Goal: Information Seeking & Learning: Learn about a topic

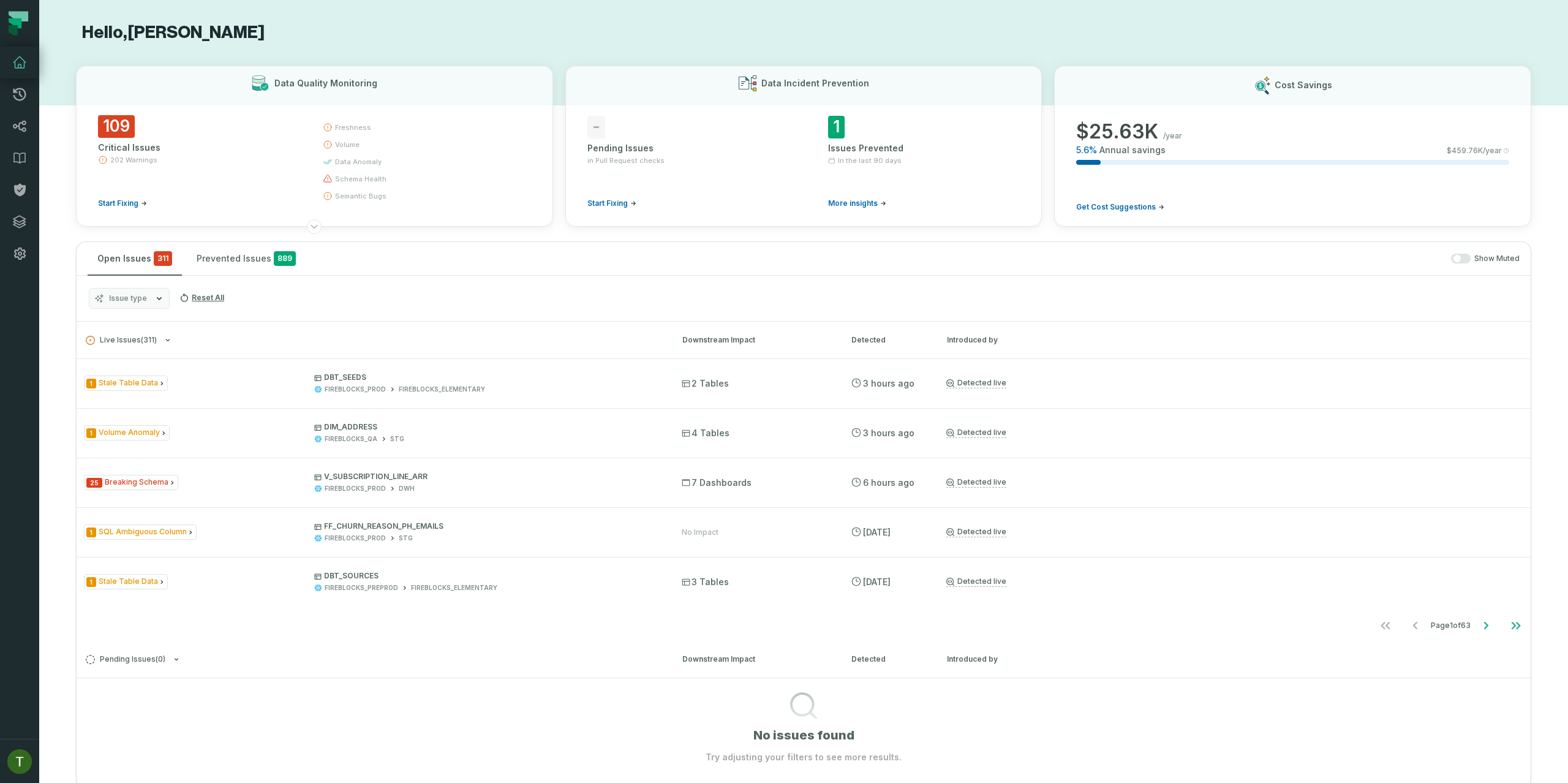
scroll to position [179, 0]
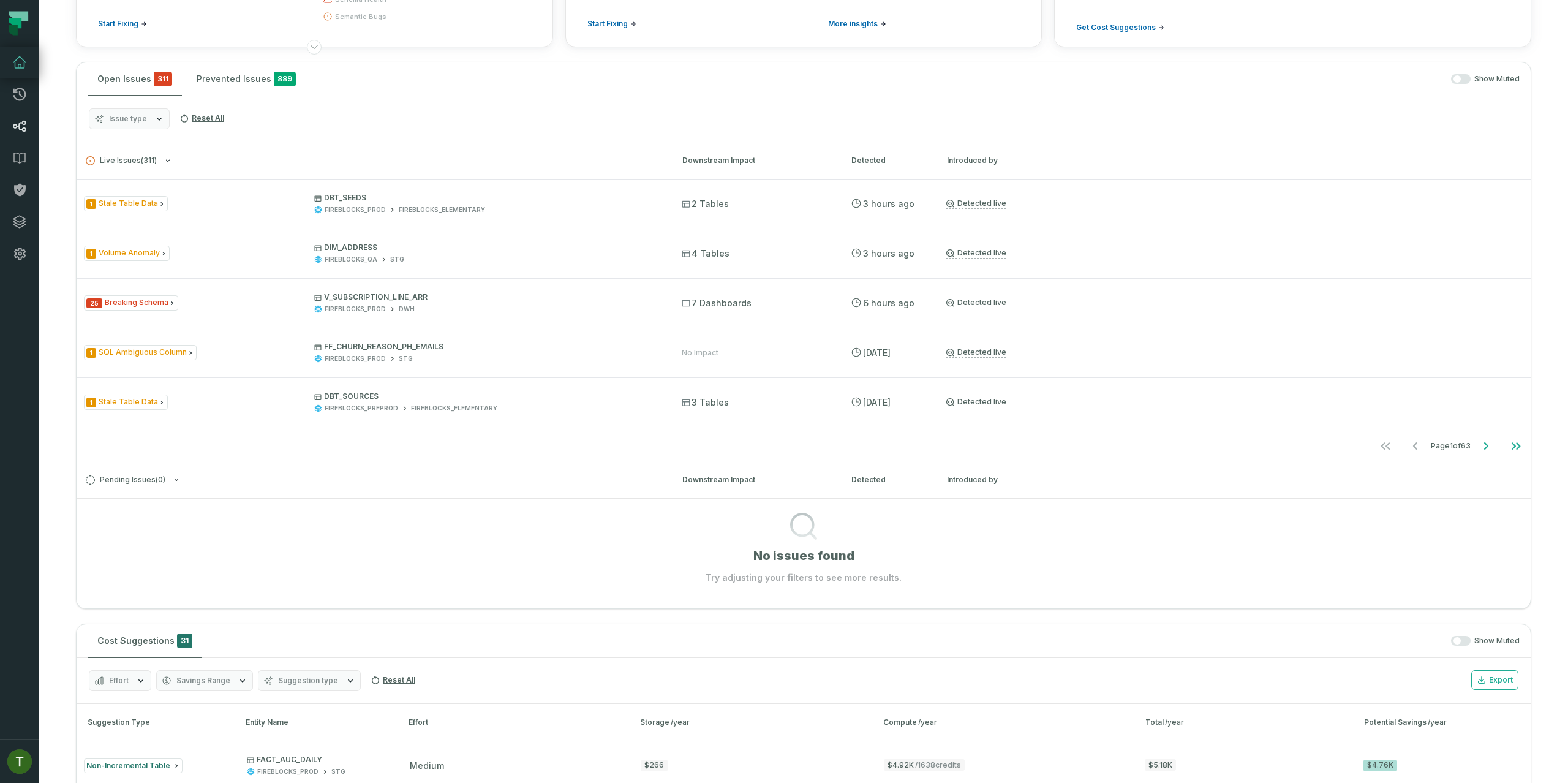
click at [29, 133] on link "Lineage" at bounding box center [19, 126] width 39 height 32
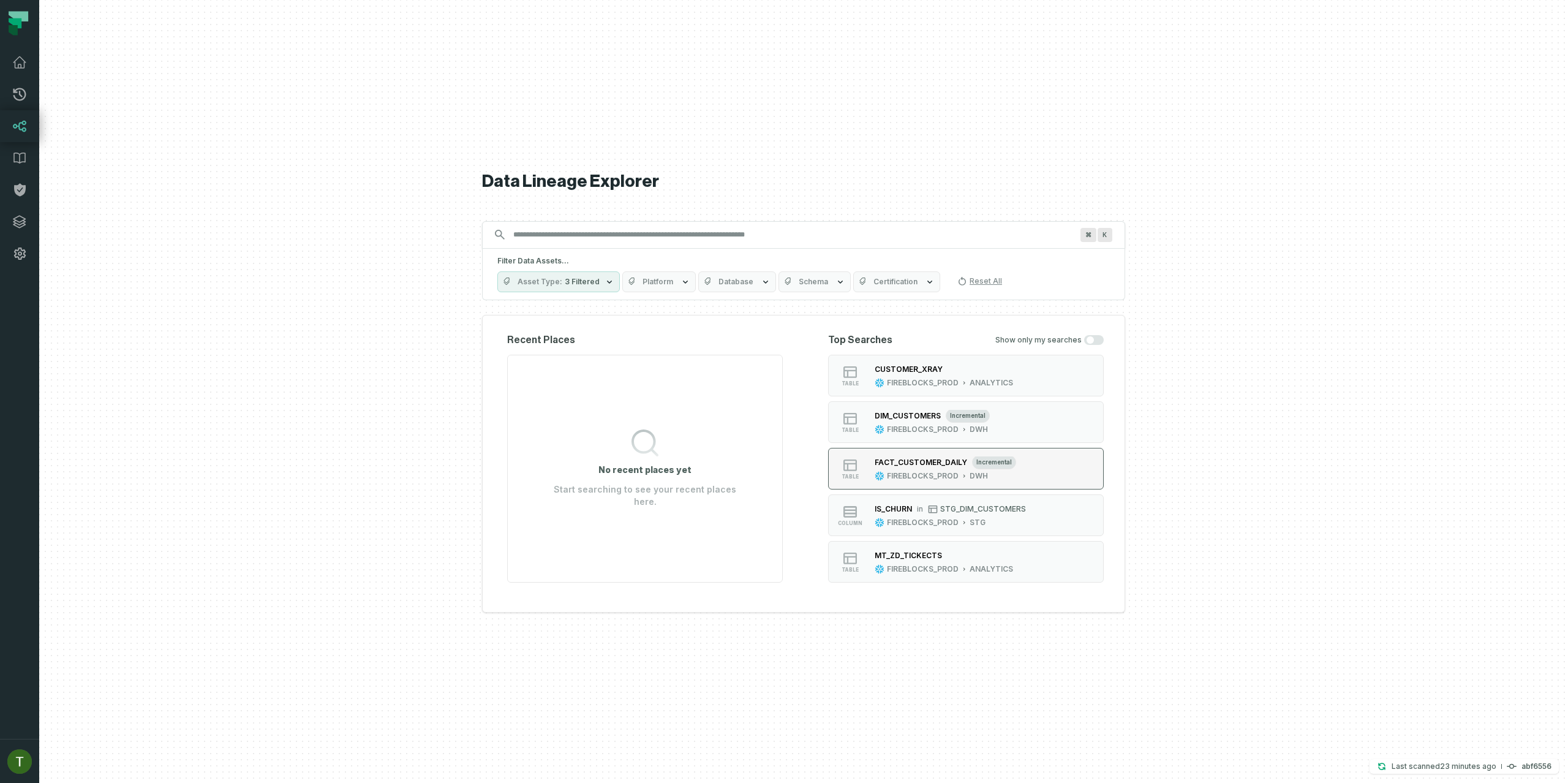
click at [905, 474] on div "FIREBLOCKS_PROD" at bounding box center [923, 476] width 71 height 10
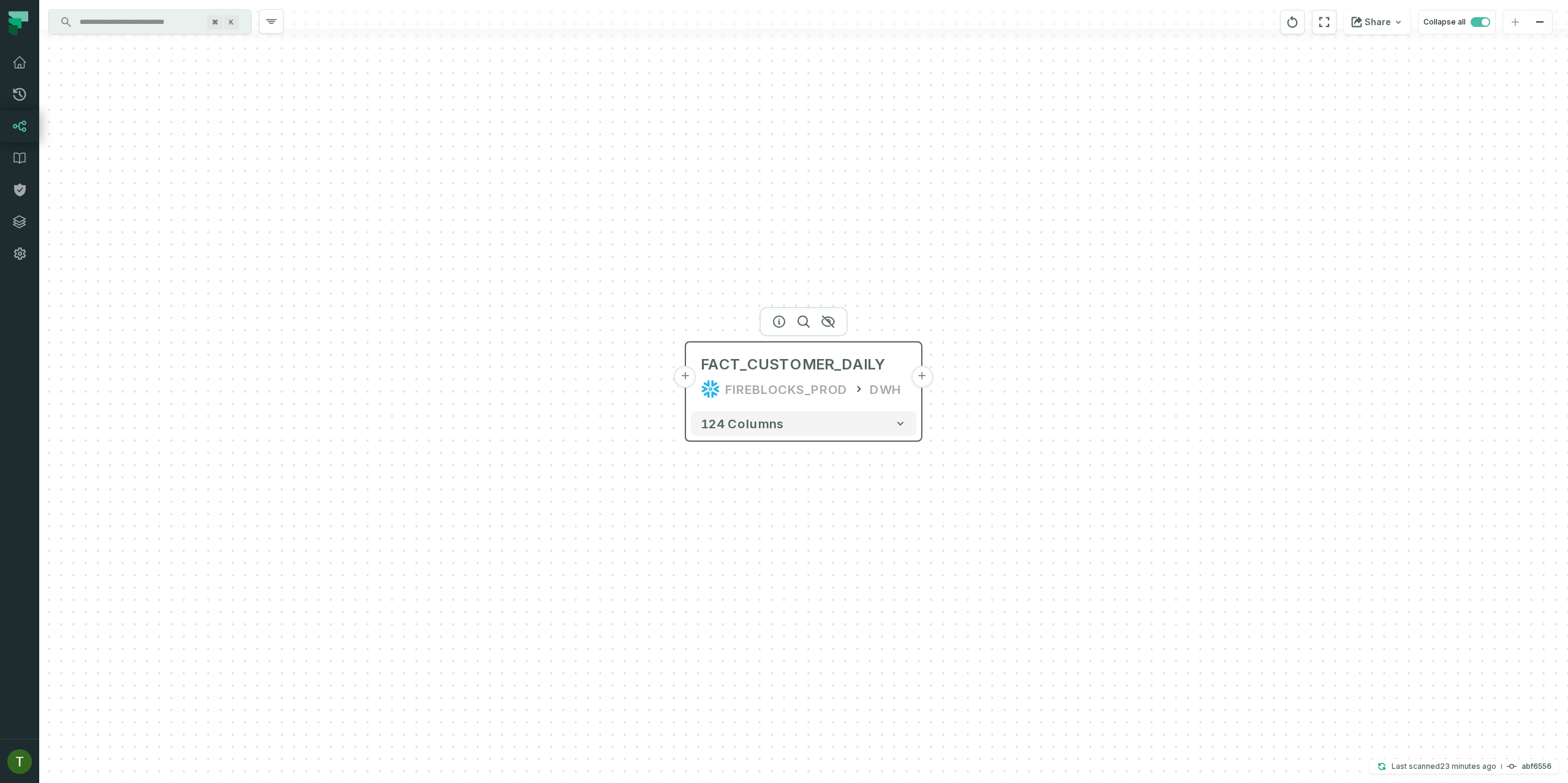
click at [677, 370] on button "+" at bounding box center [685, 376] width 22 height 22
click at [680, 372] on button "+" at bounding box center [686, 376] width 22 height 22
click at [681, 373] on button "+" at bounding box center [686, 376] width 22 height 22
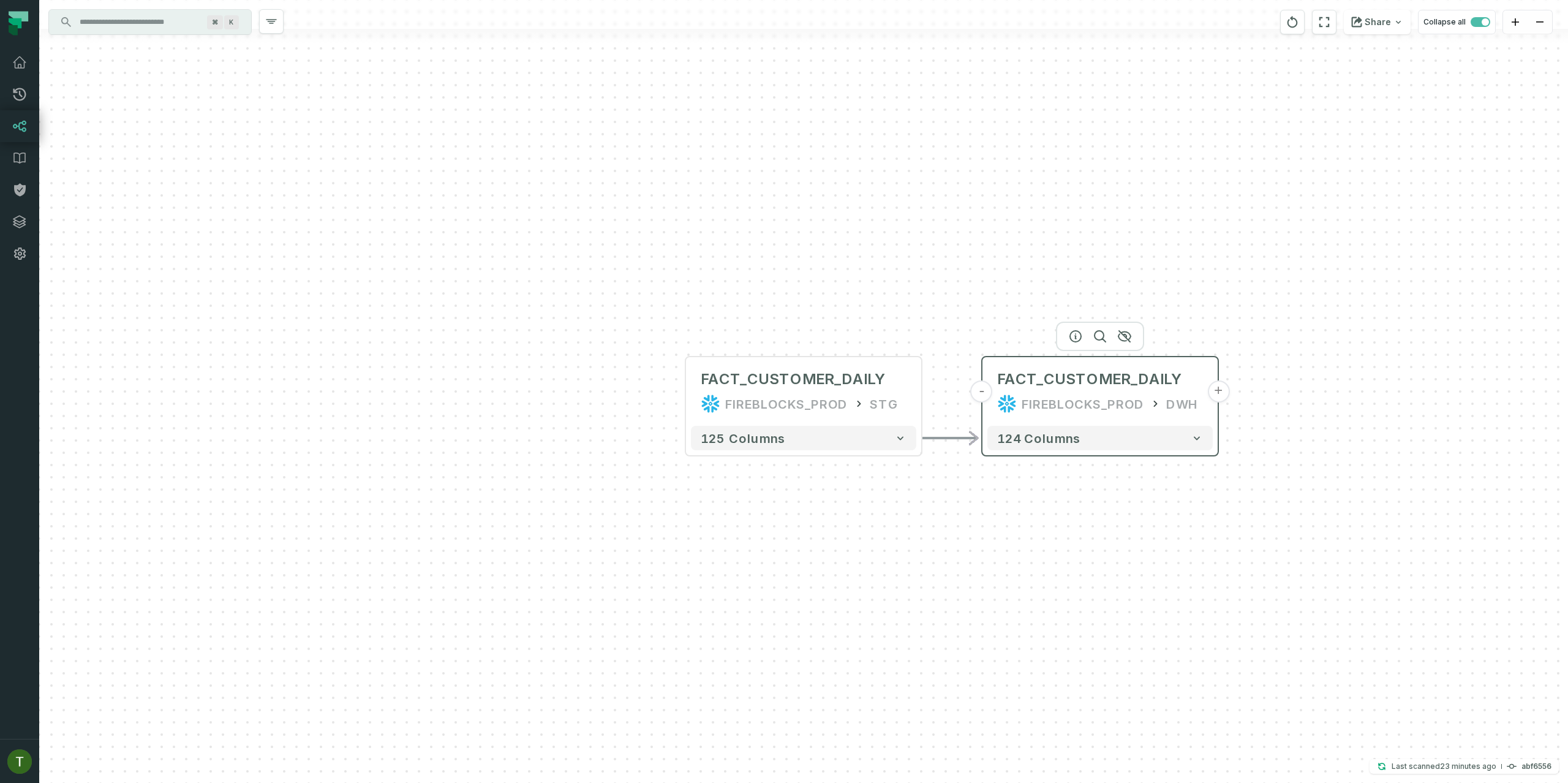
click at [1107, 391] on div "FACT_CUSTOMER_DAILY FIREBLOCKS_PROD DWH" at bounding box center [1100, 392] width 226 height 59
click at [1081, 332] on icon "button" at bounding box center [1076, 336] width 14 height 14
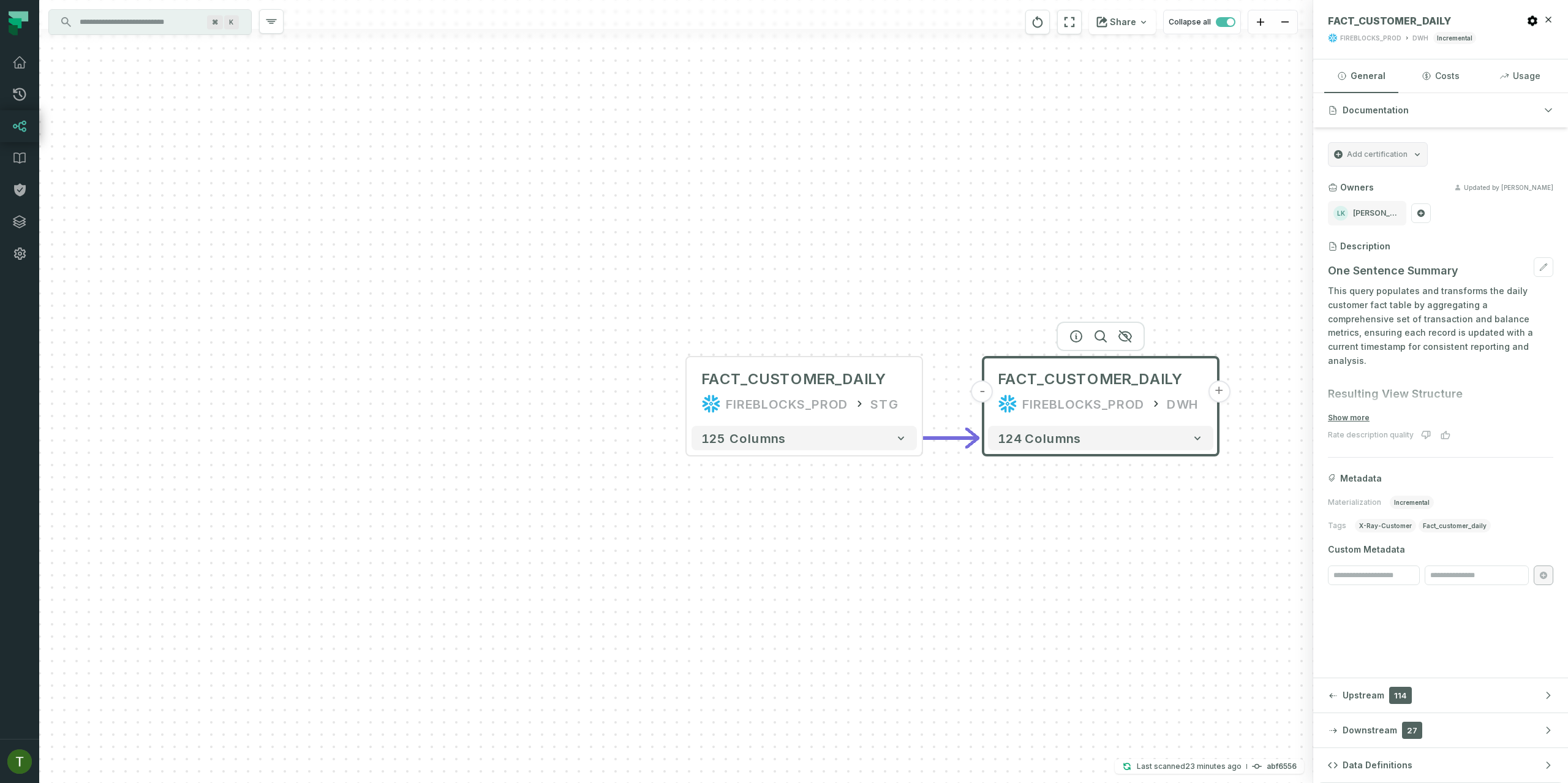
click at [1404, 321] on p "This query populates and transforms the daily customer fact table by aggregatin…" at bounding box center [1441, 326] width 226 height 84
click at [1550, 386] on h3 "Resulting View Structure" at bounding box center [1441, 394] width 226 height 17
click at [1483, 387] on div at bounding box center [1441, 396] width 226 height 29
click at [1342, 416] on button "Show more" at bounding box center [1349, 418] width 41 height 10
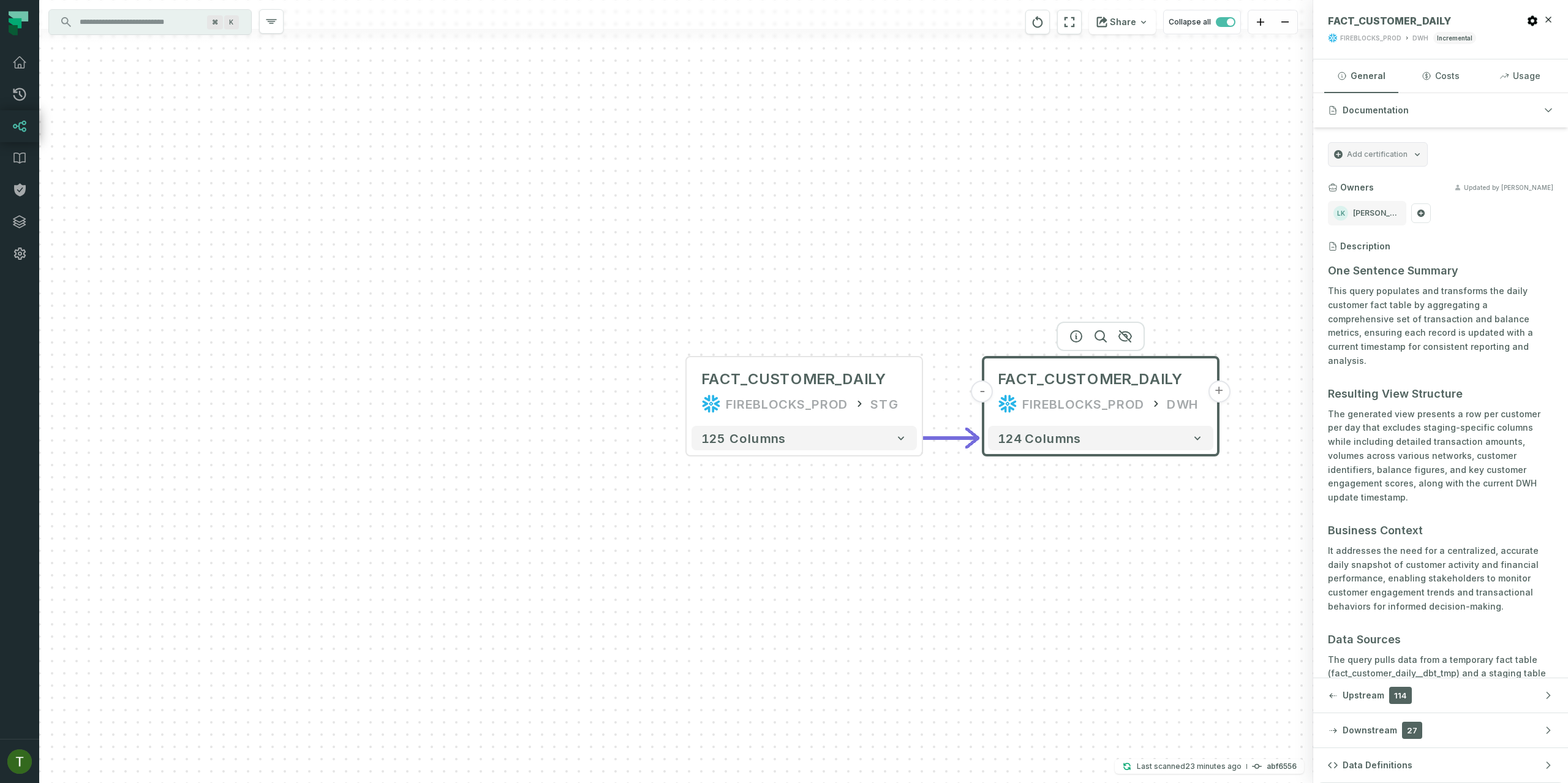
click at [1357, 246] on h3 "Description" at bounding box center [1365, 246] width 50 height 13
click at [1479, 249] on div "Description" at bounding box center [1441, 246] width 226 height 13
click at [1534, 272] on button at bounding box center [1543, 266] width 19 height 19
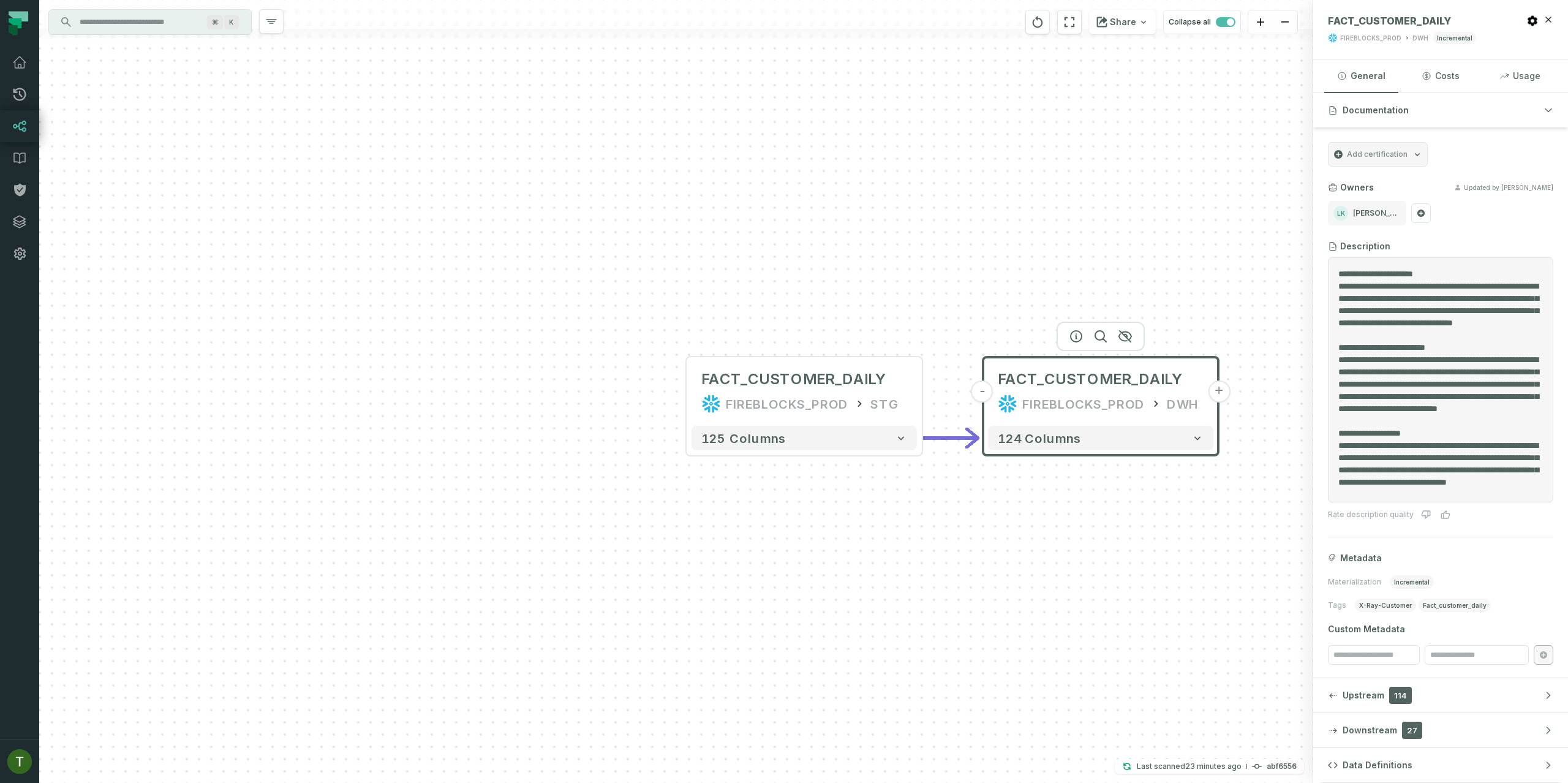
scroll to position [511, 0]
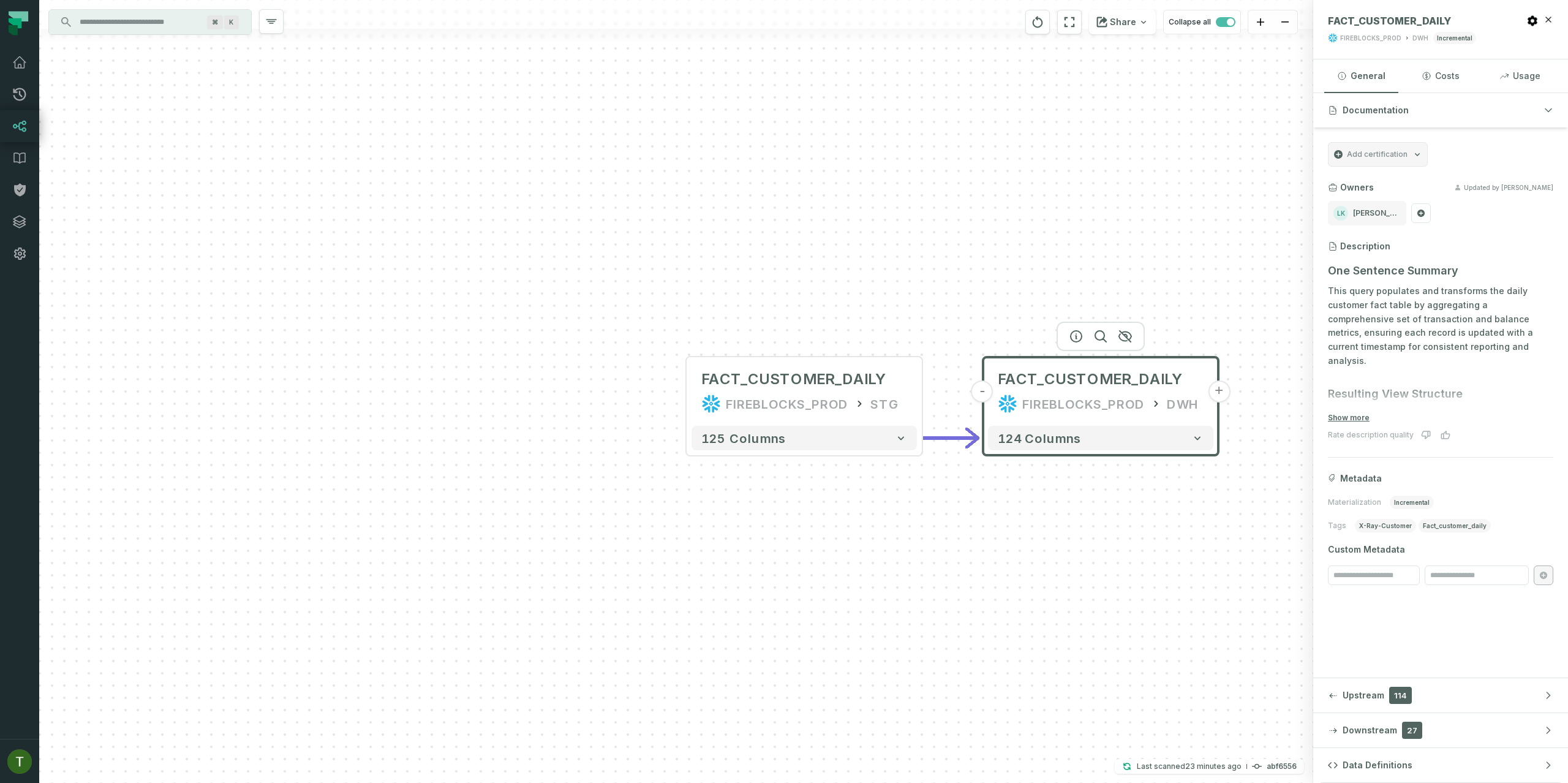
click at [1463, 232] on section "Add certification Owners Updated by [PERSON_NAME] [PERSON_NAME] Description One…" at bounding box center [1440, 364] width 255 height 473
click at [1358, 419] on button "Show more" at bounding box center [1349, 418] width 41 height 10
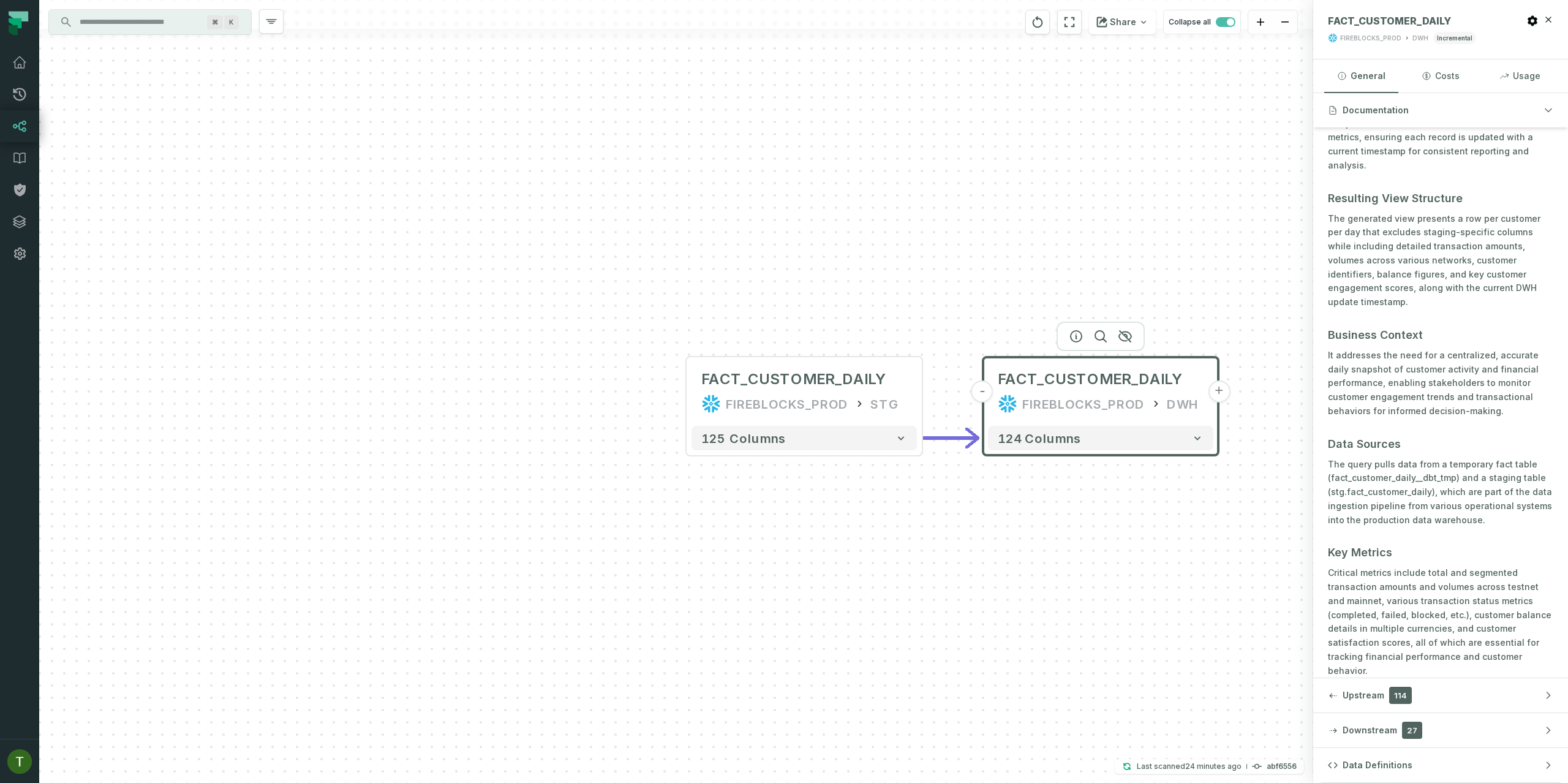
scroll to position [0, 0]
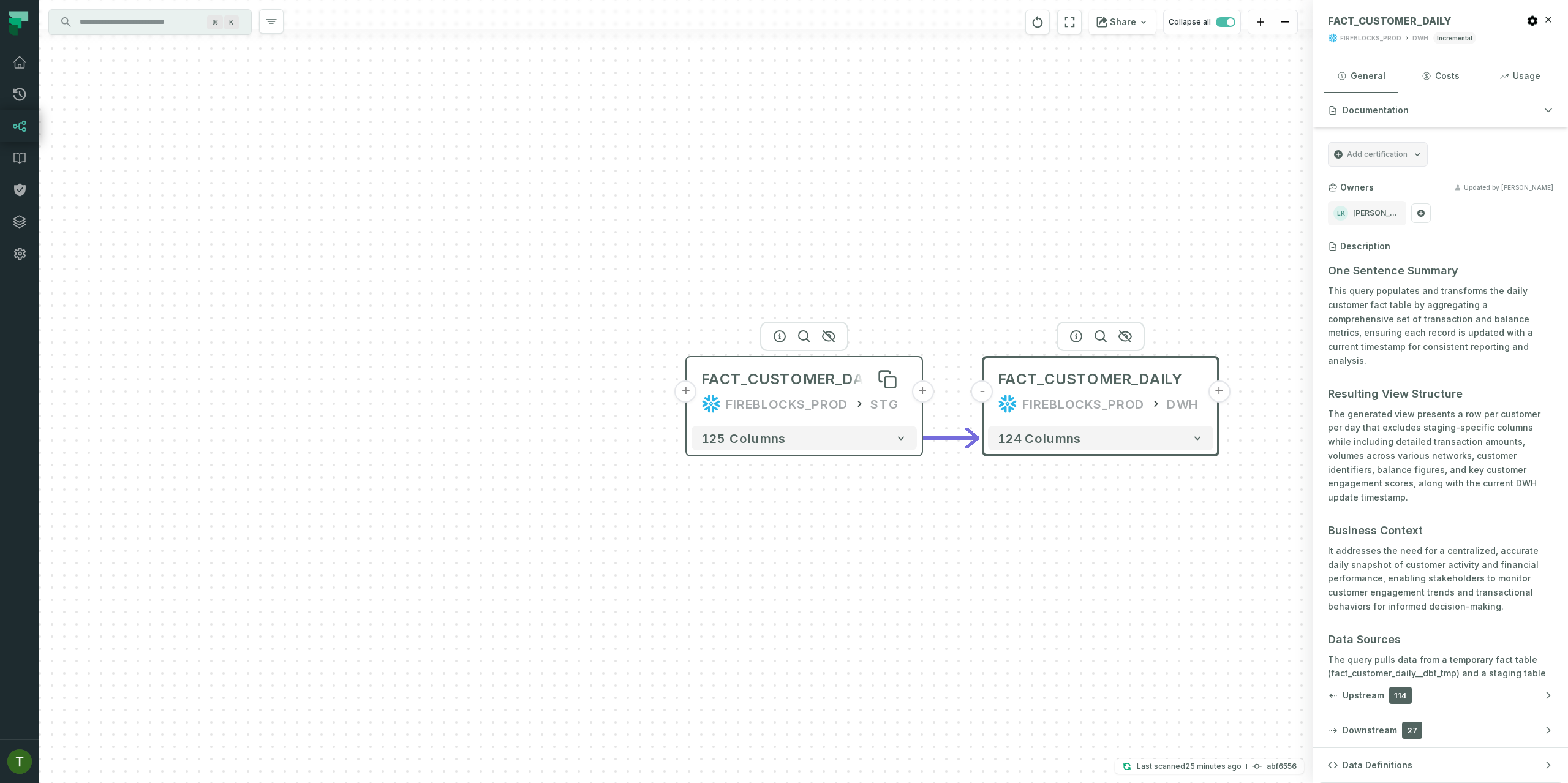
click at [765, 383] on div "FACT_CUSTOMER_DAILY" at bounding box center [793, 379] width 185 height 19
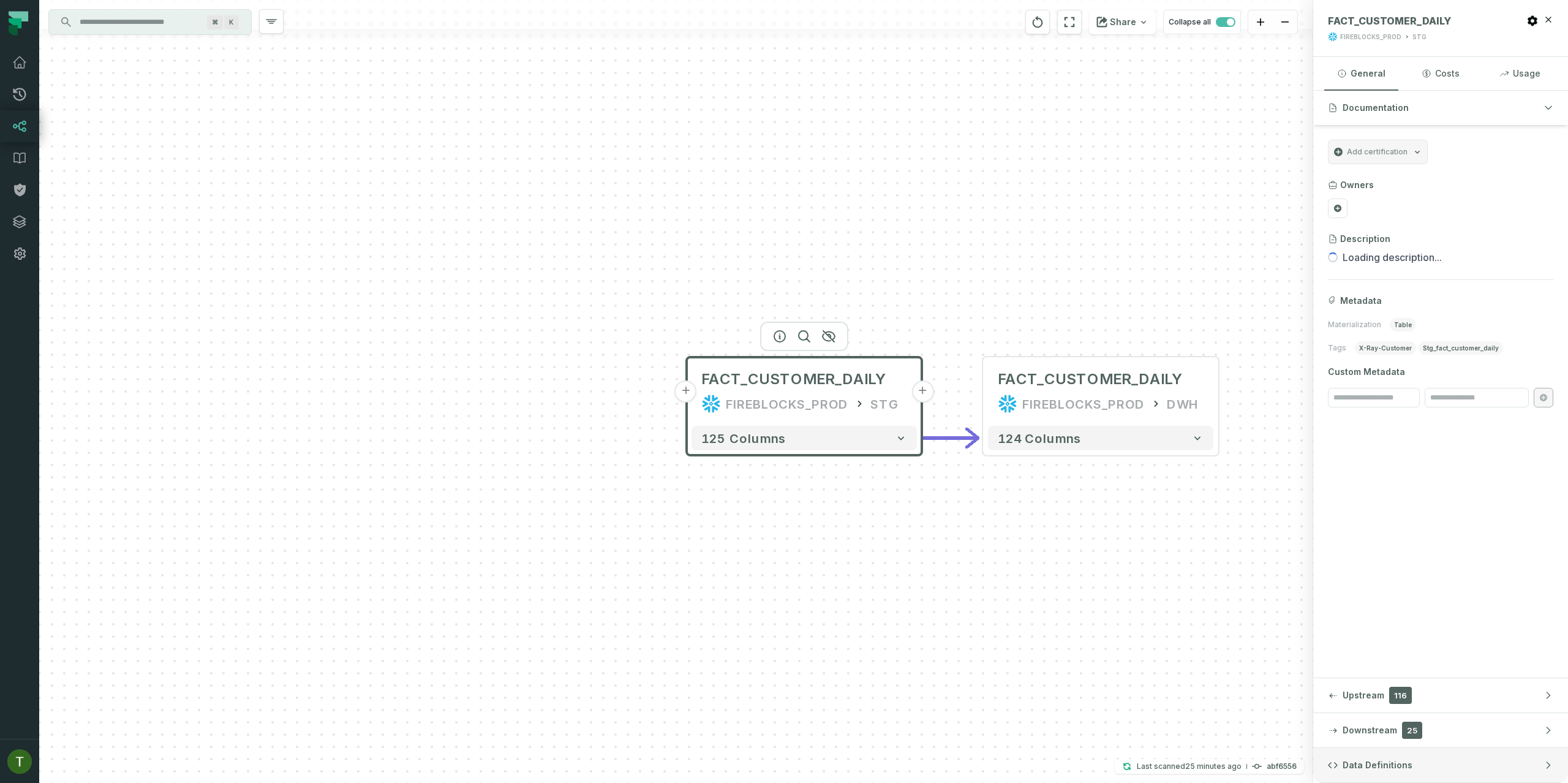
click at [1471, 774] on button "Data Definitions" at bounding box center [1440, 765] width 255 height 34
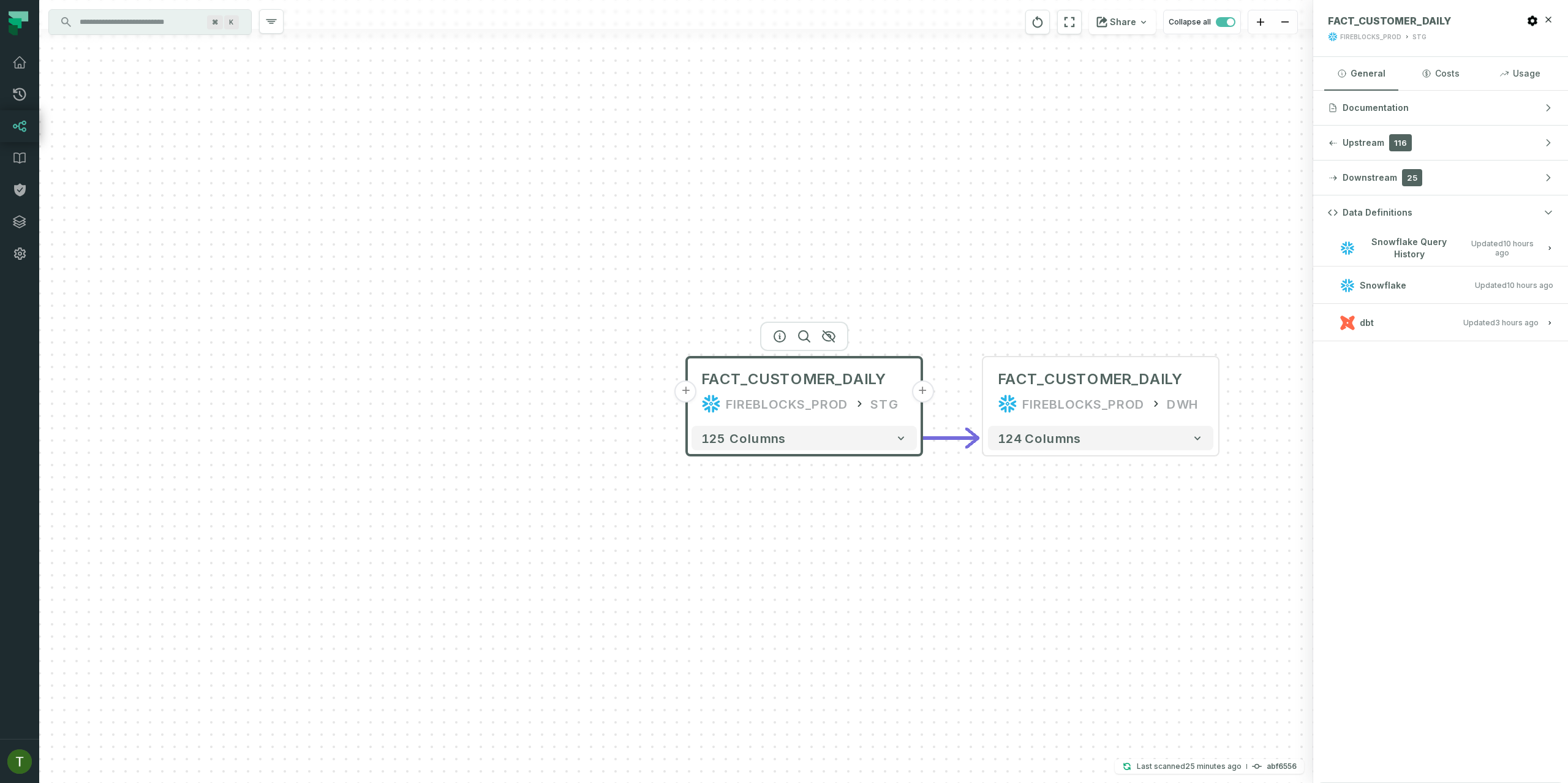
click at [1508, 295] on h3 "Snowflake Updated [DATE] 1:02:57 AM" at bounding box center [1440, 285] width 255 height 37
click at [1045, 399] on div "FIREBLOCKS_PROD" at bounding box center [1083, 403] width 122 height 19
click at [1081, 397] on div "FIREBLOCKS_PROD" at bounding box center [1083, 403] width 122 height 19
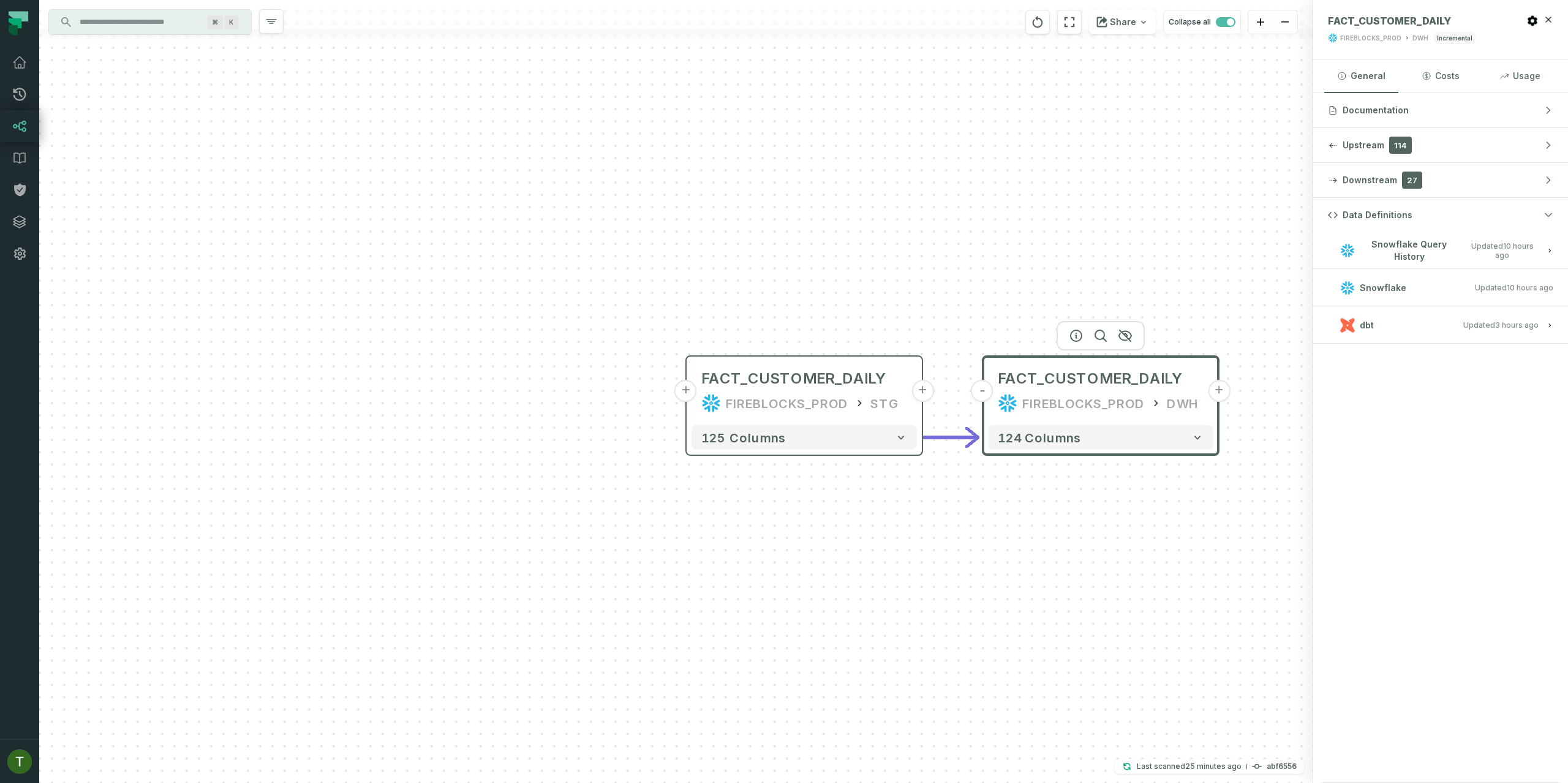
click at [1223, 402] on div "+ FACT_CUSTOMER_DAILY FIREBLOCKS_PROD STG + 125 columns - FACT_CUSTOMER_DAILY F…" at bounding box center [676, 391] width 1274 height 783
click at [1221, 396] on button "+" at bounding box center [1218, 391] width 22 height 22
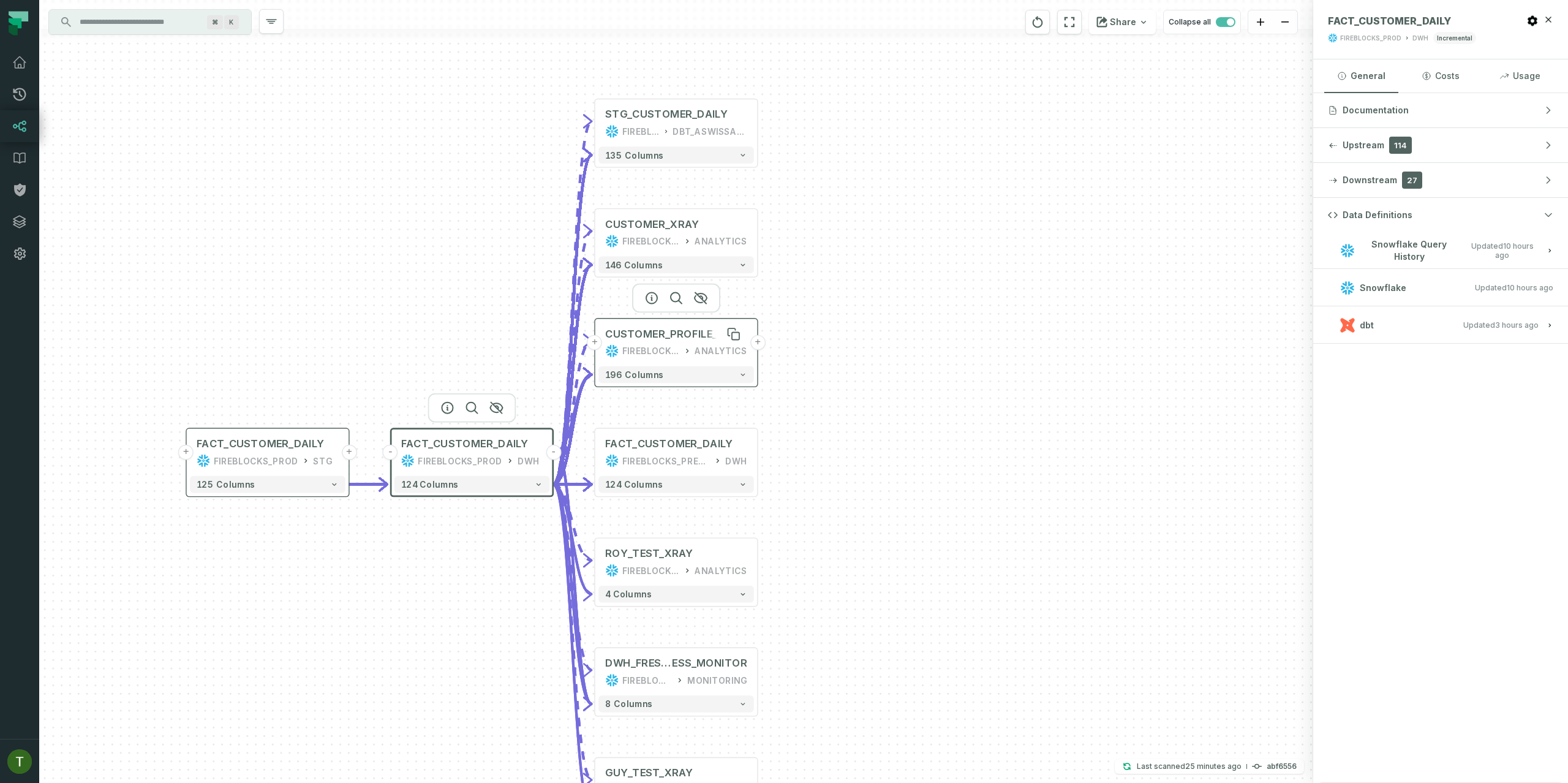
click at [641, 339] on div "CUSTOMER_PROFILE_OT" at bounding box center [669, 334] width 128 height 14
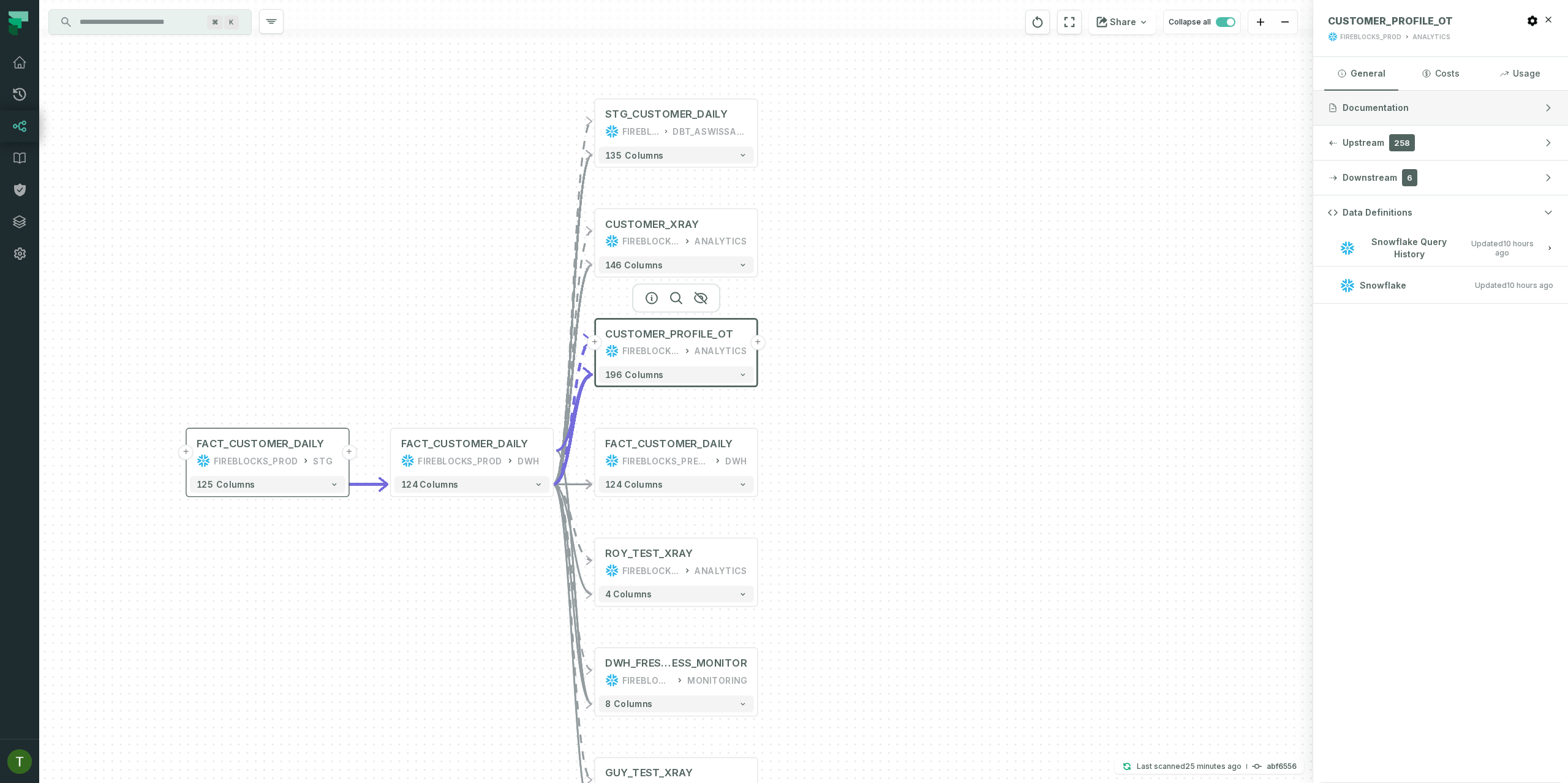
click at [1357, 112] on span "Documentation" at bounding box center [1376, 108] width 66 height 13
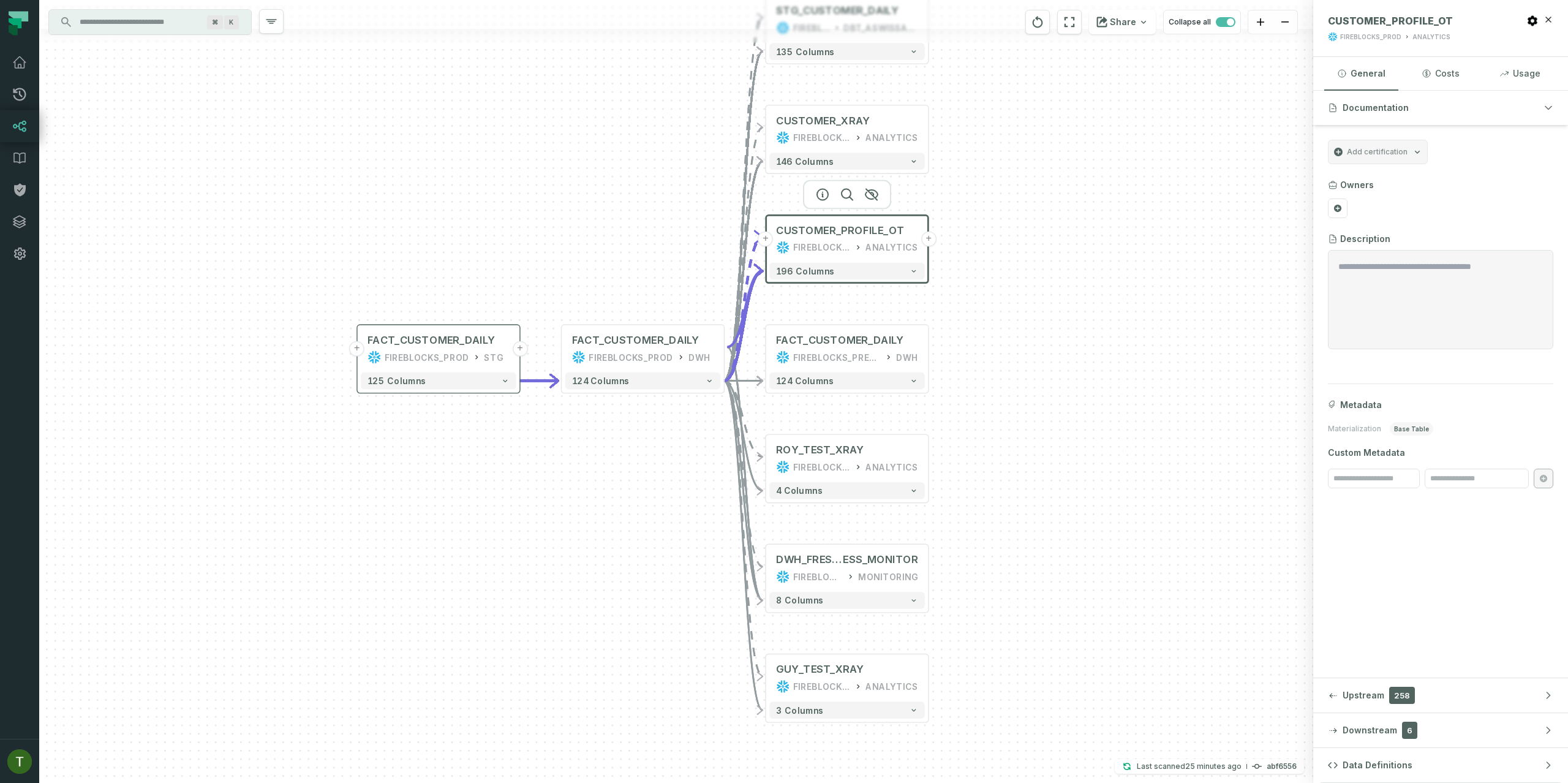
drag, startPoint x: 949, startPoint y: 471, endPoint x: 1126, endPoint y: 365, distance: 206.3
click at [1126, 365] on div "+ STG_CUSTOMER_DAILY FIREBLOCKS_DEV DBT_ASWISSA_ANALYTICS 135 columns + CUSTOME…" at bounding box center [676, 391] width 1274 height 783
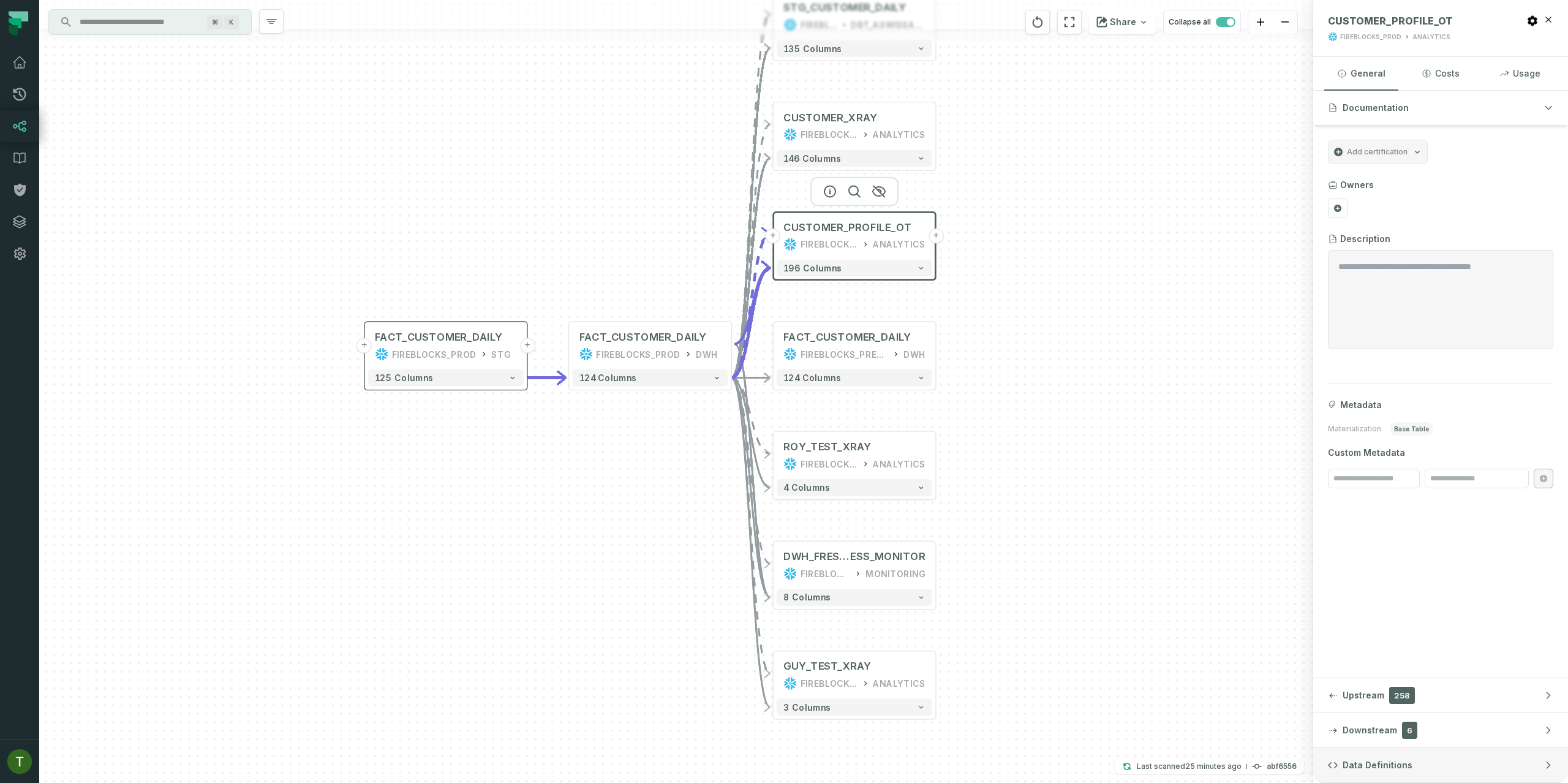
click at [1403, 762] on span "Data Definitions" at bounding box center [1377, 765] width 70 height 13
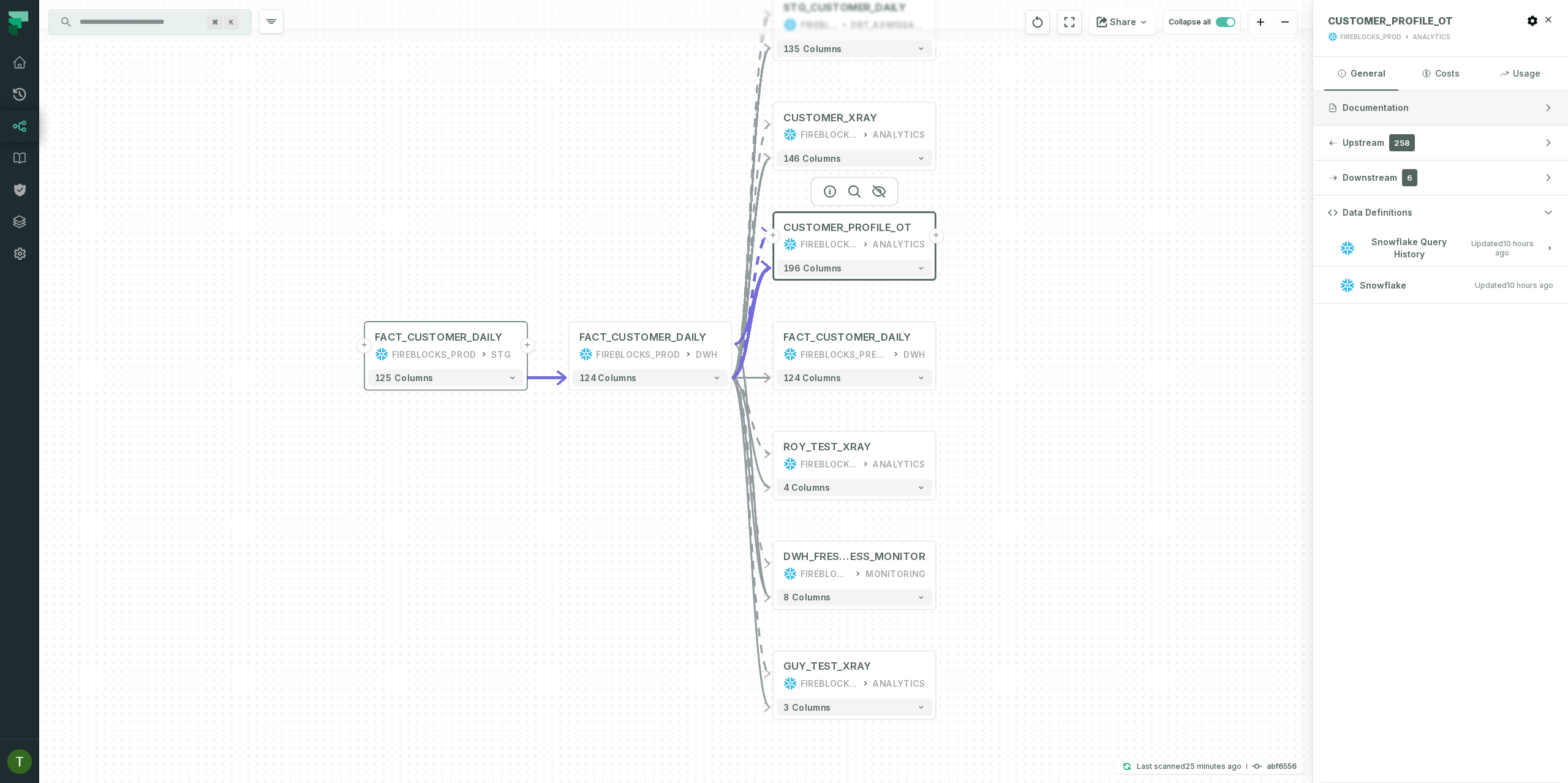
click at [1397, 99] on button "Documentation" at bounding box center [1440, 108] width 255 height 34
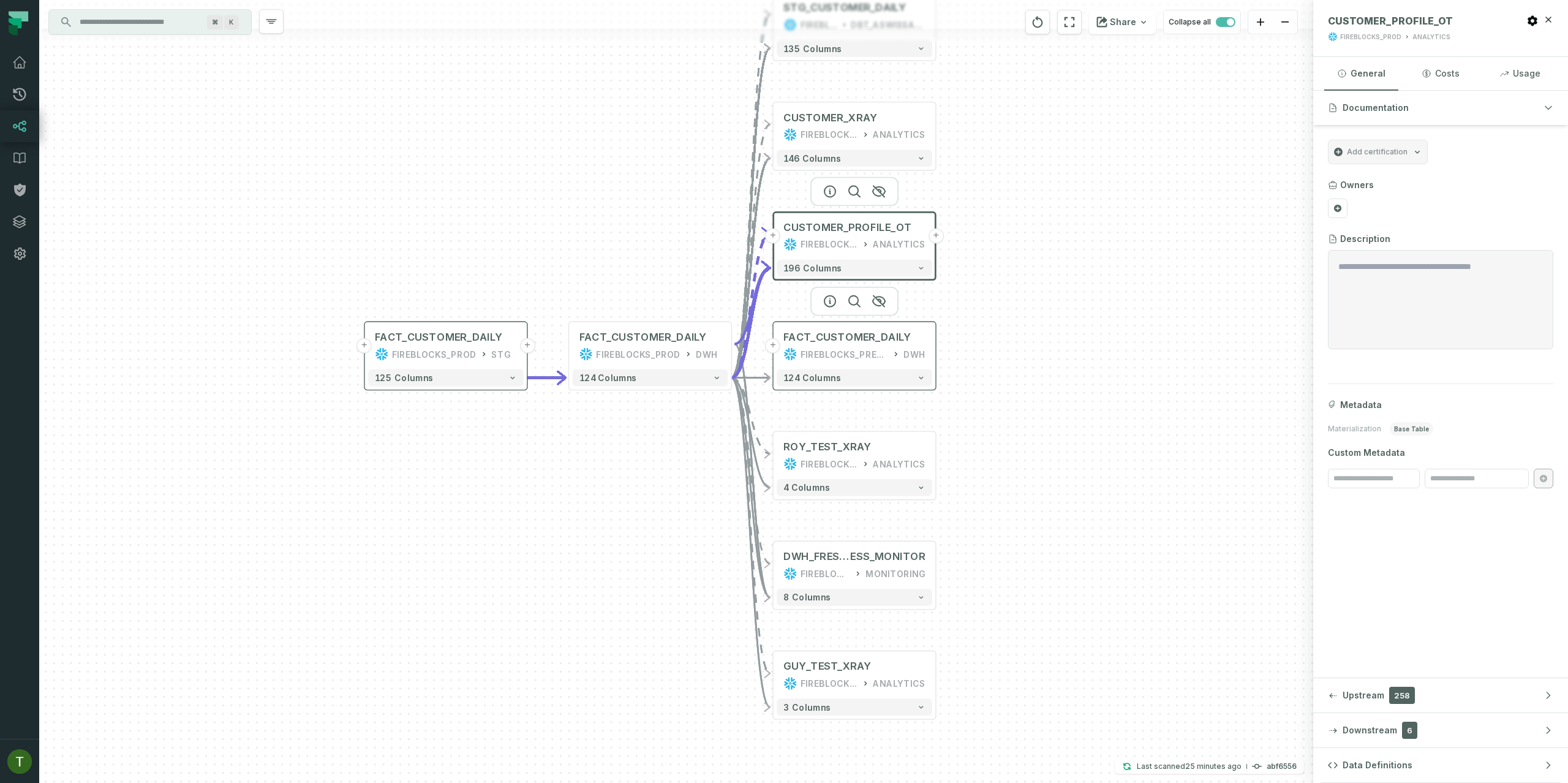
click at [834, 347] on div "FACT_CUSTOMER_DAILY FIREBLOCKS_PREPROD DWH" at bounding box center [854, 345] width 155 height 41
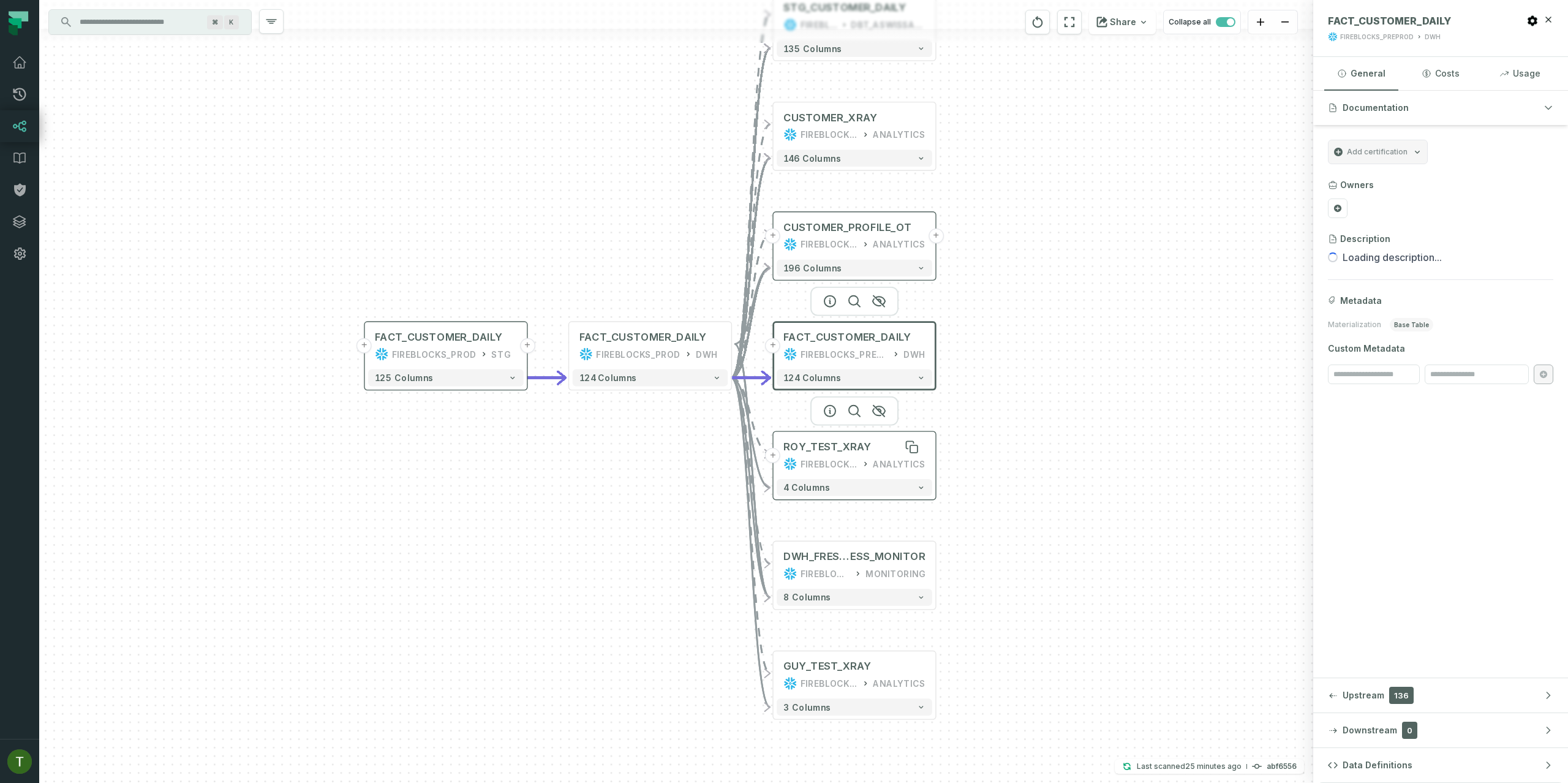
click at [861, 451] on div "ROY_TEST_XRAY" at bounding box center [827, 448] width 88 height 14
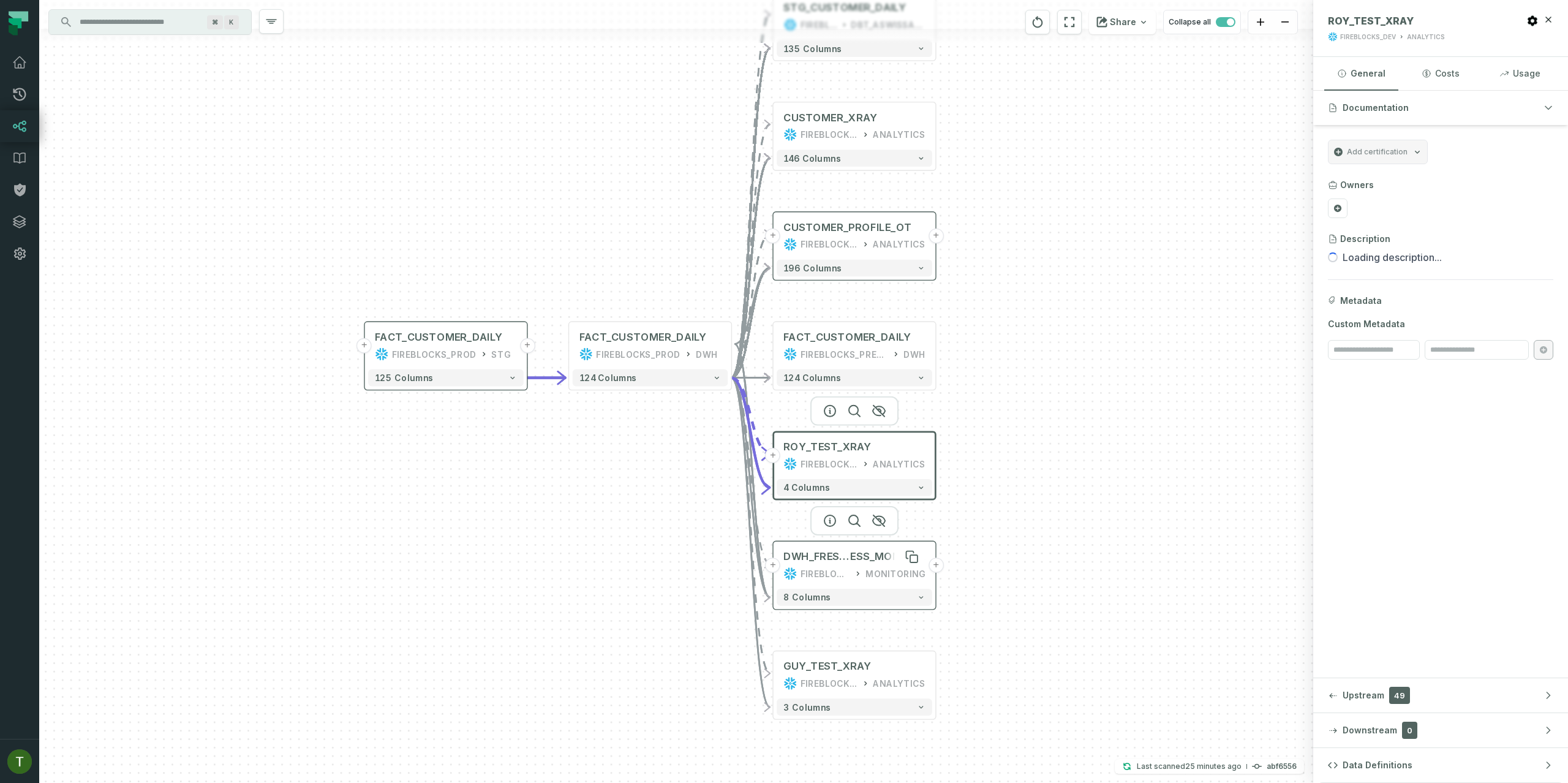
click at [864, 562] on span "ESS_MONITOR" at bounding box center [888, 557] width 75 height 14
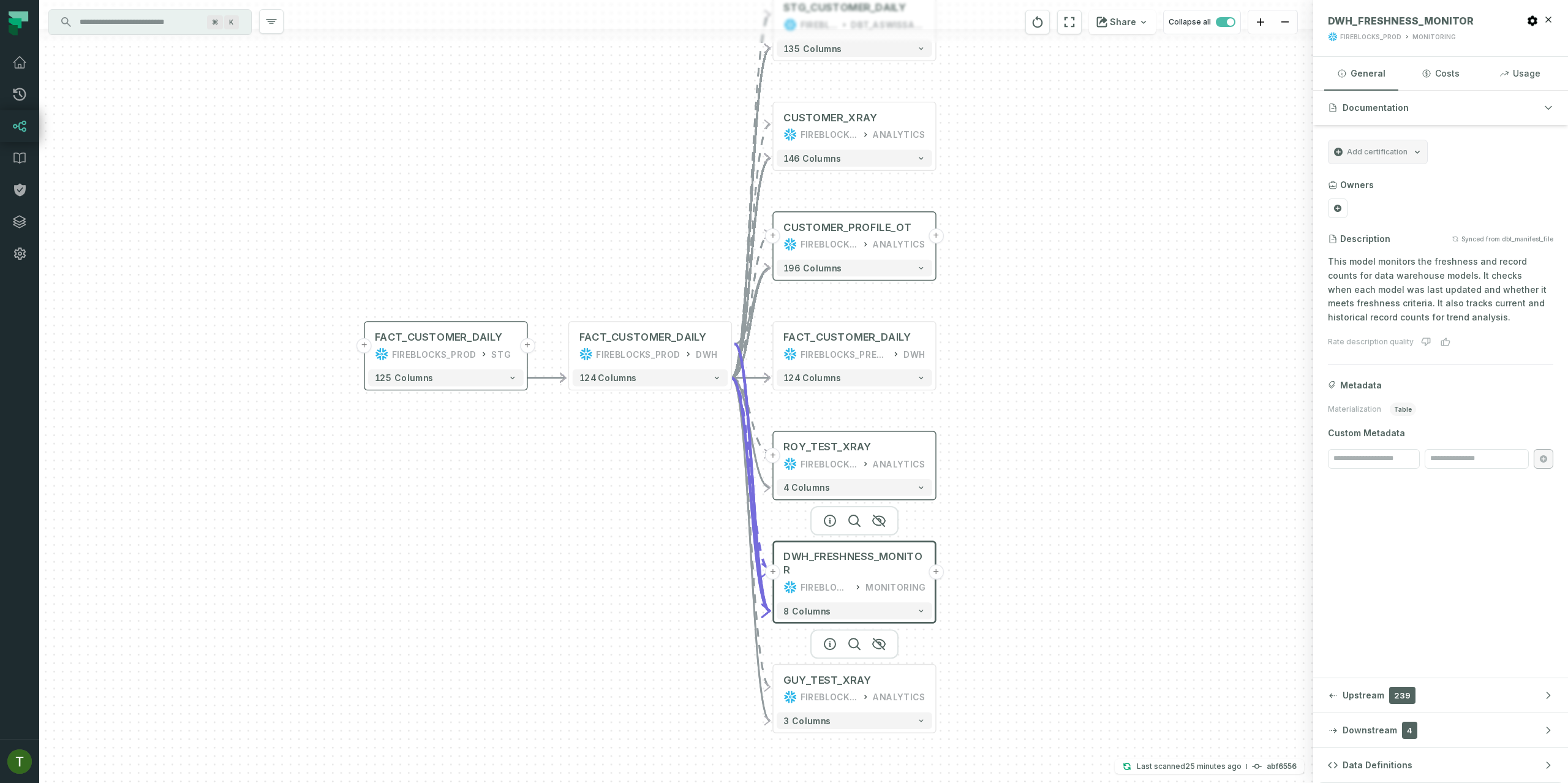
click at [891, 659] on div at bounding box center [854, 644] width 88 height 29
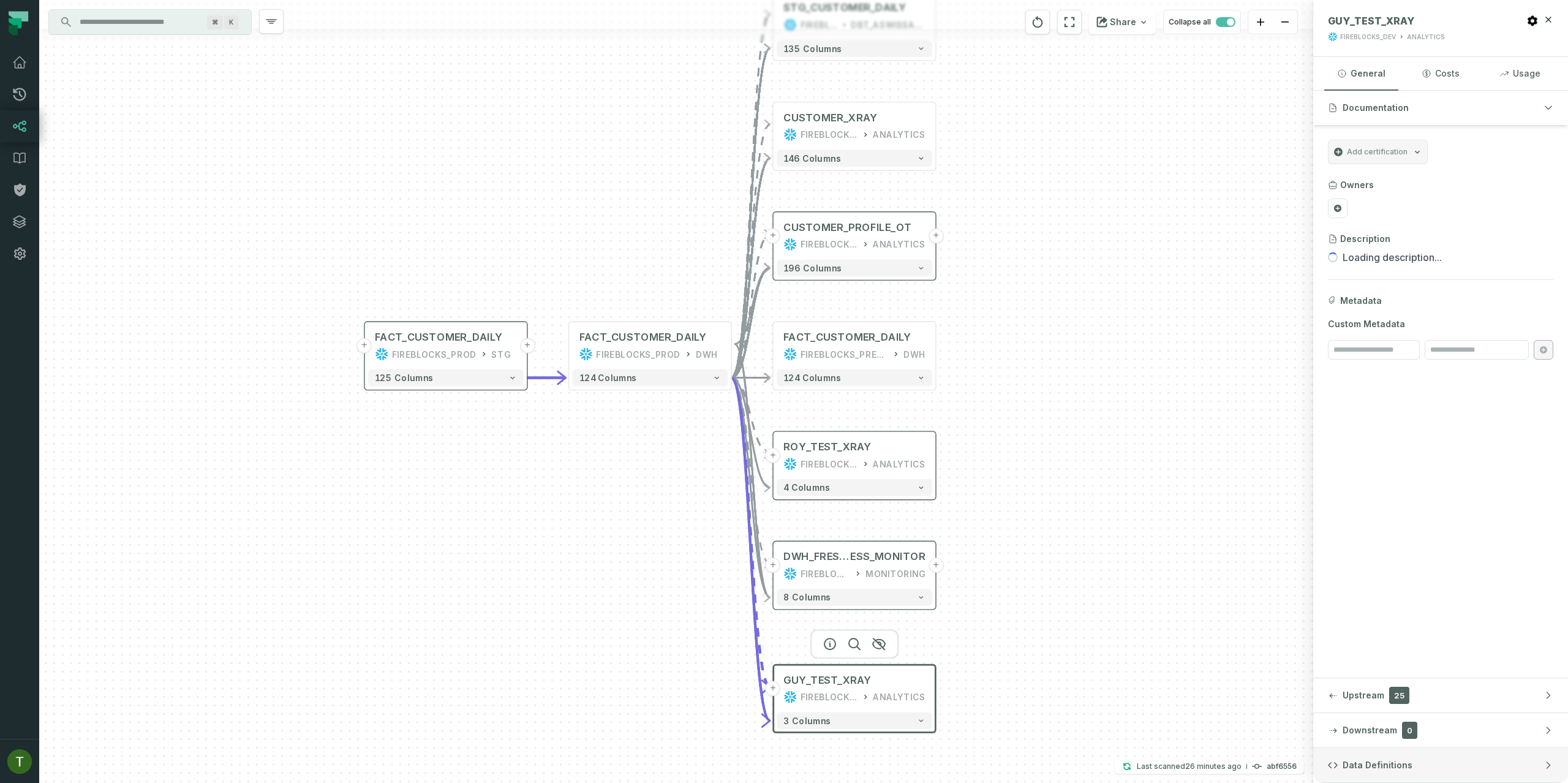
click at [1390, 757] on button "Data Definitions" at bounding box center [1440, 765] width 255 height 34
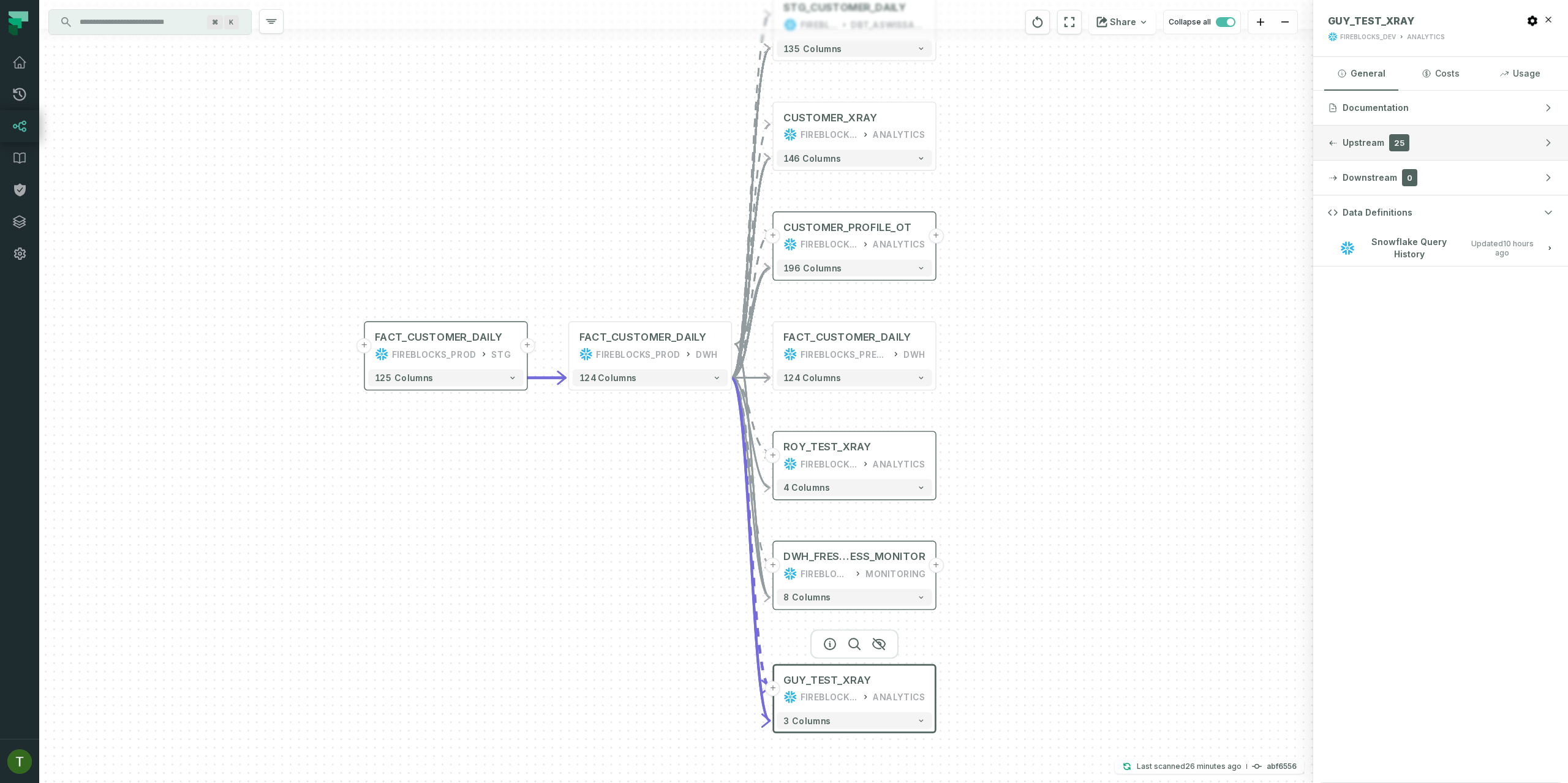
click at [1379, 130] on button "Upstream 25" at bounding box center [1440, 142] width 255 height 34
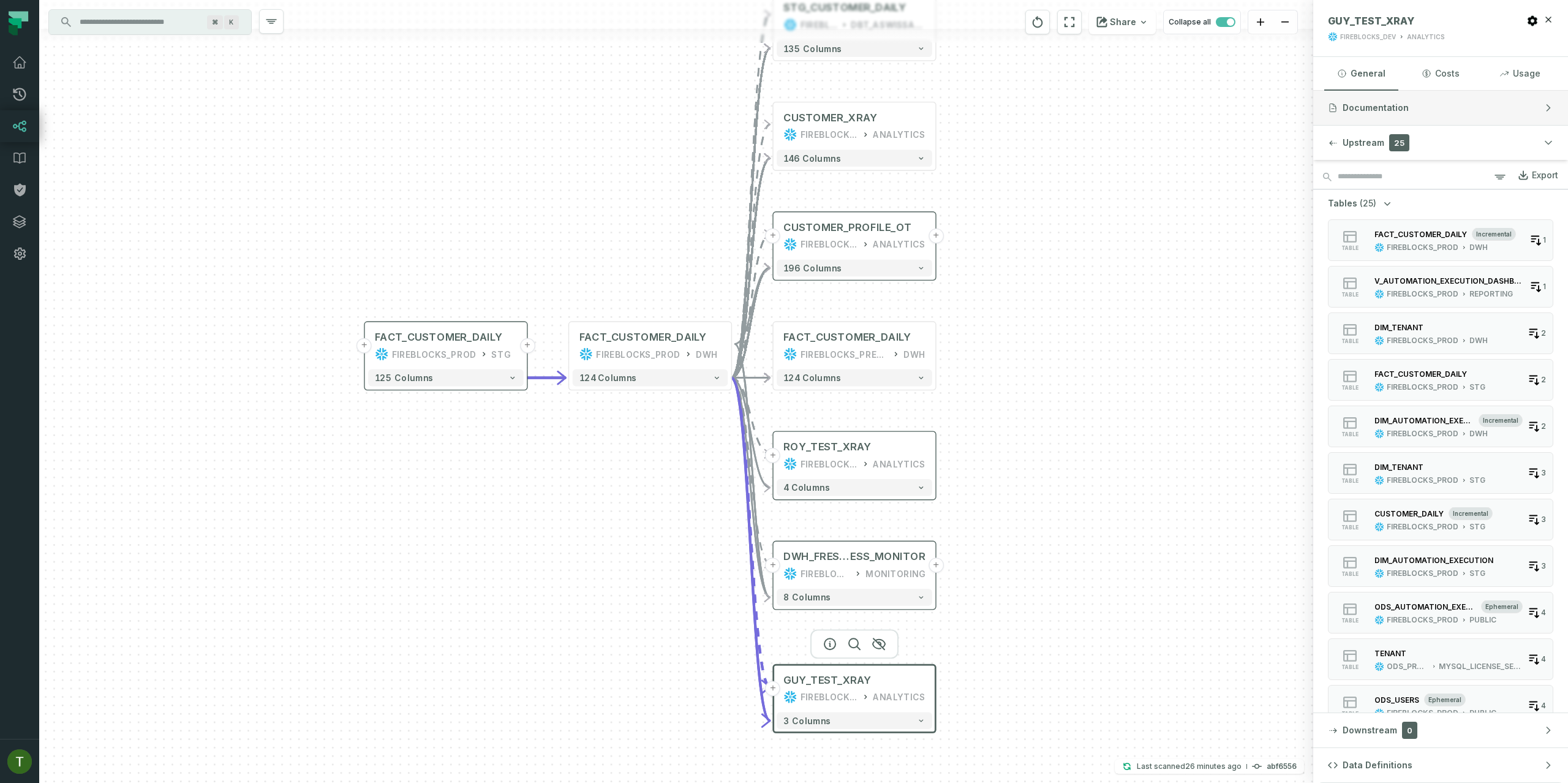
click at [1383, 115] on button "Documentation" at bounding box center [1440, 108] width 255 height 34
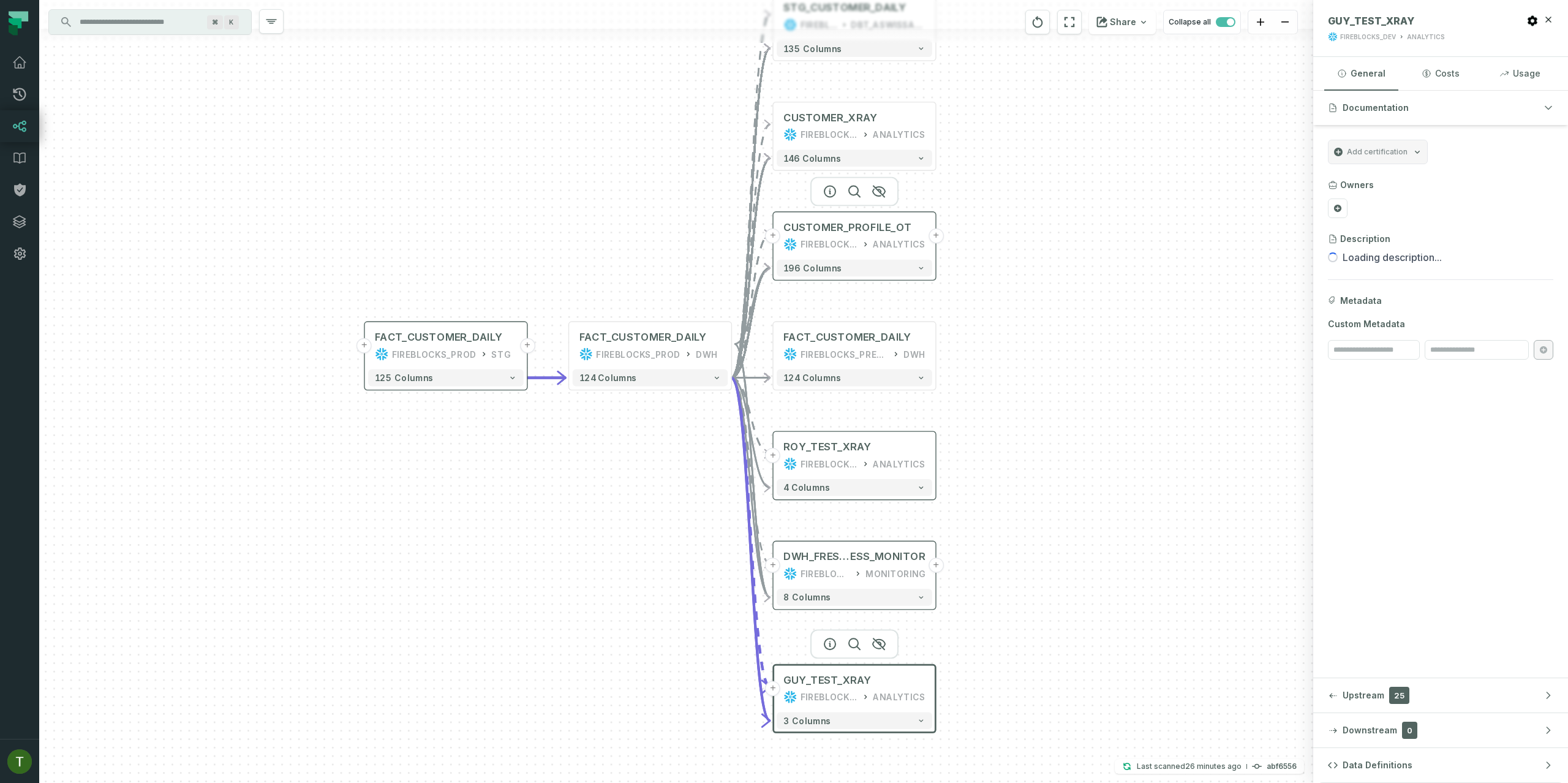
click at [845, 243] on div "FIREBLOCKS_PROD" at bounding box center [829, 244] width 58 height 14
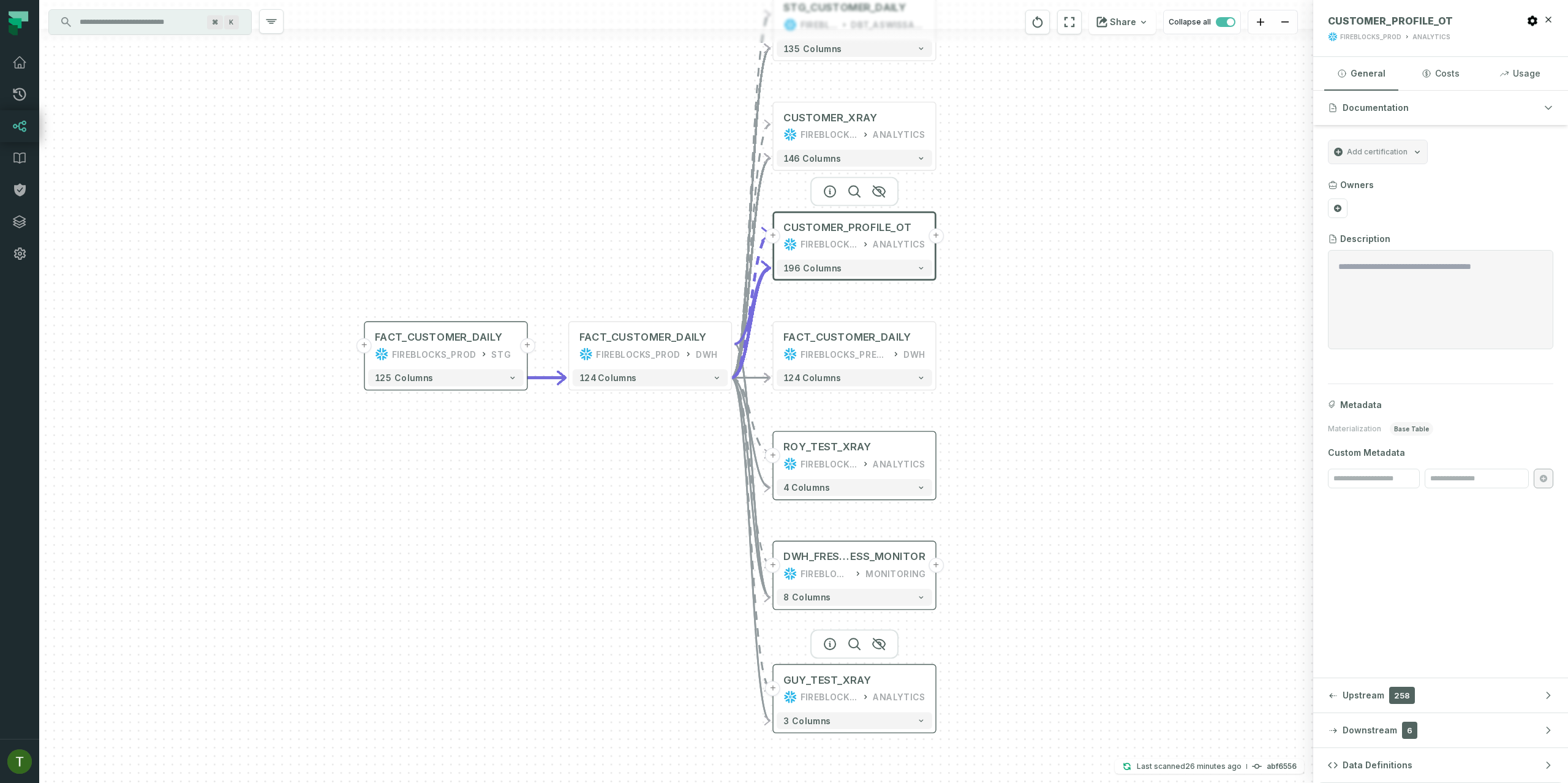
click at [828, 697] on div "FIREBLOCKS_DEV" at bounding box center [829, 697] width 58 height 14
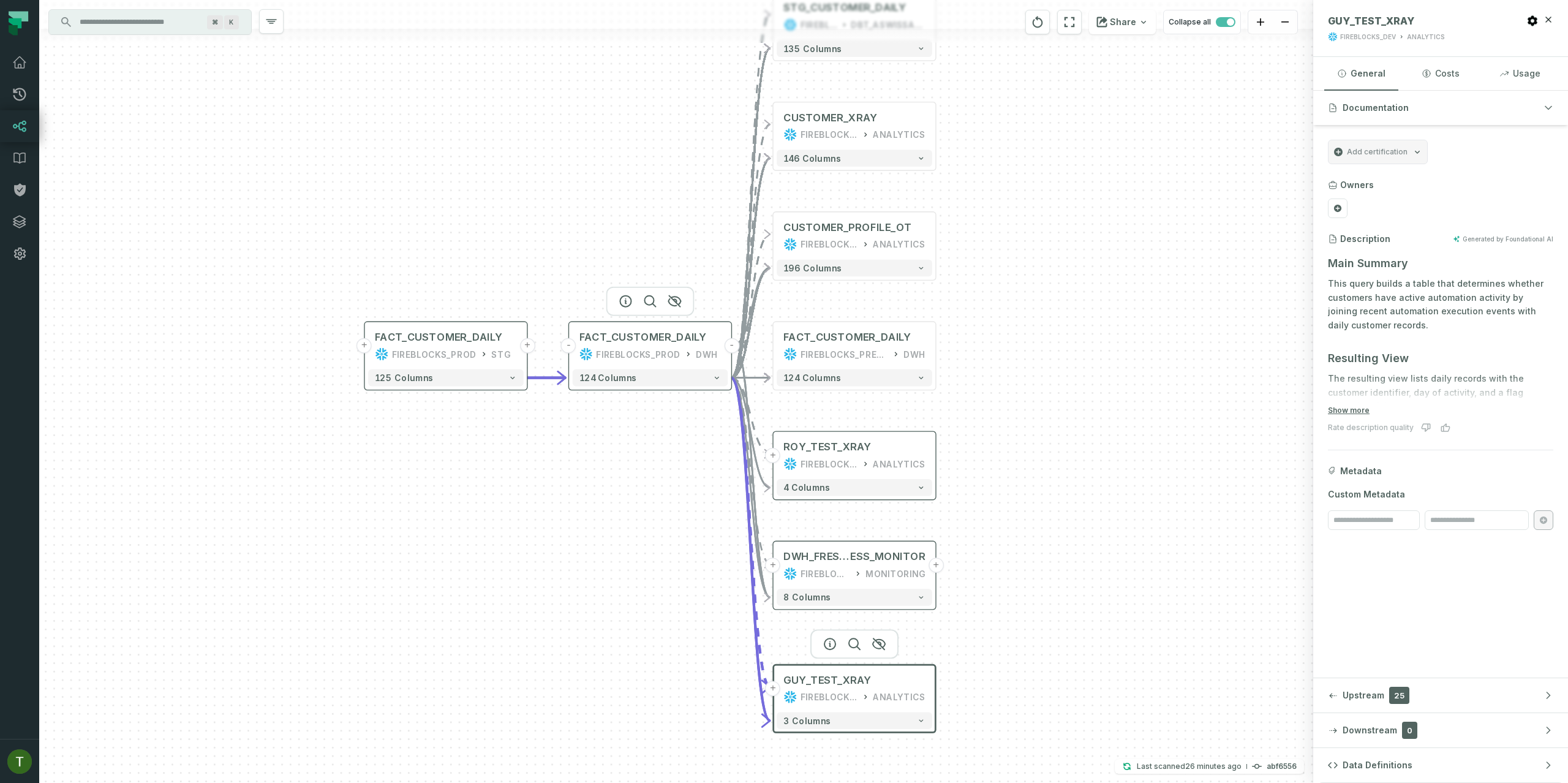
click at [624, 346] on div "FACT_CUSTOMER_DAILY FIREBLOCKS_PROD DWH" at bounding box center [651, 345] width 155 height 41
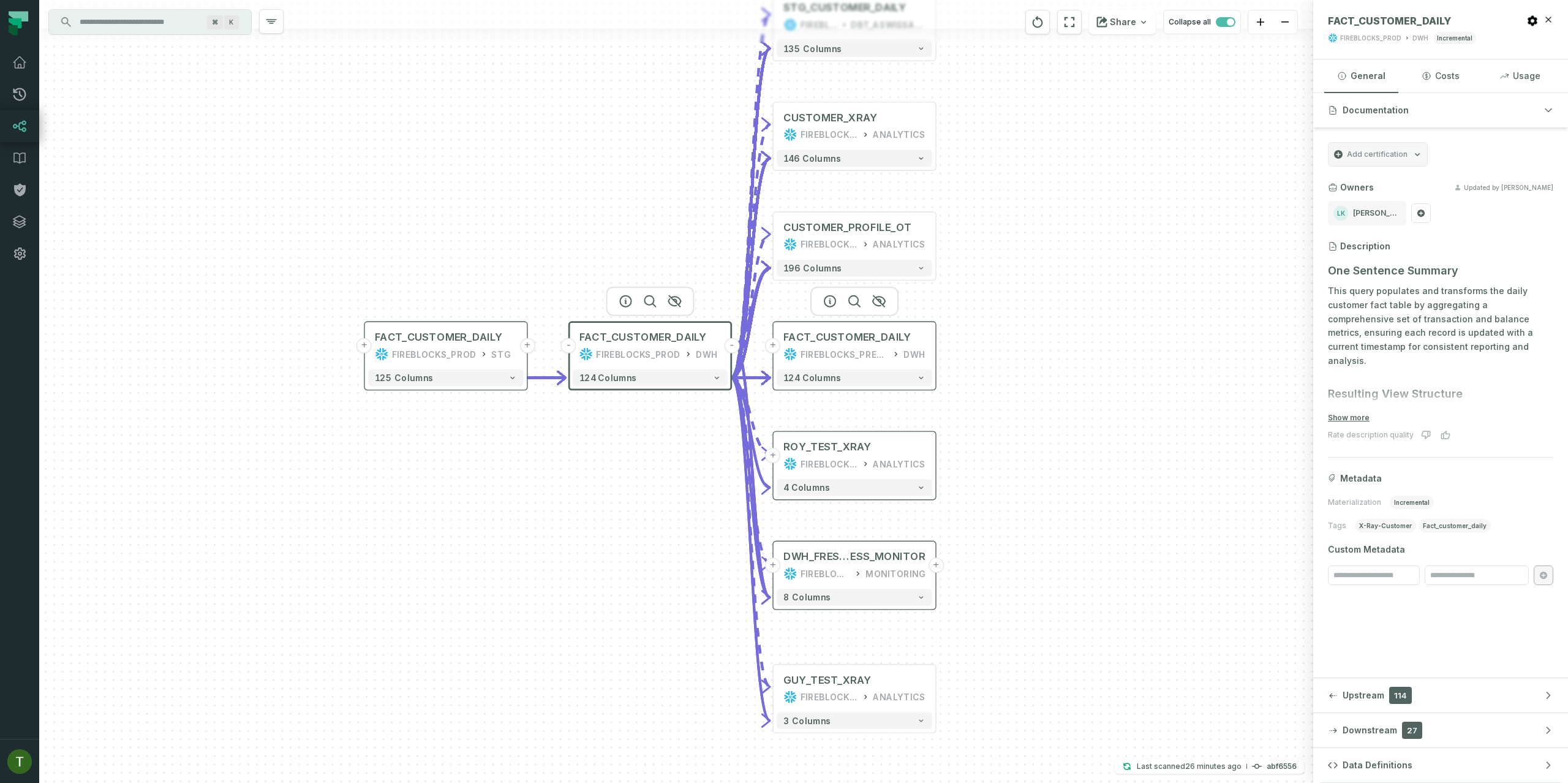
click at [822, 348] on div "FIREBLOCKS_PREPROD" at bounding box center [844, 354] width 88 height 14
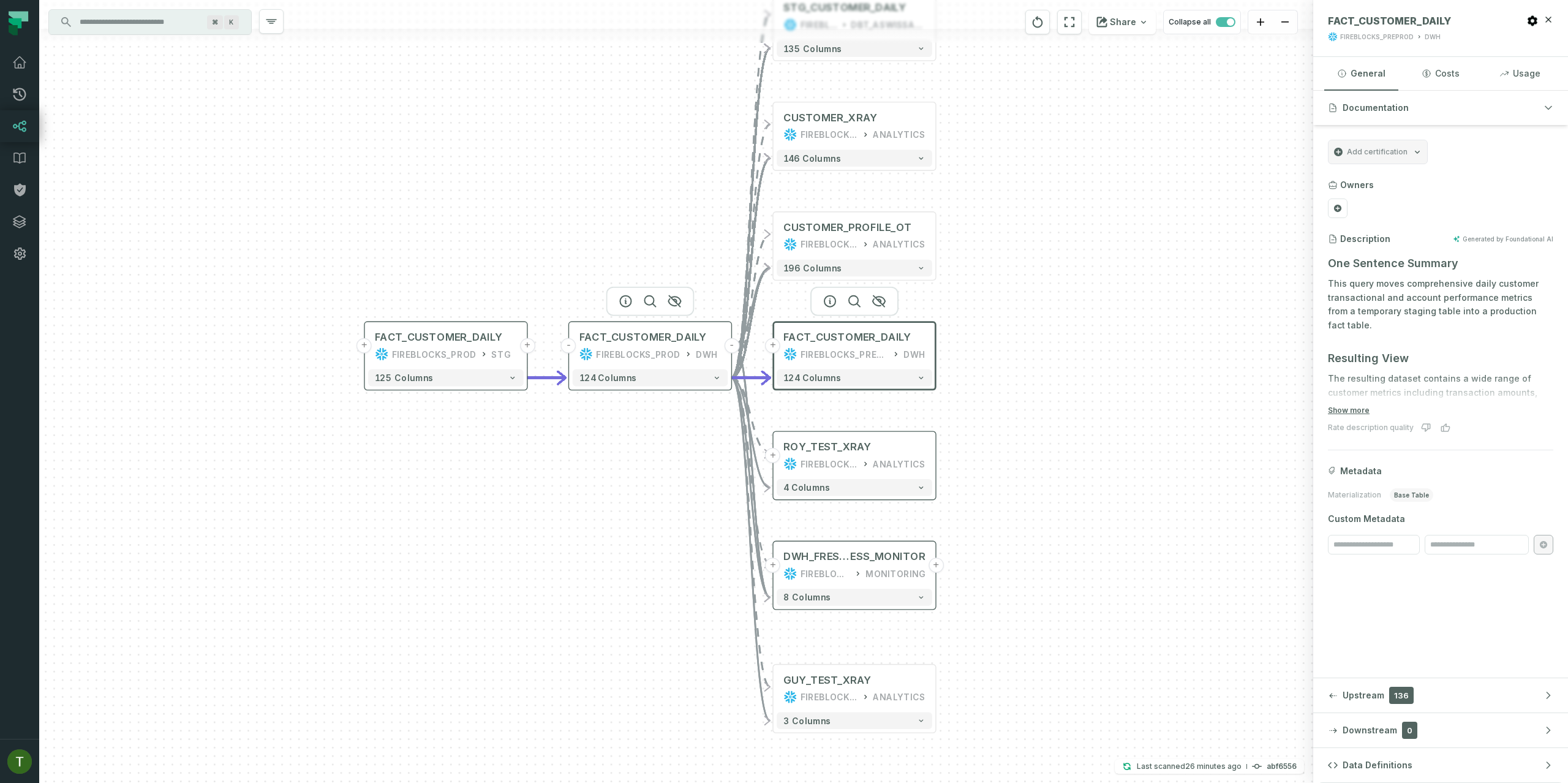
click at [661, 345] on div "FACT_CUSTOMER_DAILY FIREBLOCKS_PROD DWH" at bounding box center [651, 345] width 155 height 41
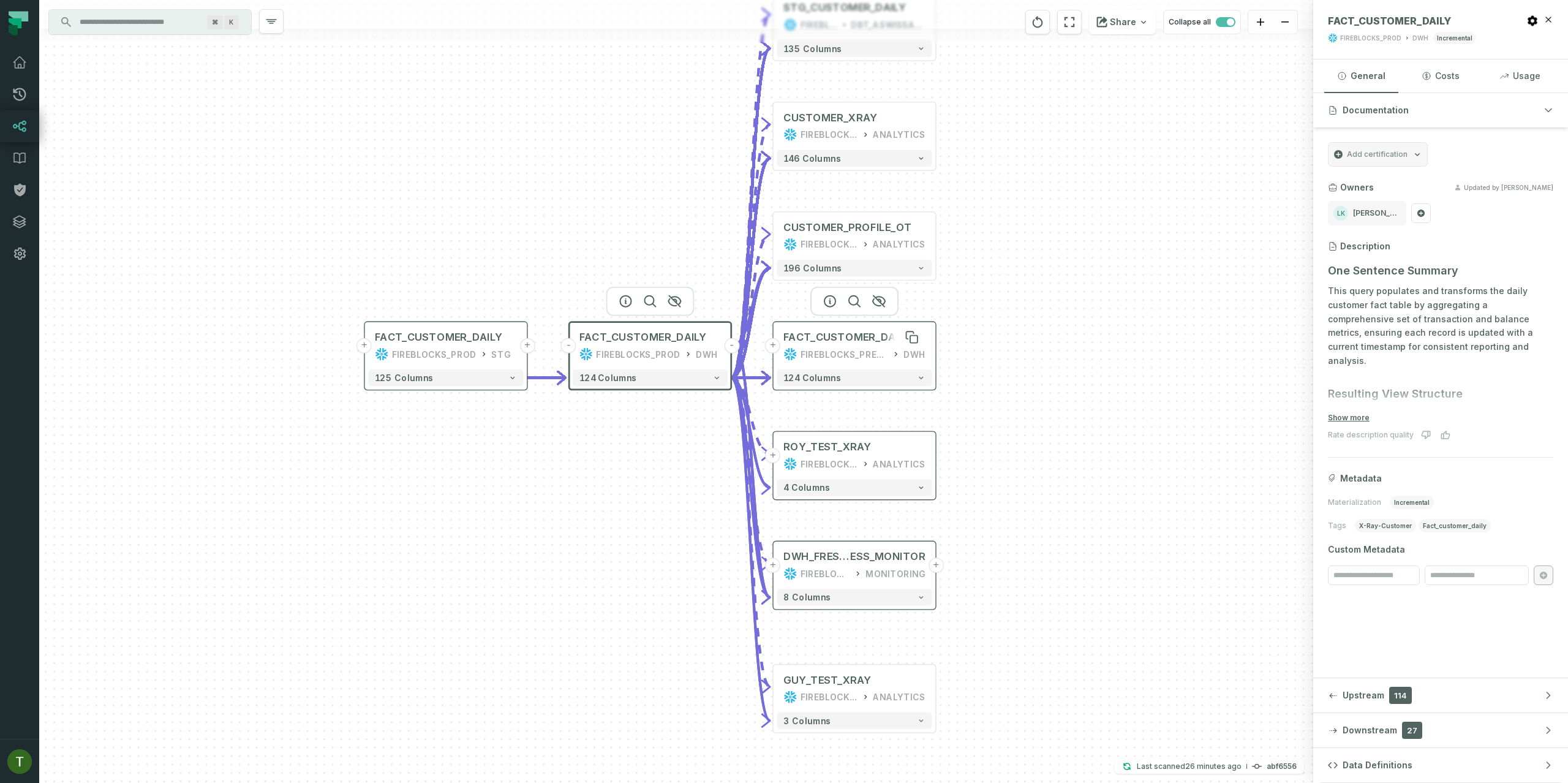
click at [804, 342] on div "FACT_CUSTOMER_DAILY" at bounding box center [847, 337] width 127 height 14
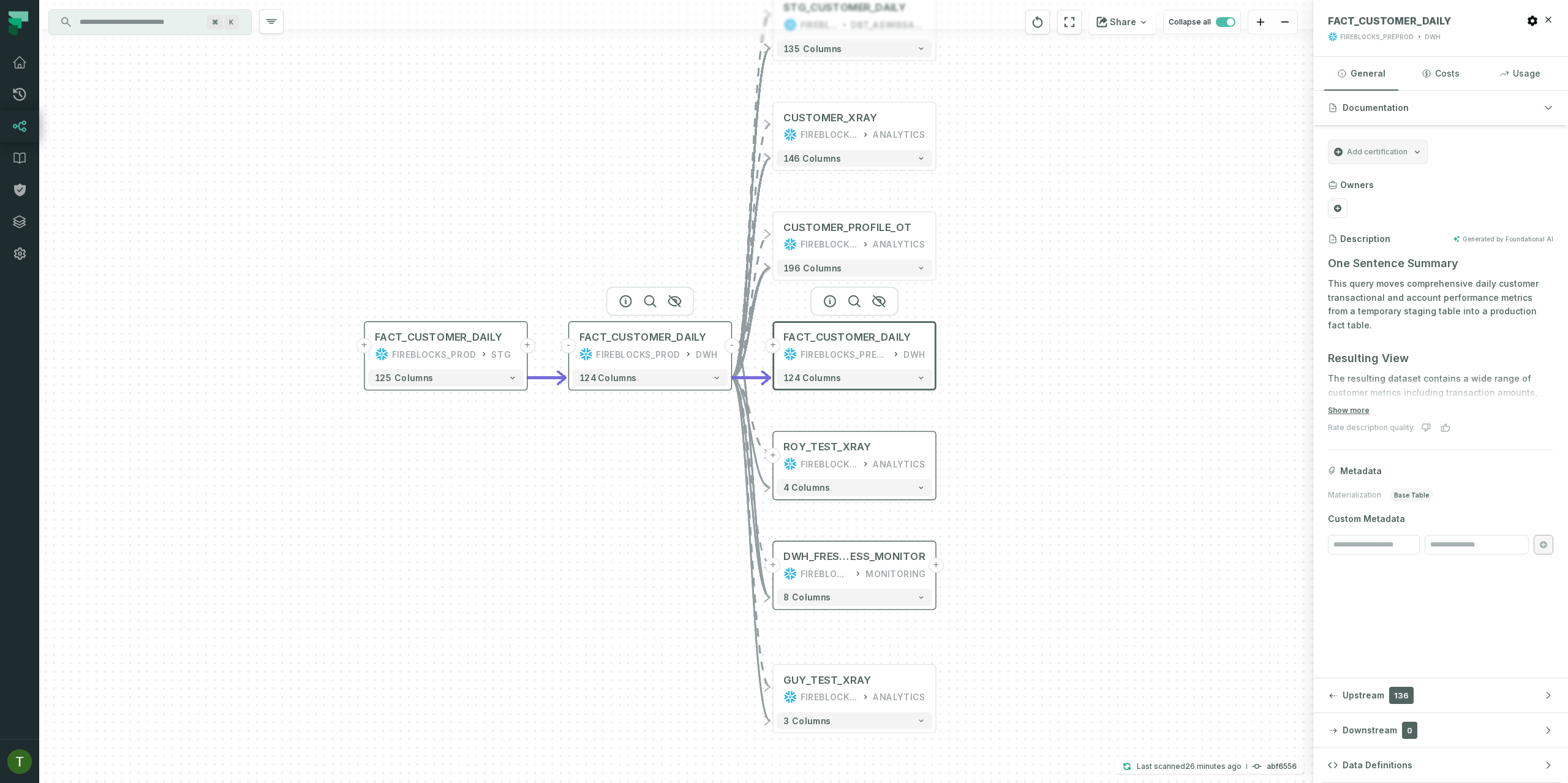
click at [604, 354] on div "FIREBLOCKS_PROD" at bounding box center [638, 354] width 85 height 14
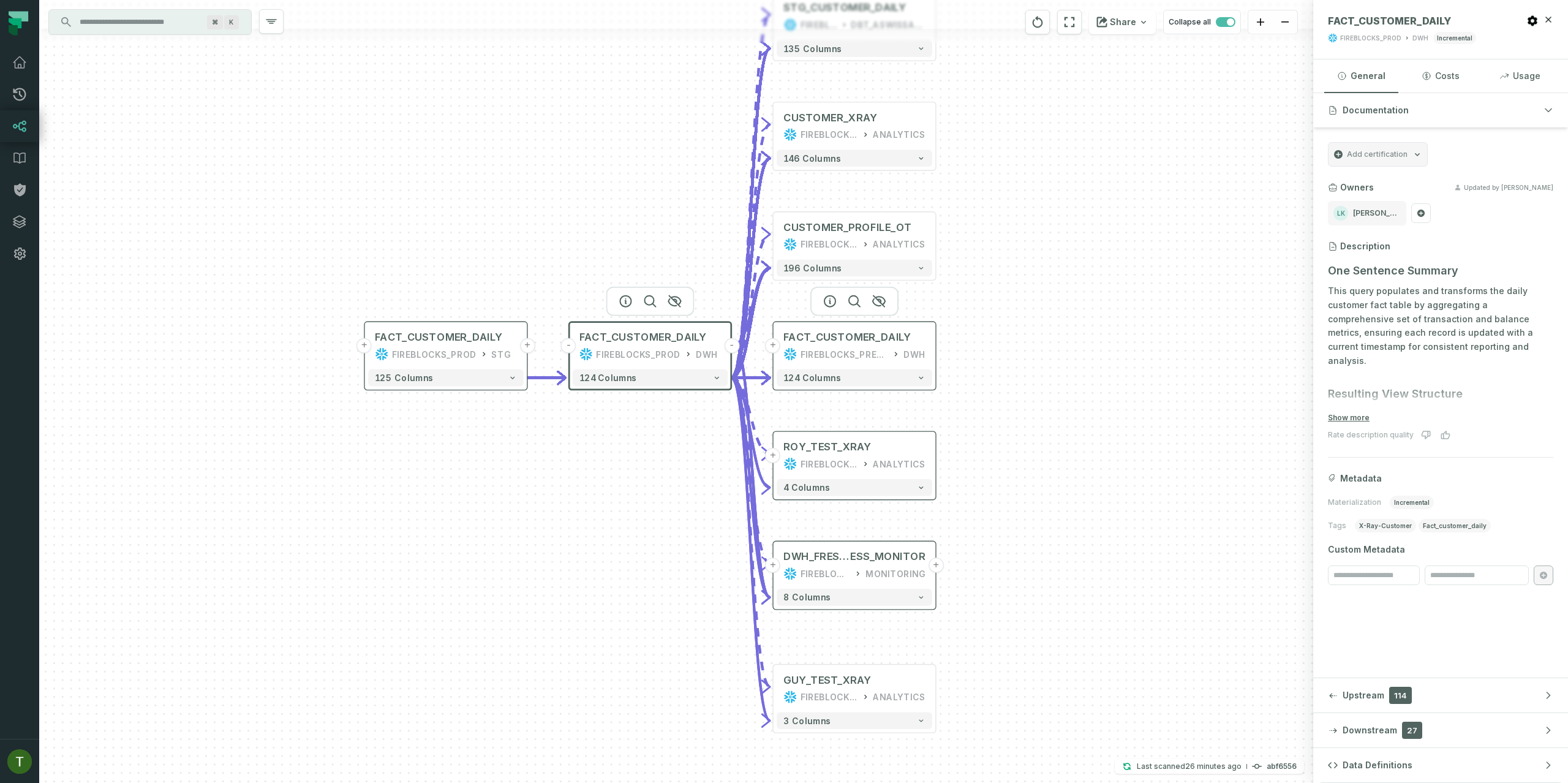
click at [859, 357] on div "FIREBLOCKS_PREPROD" at bounding box center [844, 354] width 88 height 14
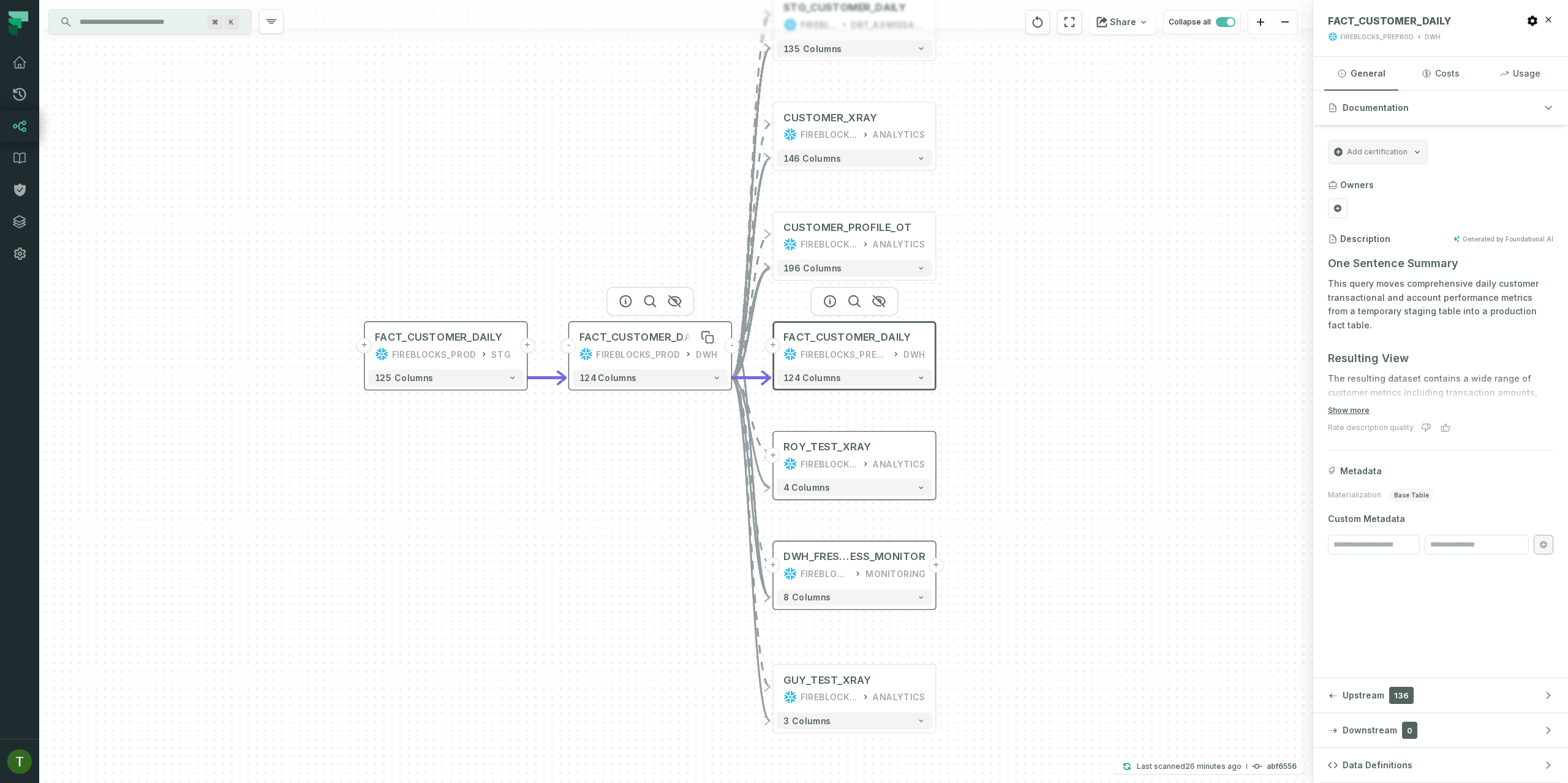
click at [654, 336] on div "FACT_CUSTOMER_DAILY" at bounding box center [643, 337] width 127 height 14
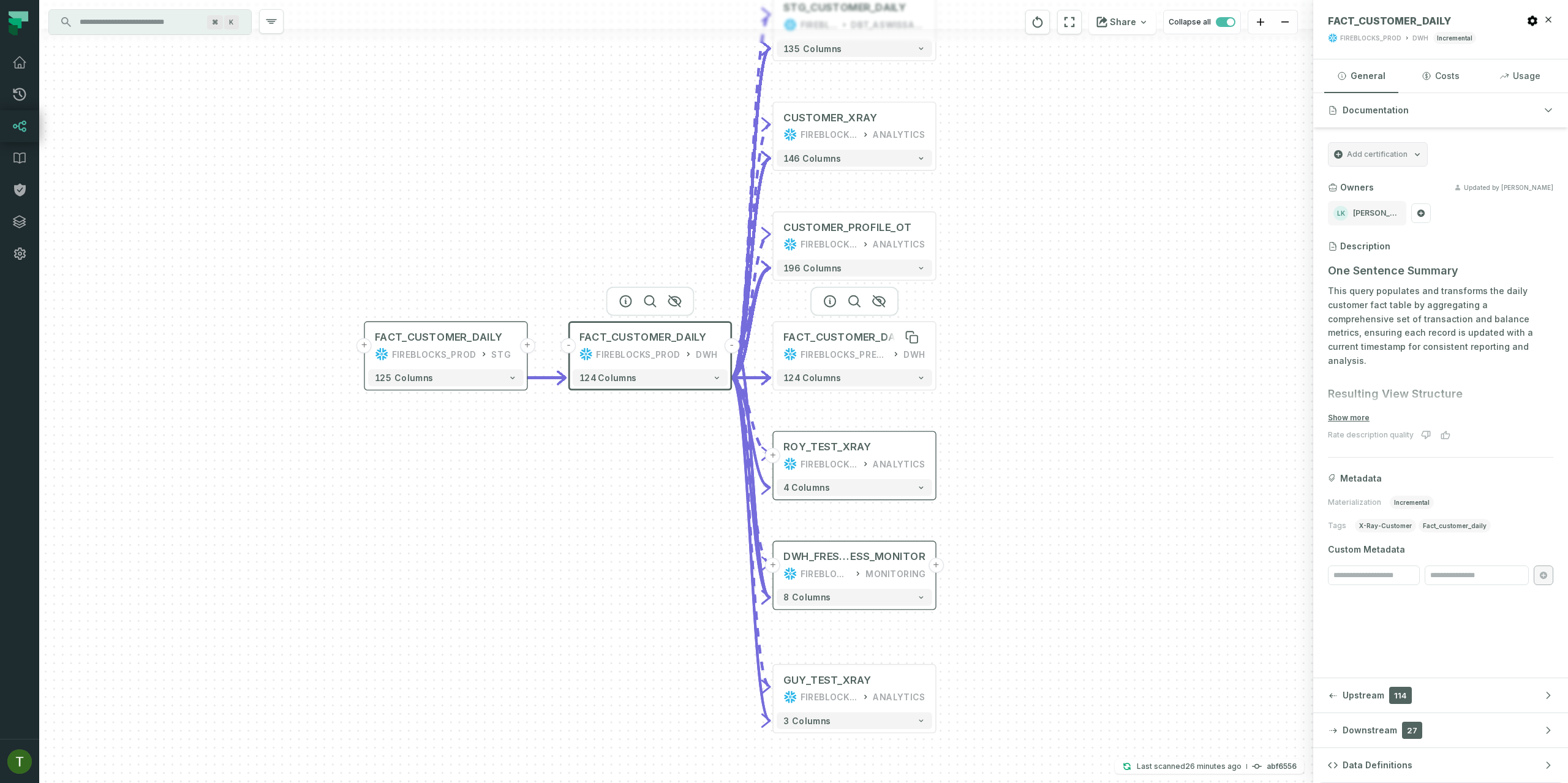
click at [887, 340] on div "FACT_CUSTOMER_DAILY" at bounding box center [847, 337] width 127 height 14
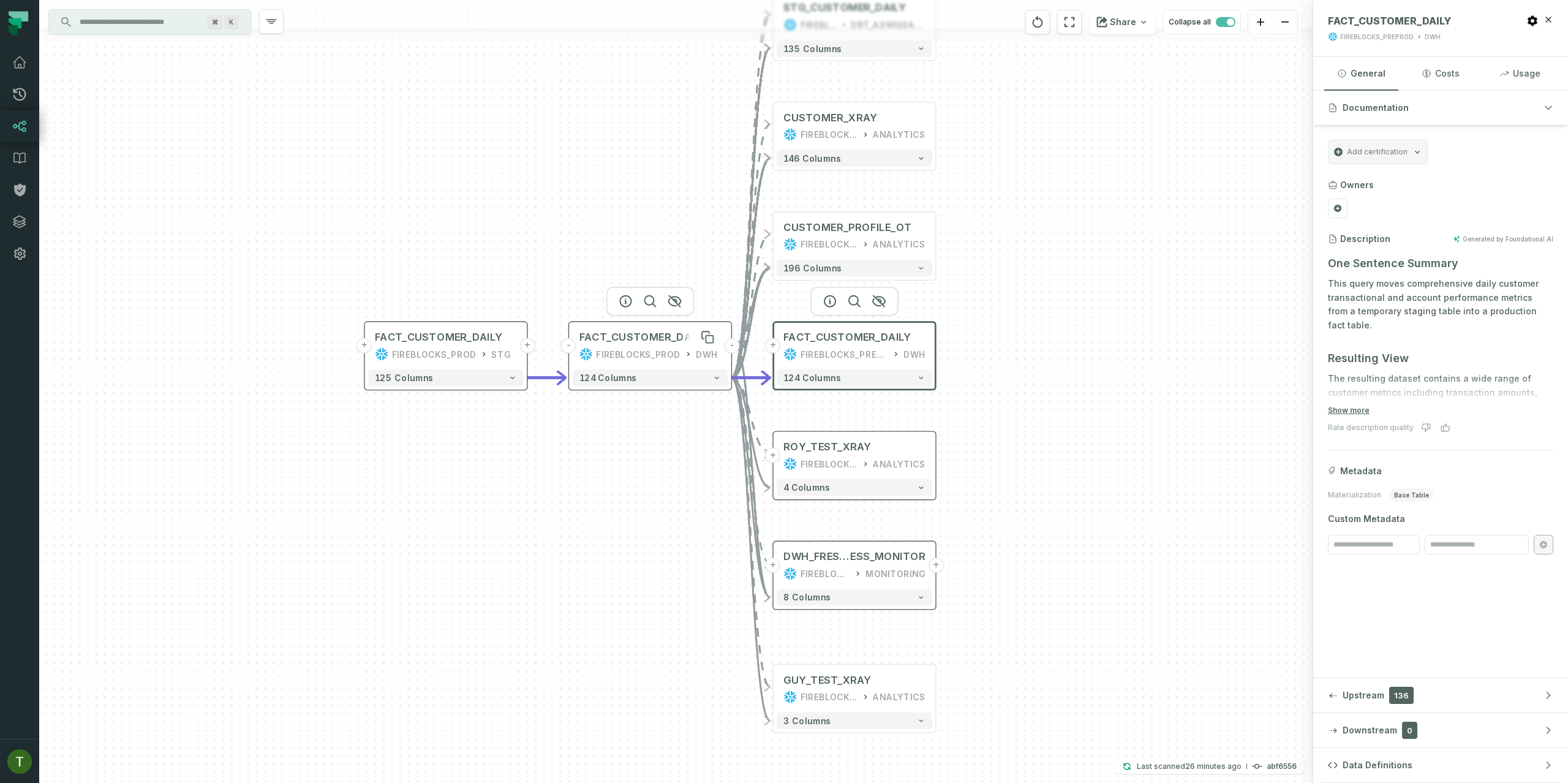
click at [661, 340] on div "FACT_CUSTOMER_DAILY" at bounding box center [643, 337] width 127 height 14
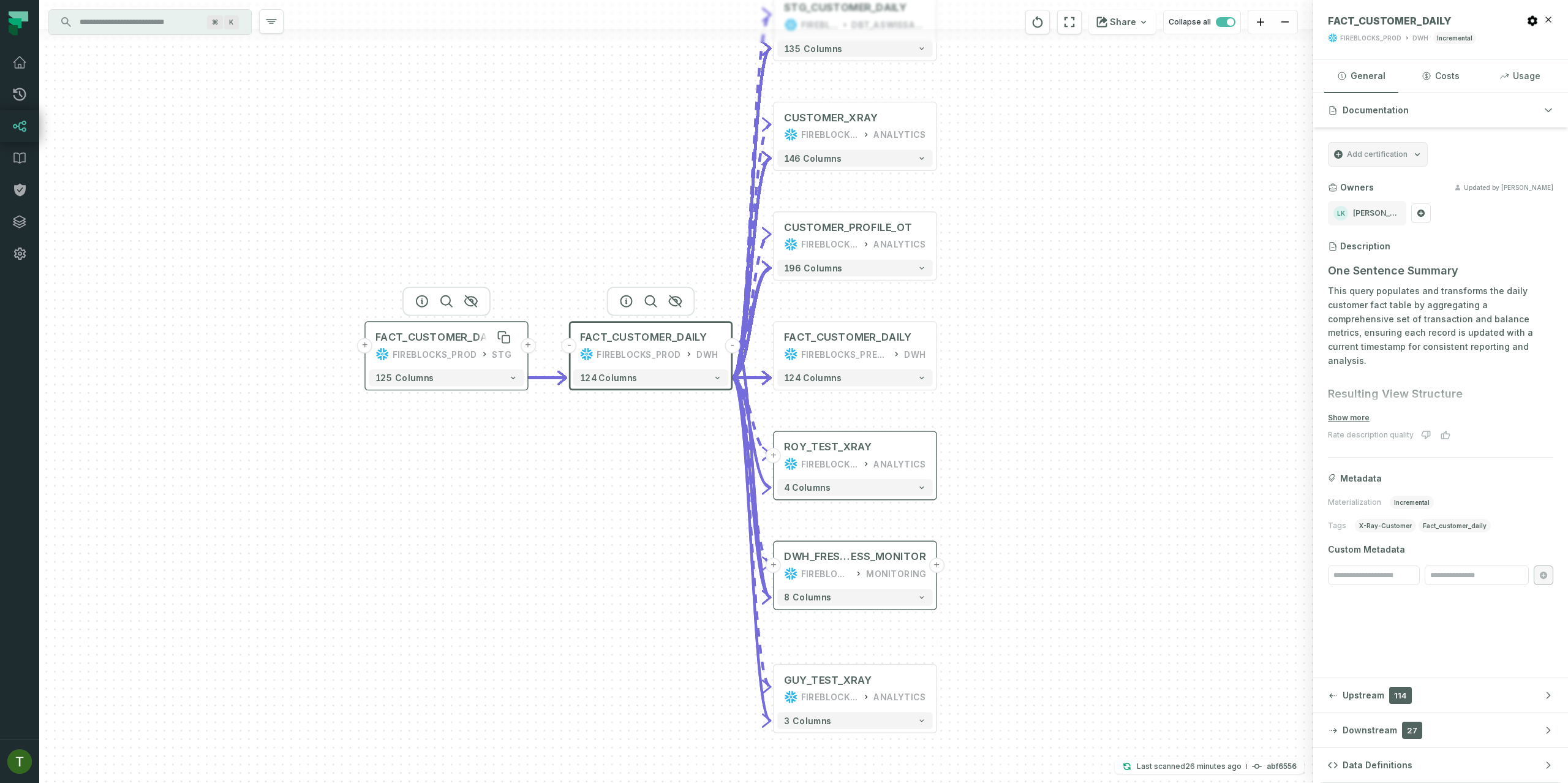
click at [469, 337] on div "FACT_CUSTOMER_DAILY" at bounding box center [439, 337] width 127 height 14
click at [469, 338] on div "FACT_CUSTOMER_DAILY" at bounding box center [439, 337] width 127 height 14
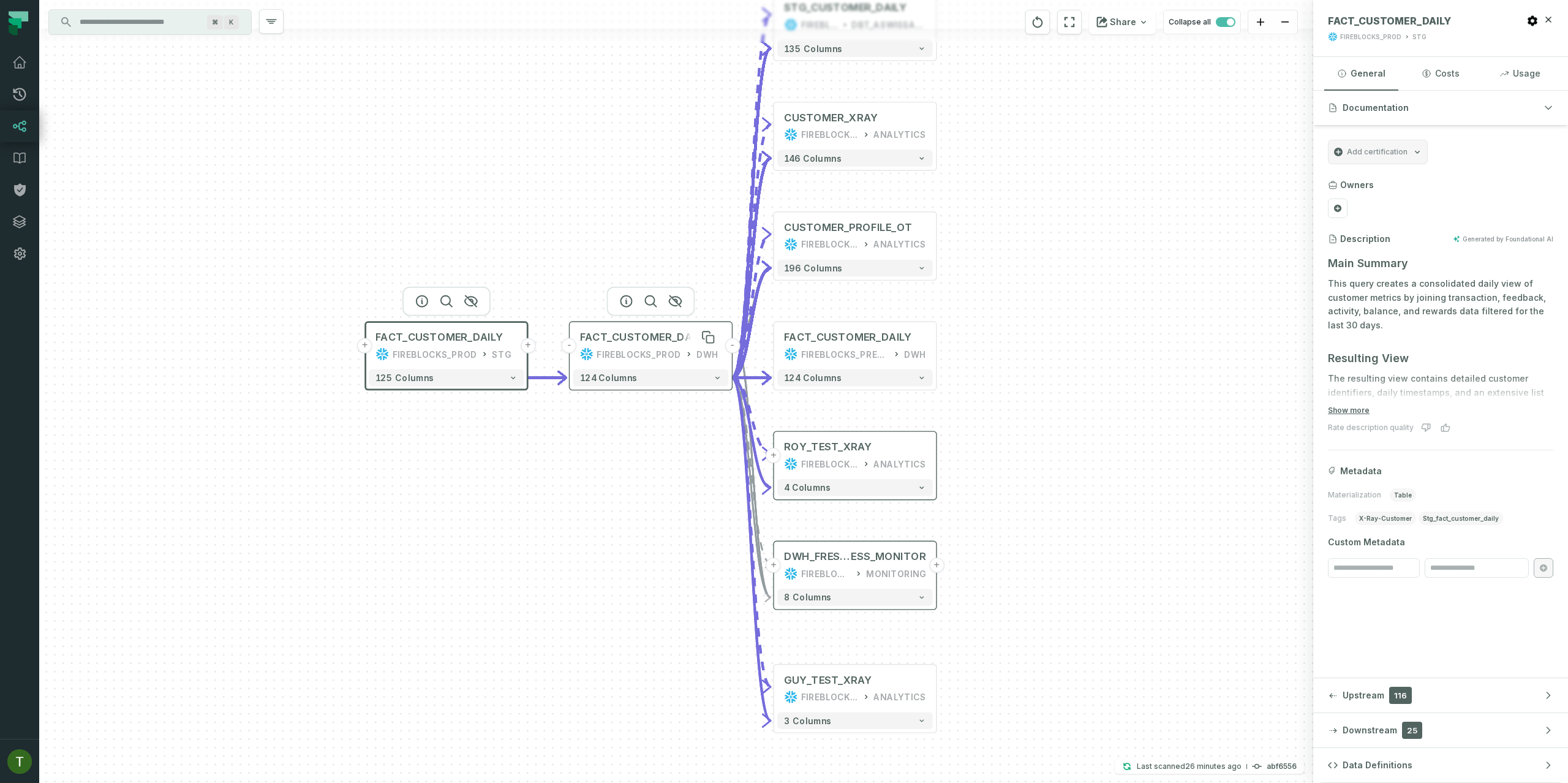
click at [654, 341] on div "FACT_CUSTOMER_DAILY" at bounding box center [644, 337] width 127 height 14
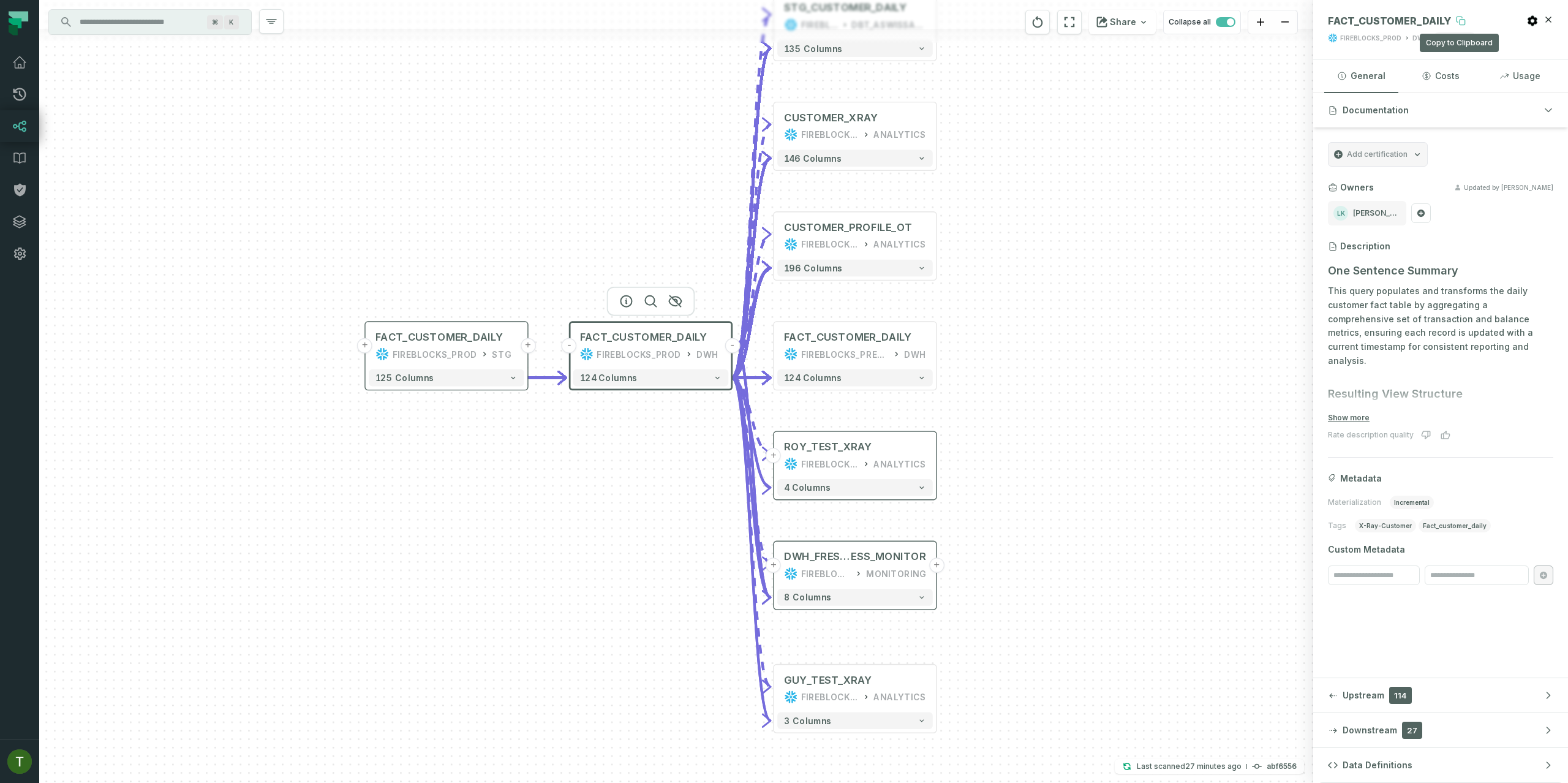
click at [1461, 24] on icon at bounding box center [1461, 21] width 10 height 10
click at [859, 675] on div "GUY_TEST_XRAY" at bounding box center [828, 680] width 88 height 14
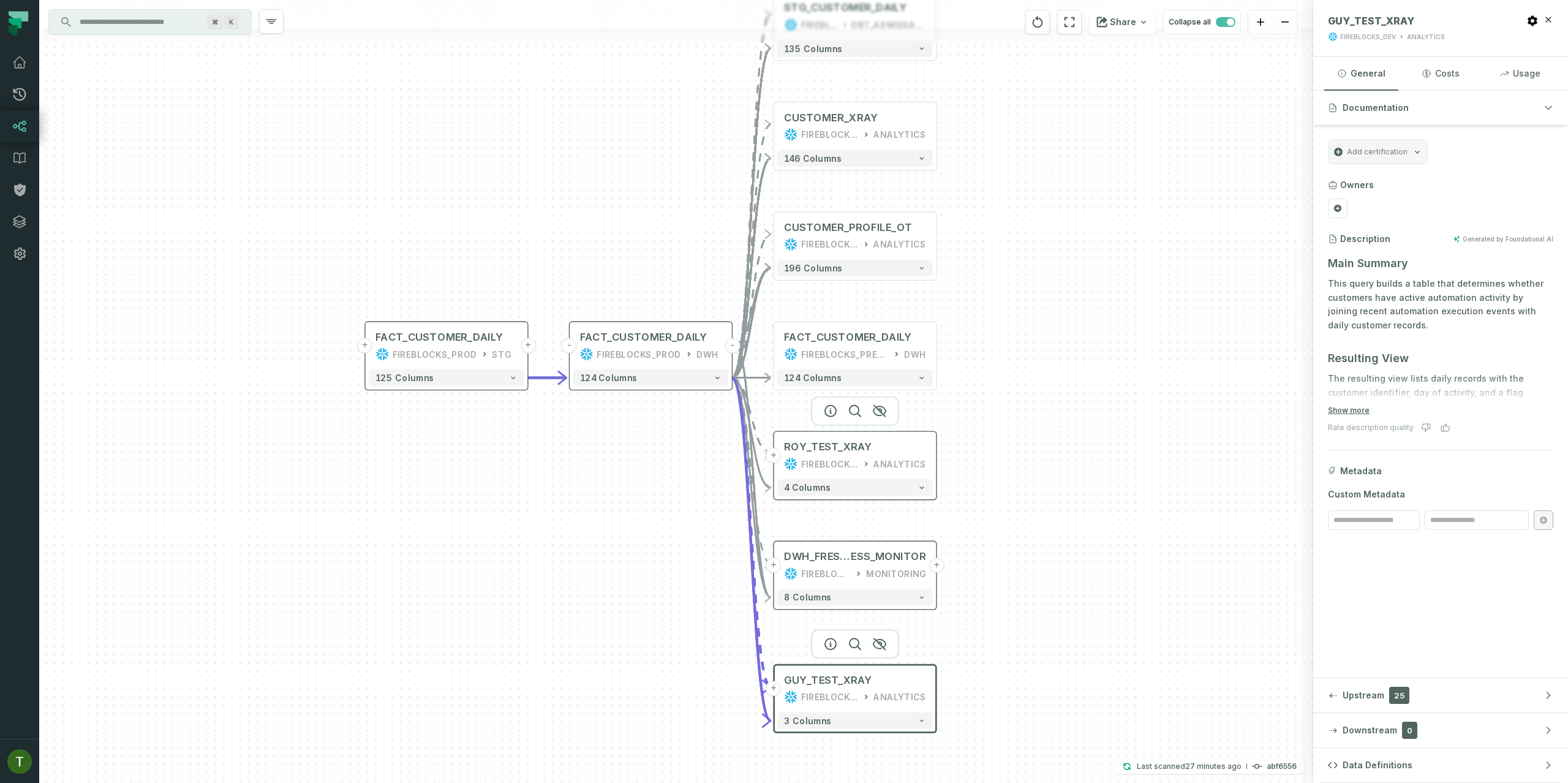
click at [884, 464] on div "ANALYTICS" at bounding box center [899, 464] width 52 height 14
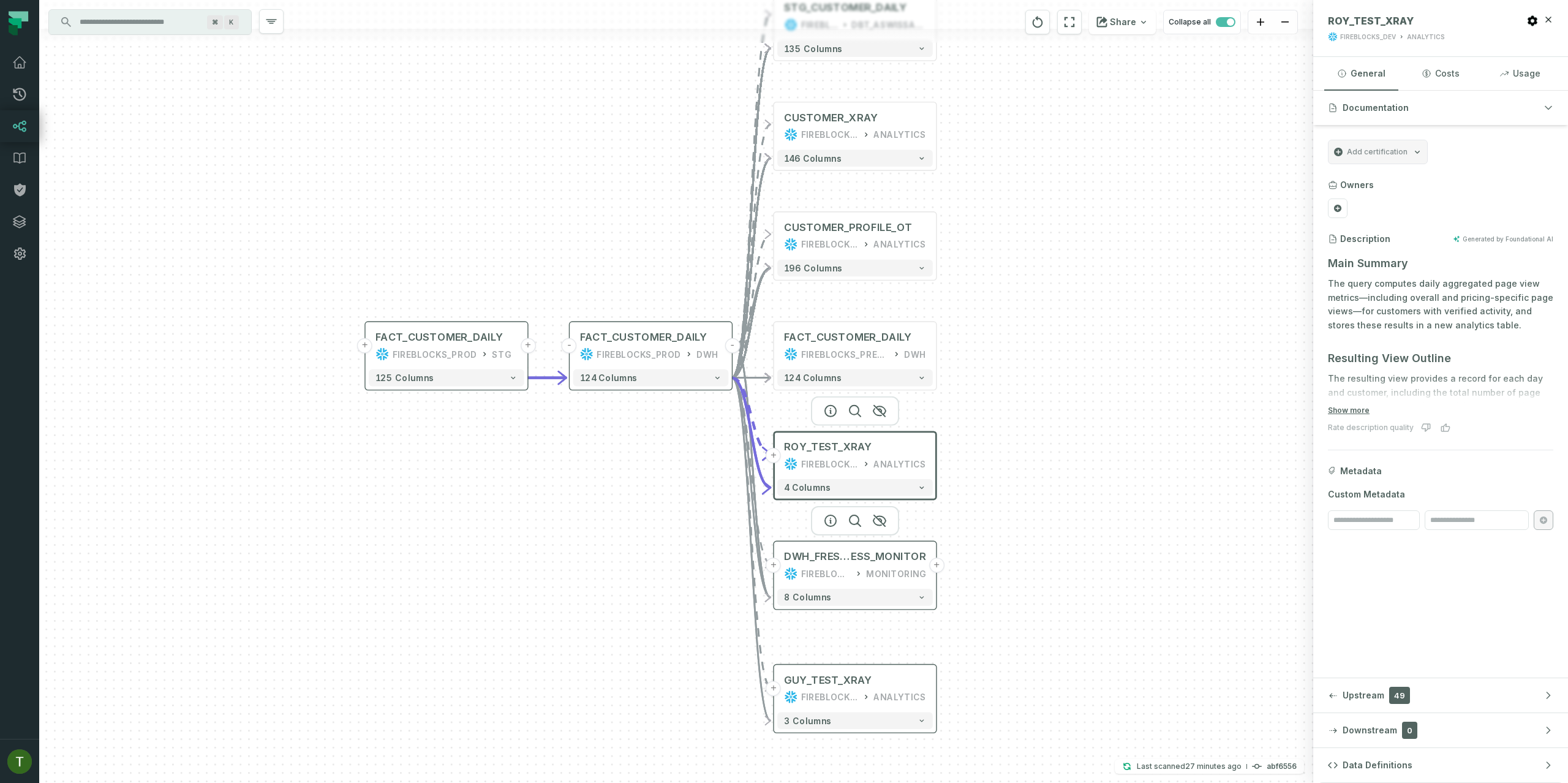
click at [886, 574] on div "MONITORING" at bounding box center [896, 574] width 60 height 14
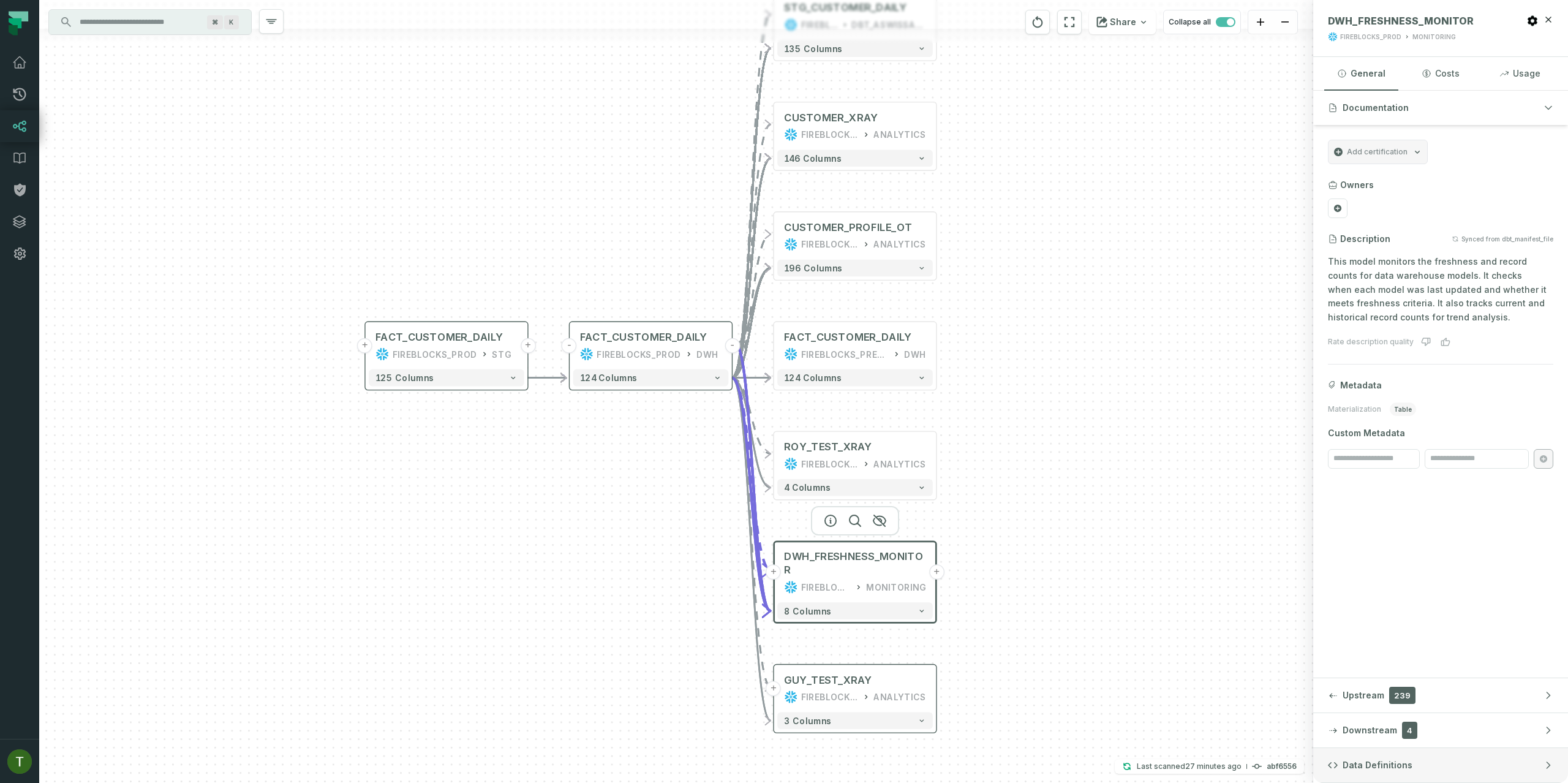
click at [1476, 774] on button "Data Definitions" at bounding box center [1440, 765] width 255 height 34
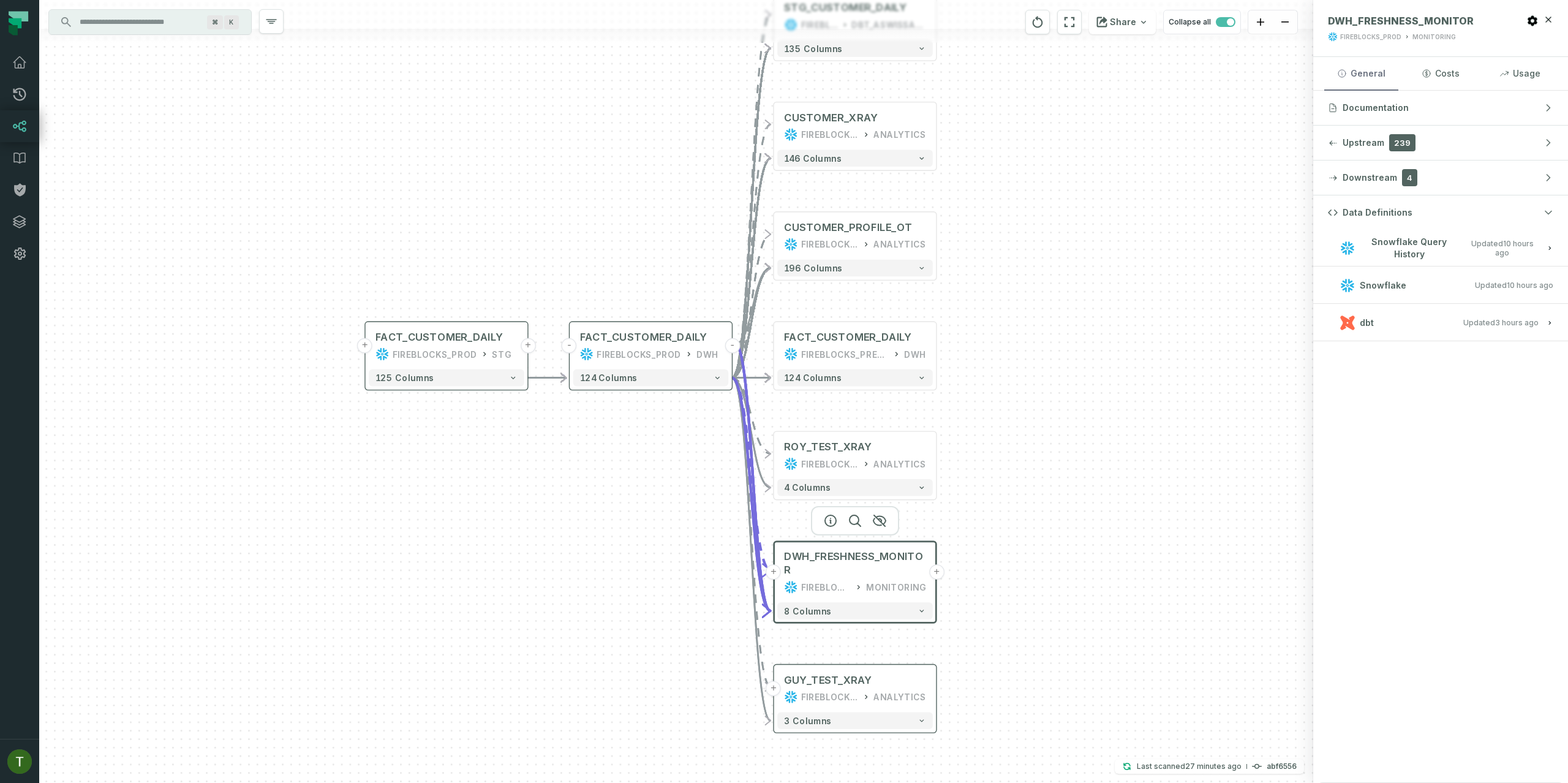
click at [1372, 76] on button "General" at bounding box center [1361, 73] width 74 height 33
click at [370, 348] on button "+" at bounding box center [365, 346] width 15 height 15
click at [370, 349] on button "+" at bounding box center [365, 347] width 15 height 15
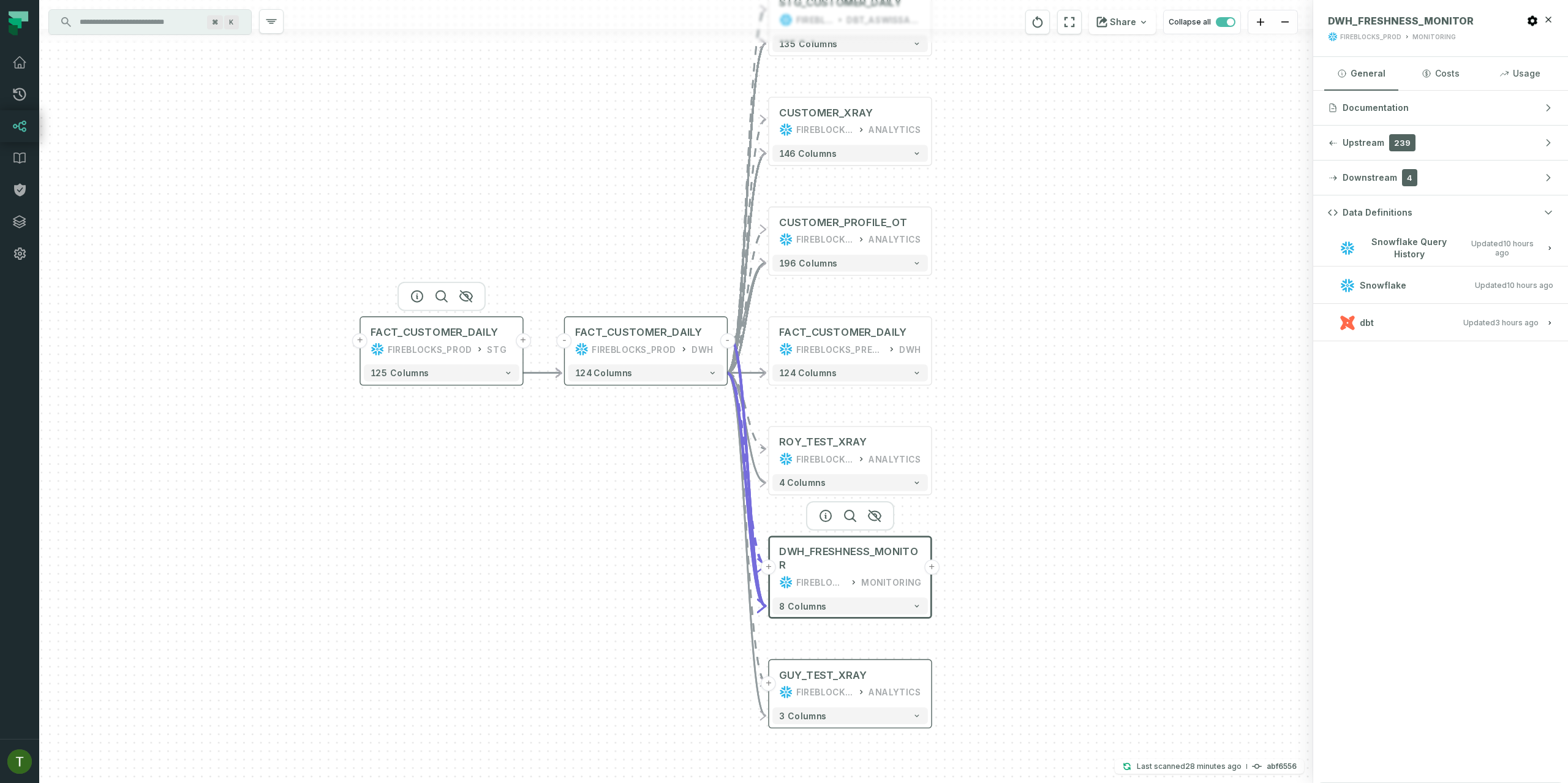
click at [362, 343] on button "+" at bounding box center [360, 341] width 15 height 15
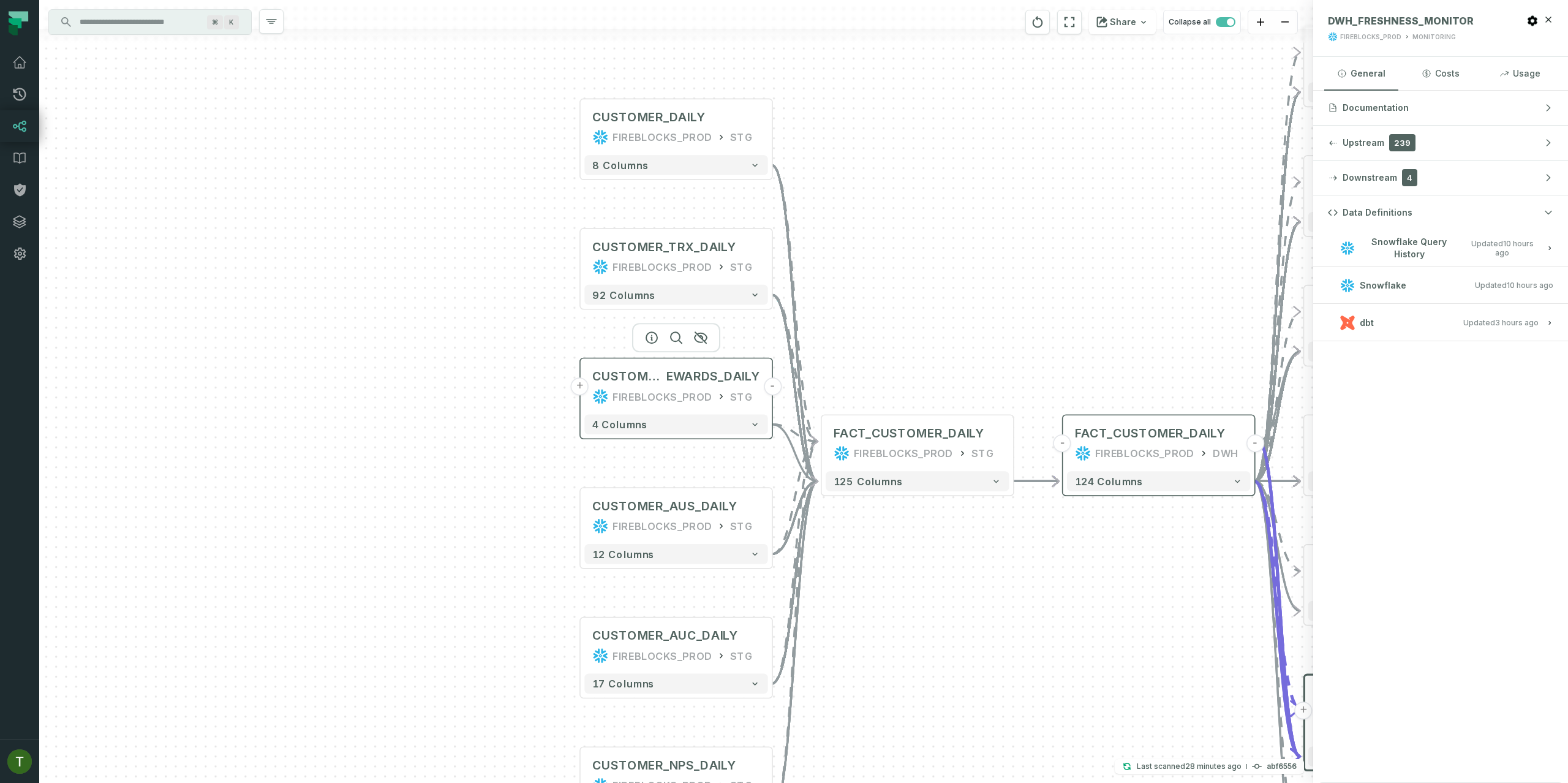
click at [699, 386] on div "CUSTOMER_R EWARDS_DAILY FIREBLOCKS_PROD STG" at bounding box center [676, 387] width 183 height 48
click at [699, 383] on span "EWARDS_DAILY" at bounding box center [713, 376] width 94 height 16
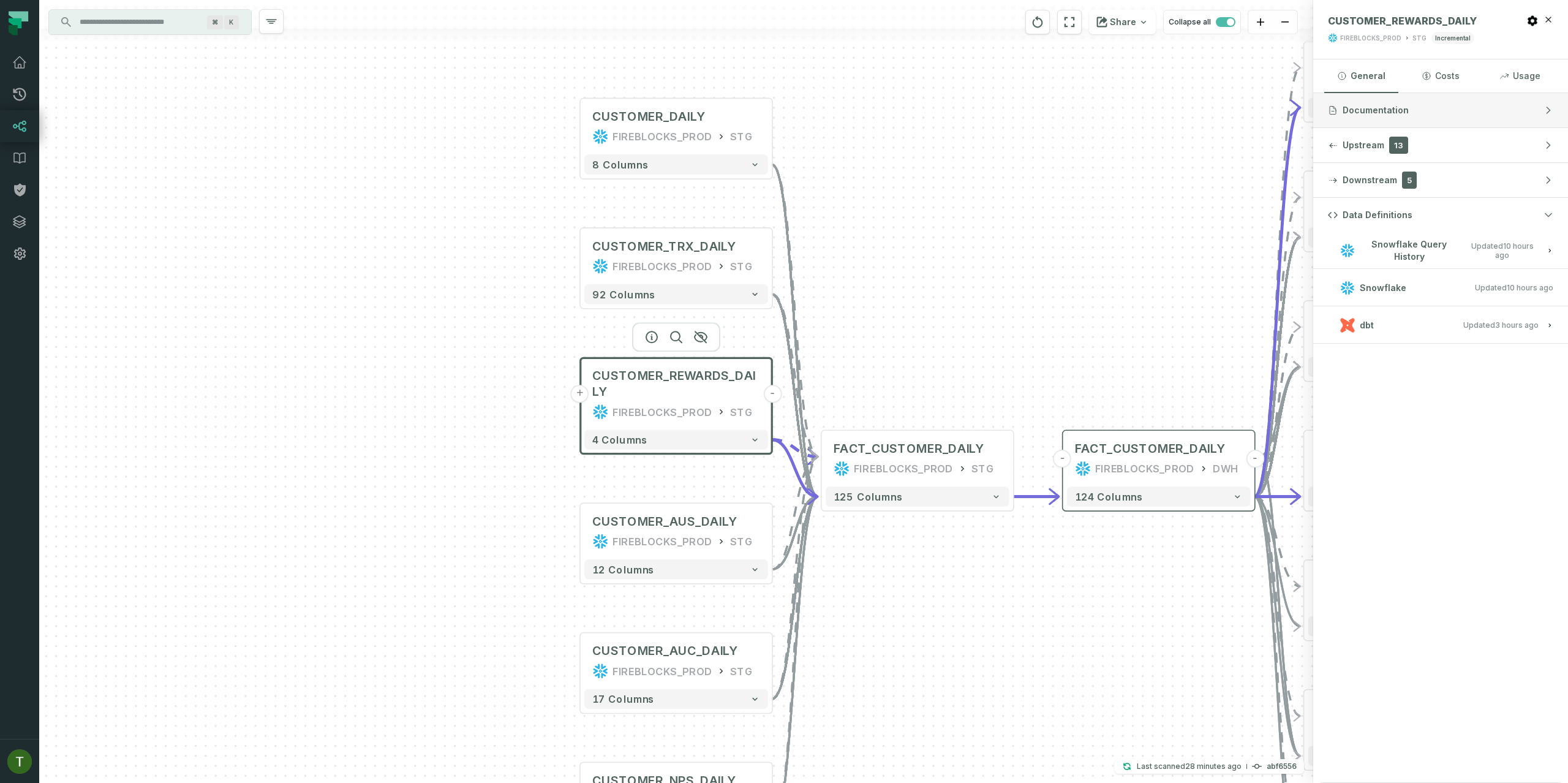
click at [1374, 126] on button "Documentation" at bounding box center [1440, 110] width 255 height 34
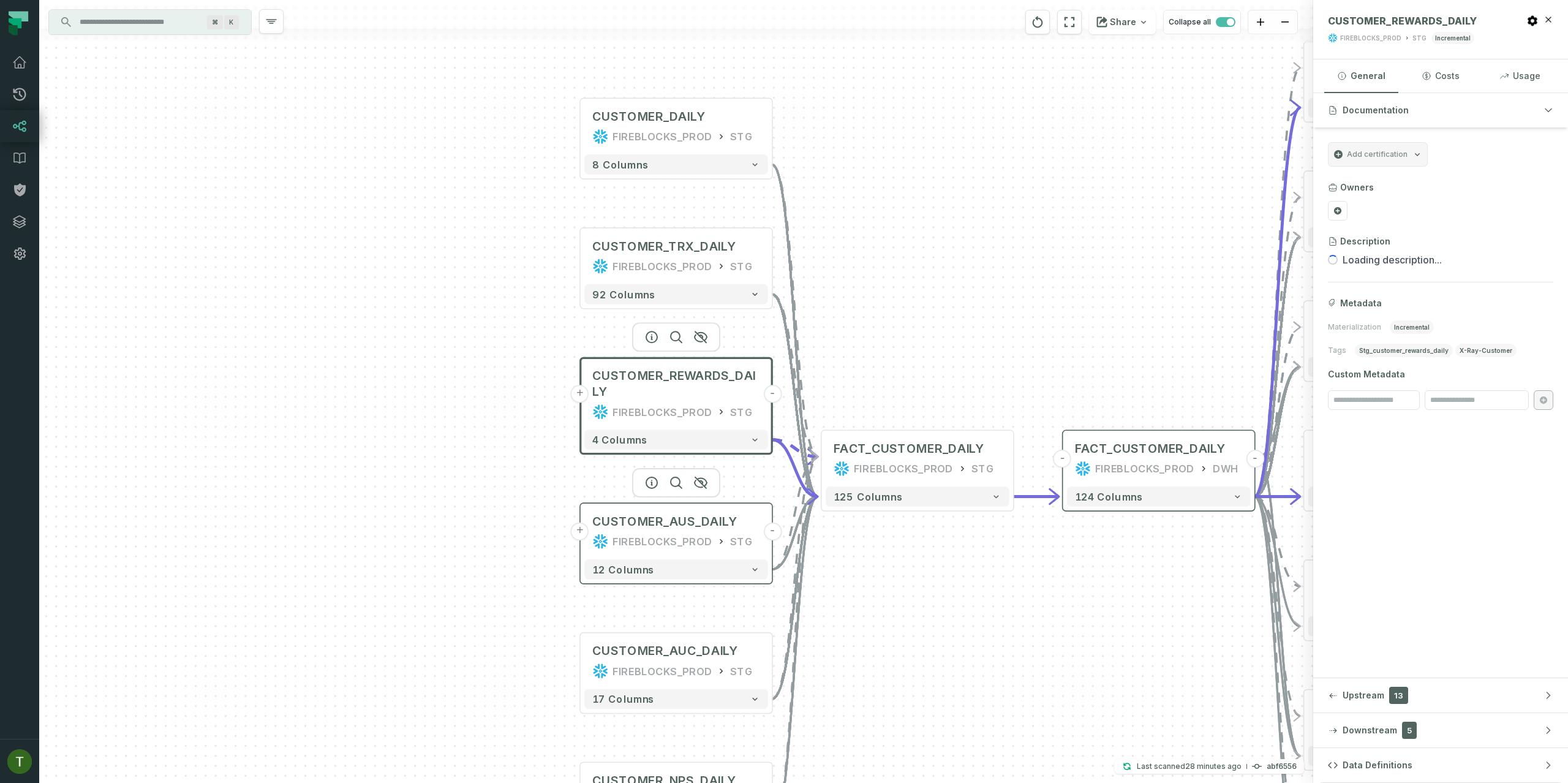
click at [646, 545] on div "FIREBLOCKS_PROD" at bounding box center [662, 541] width 100 height 16
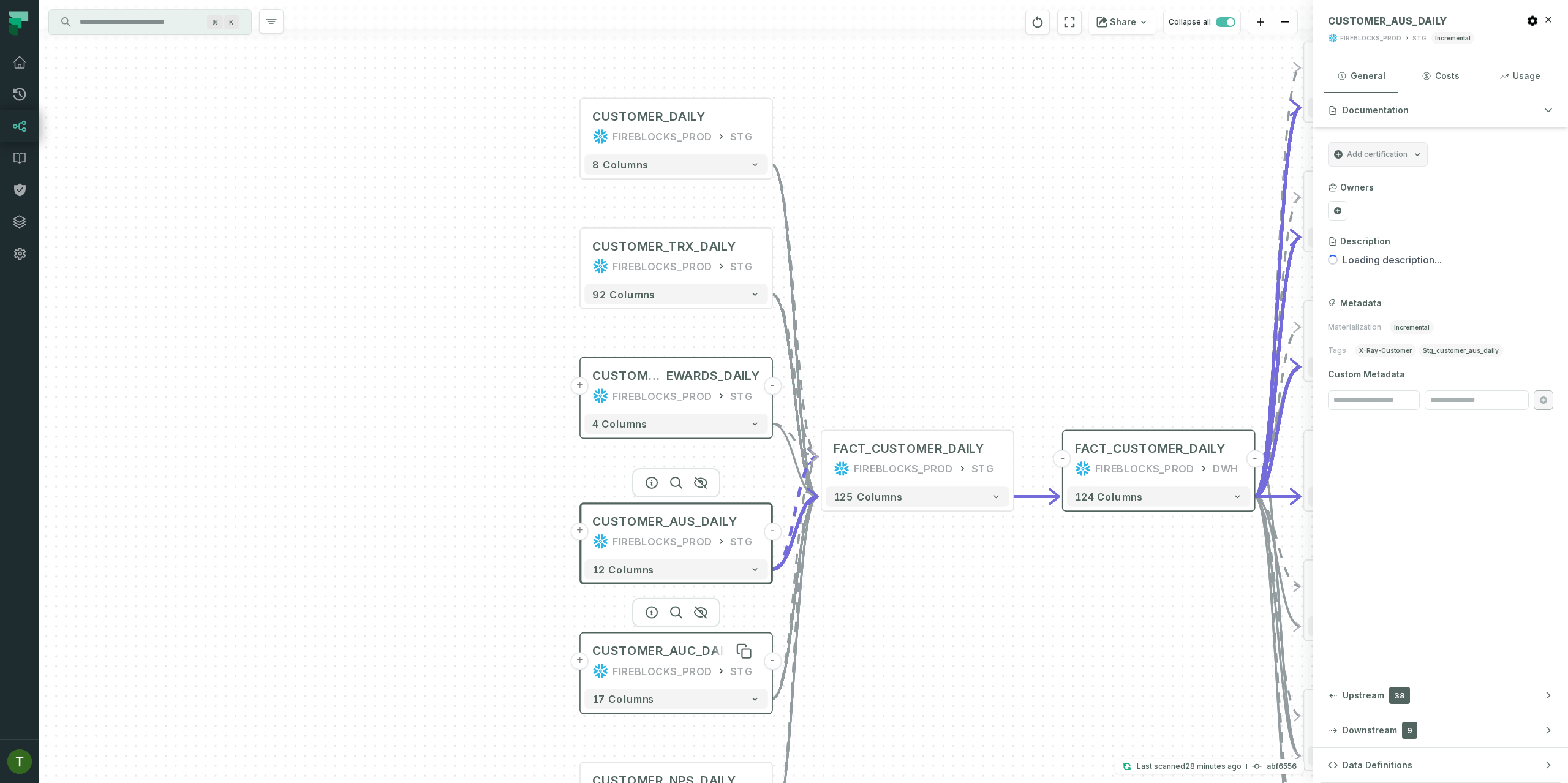
click at [679, 652] on div "CUSTOMER_AUC_DAILY" at bounding box center [665, 651] width 146 height 16
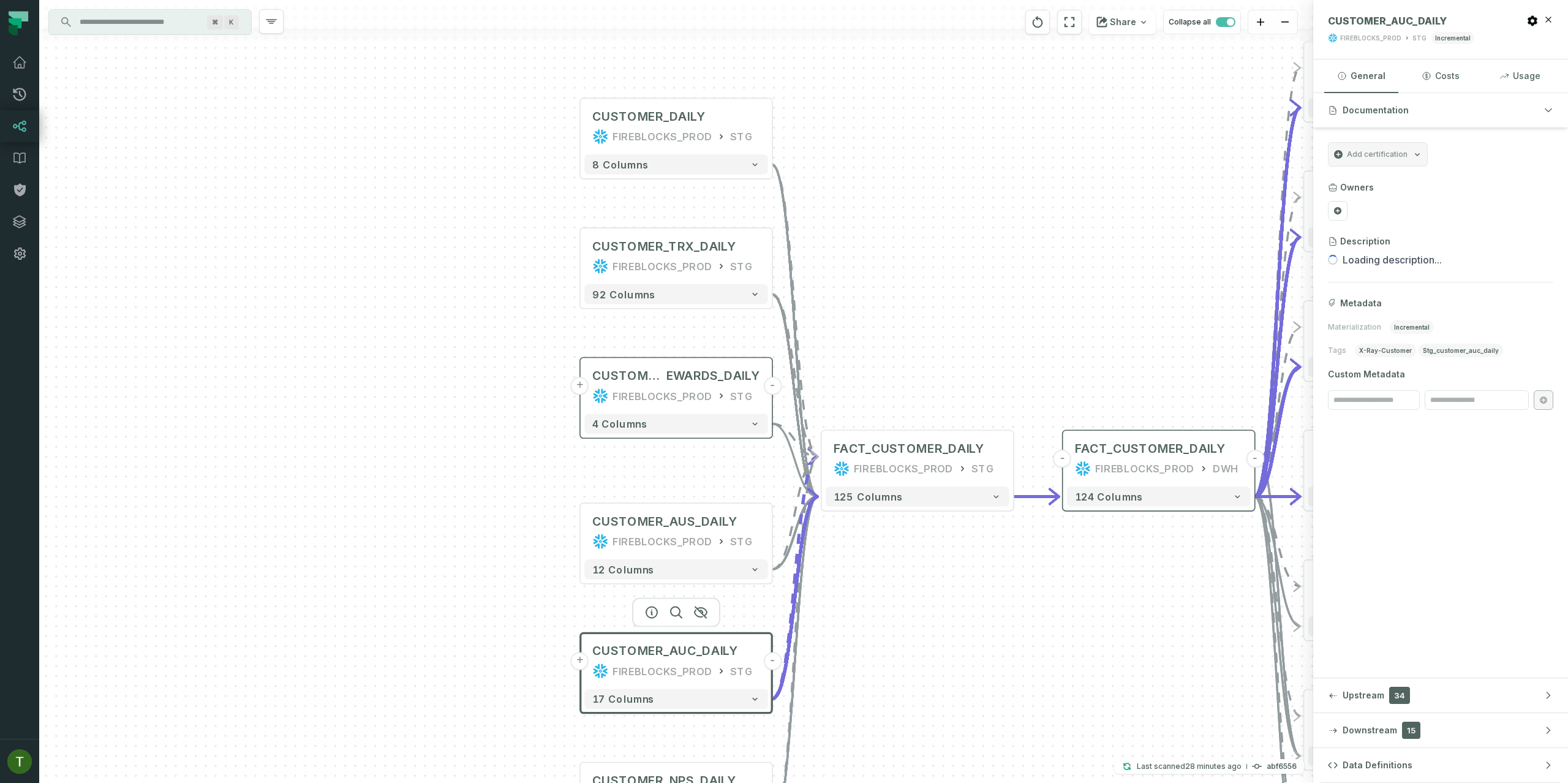
drag, startPoint x: 491, startPoint y: 630, endPoint x: 444, endPoint y: 381, distance: 253.4
click at [444, 381] on div "+ CUSTOMER_DAILY FIREBLOCKS_PROD STG - 8 columns + CUSTOMER_TRX_DAILY FIREBLOCK…" at bounding box center [676, 391] width 1274 height 783
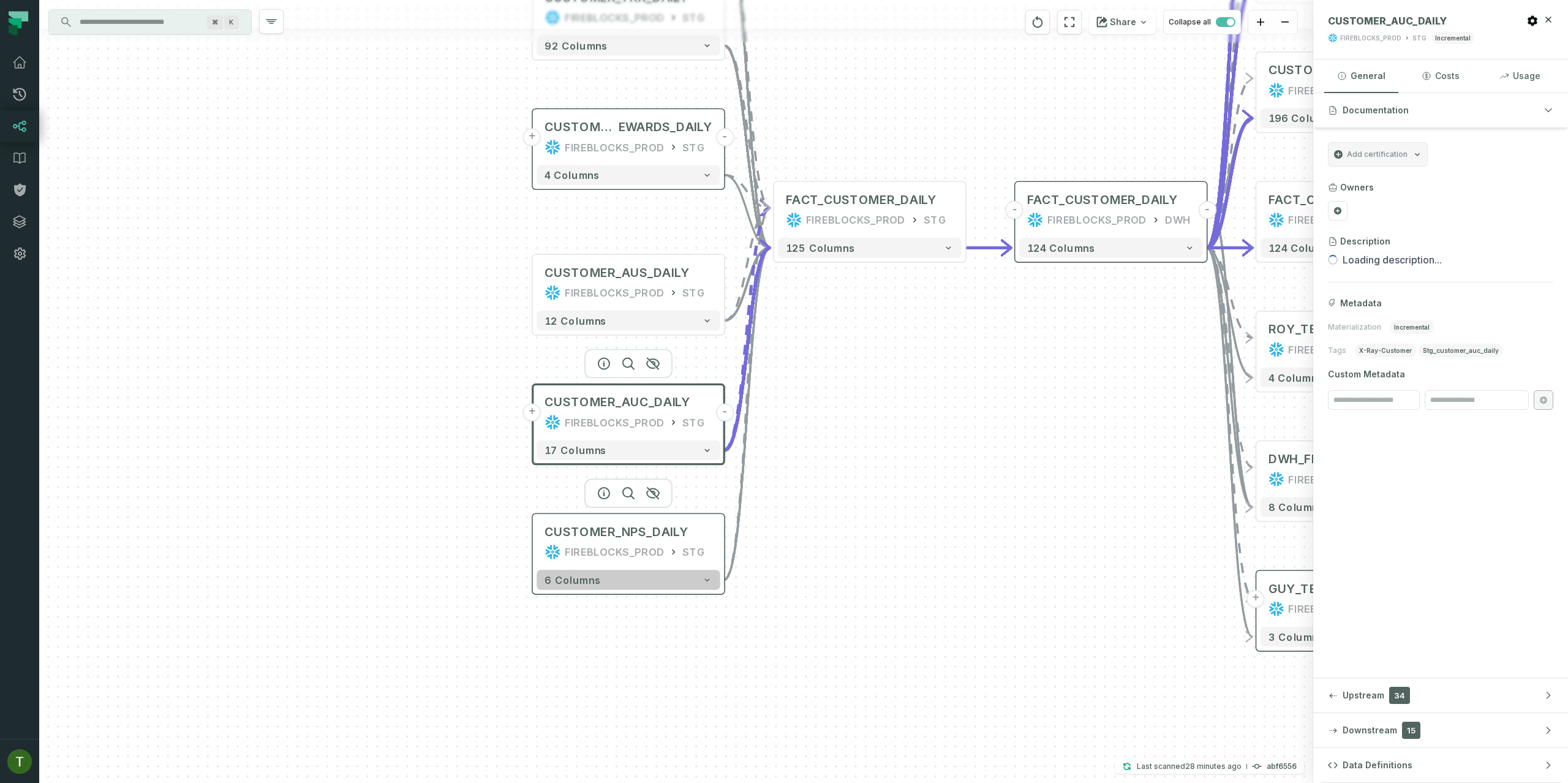
click at [622, 574] on button "6 columns" at bounding box center [628, 580] width 183 height 20
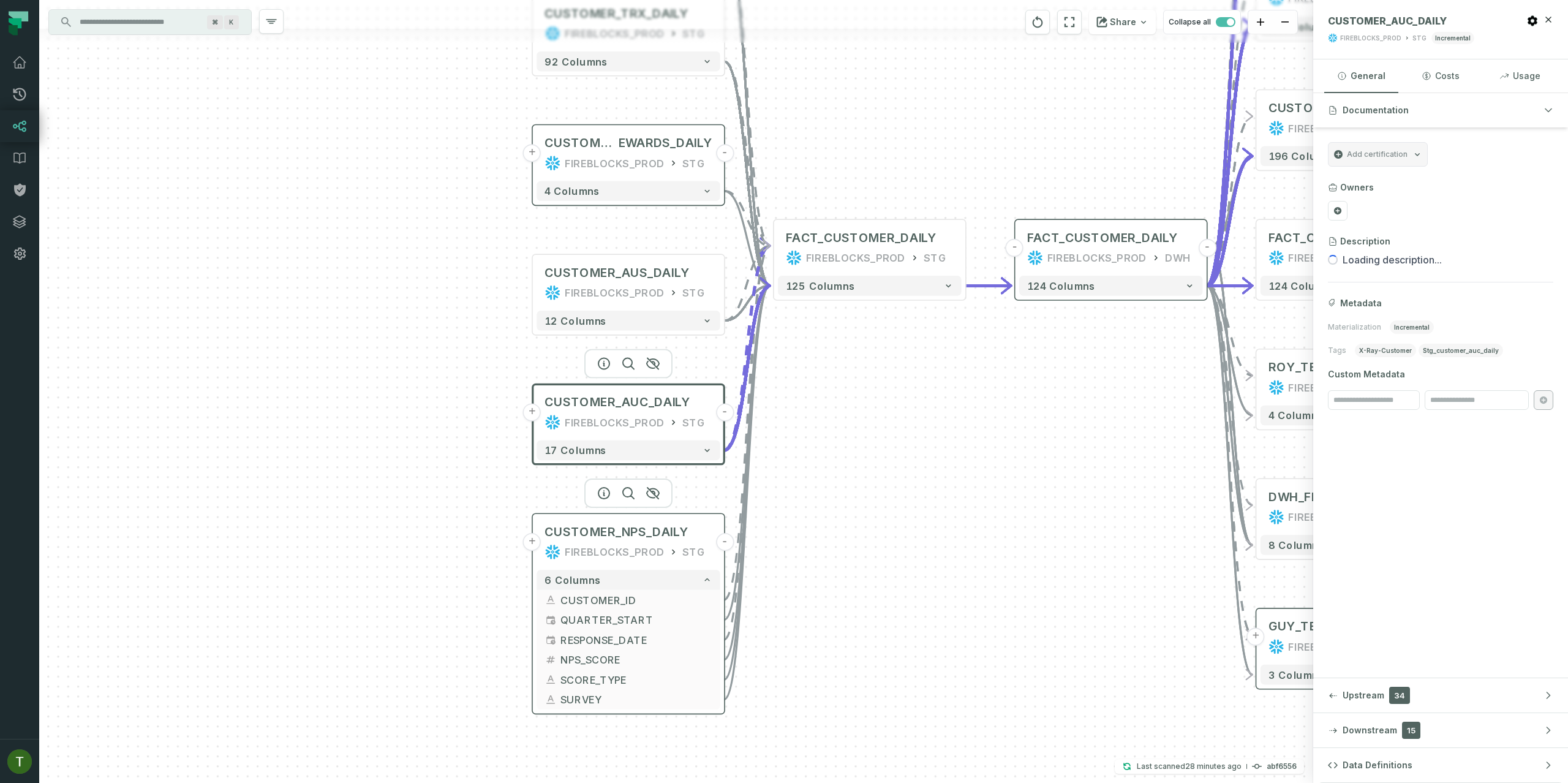
click at [621, 550] on div "FIREBLOCKS_PROD" at bounding box center [614, 552] width 100 height 16
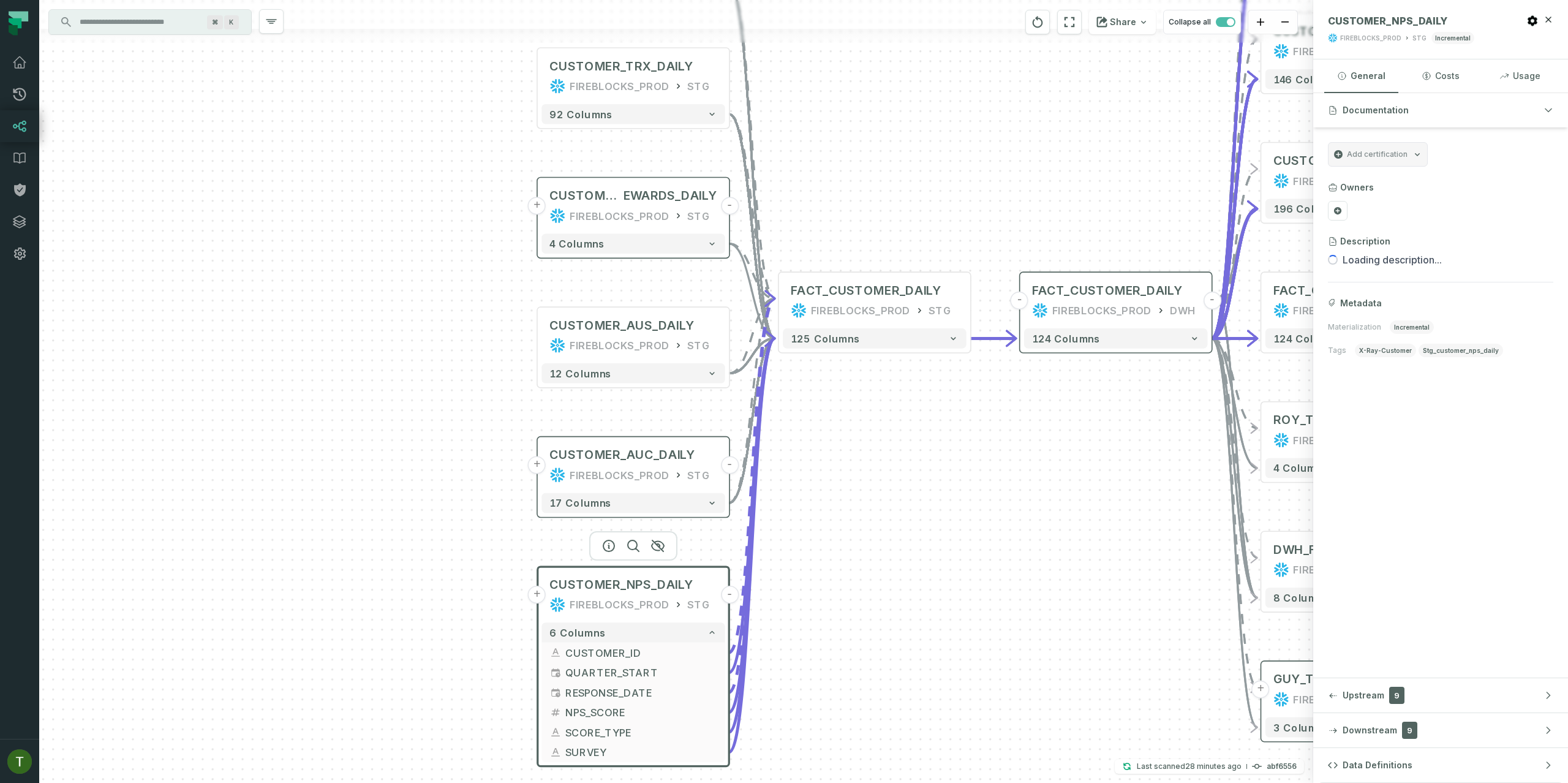
drag, startPoint x: 513, startPoint y: 365, endPoint x: 554, endPoint y: 624, distance: 262.2
click at [553, 628] on div "+ CUSTOMER_DAILY FIREBLOCKS_PROD STG - 8 columns + CUSTOMER_TRX_DAILY FIREBLOCK…" at bounding box center [676, 391] width 1274 height 783
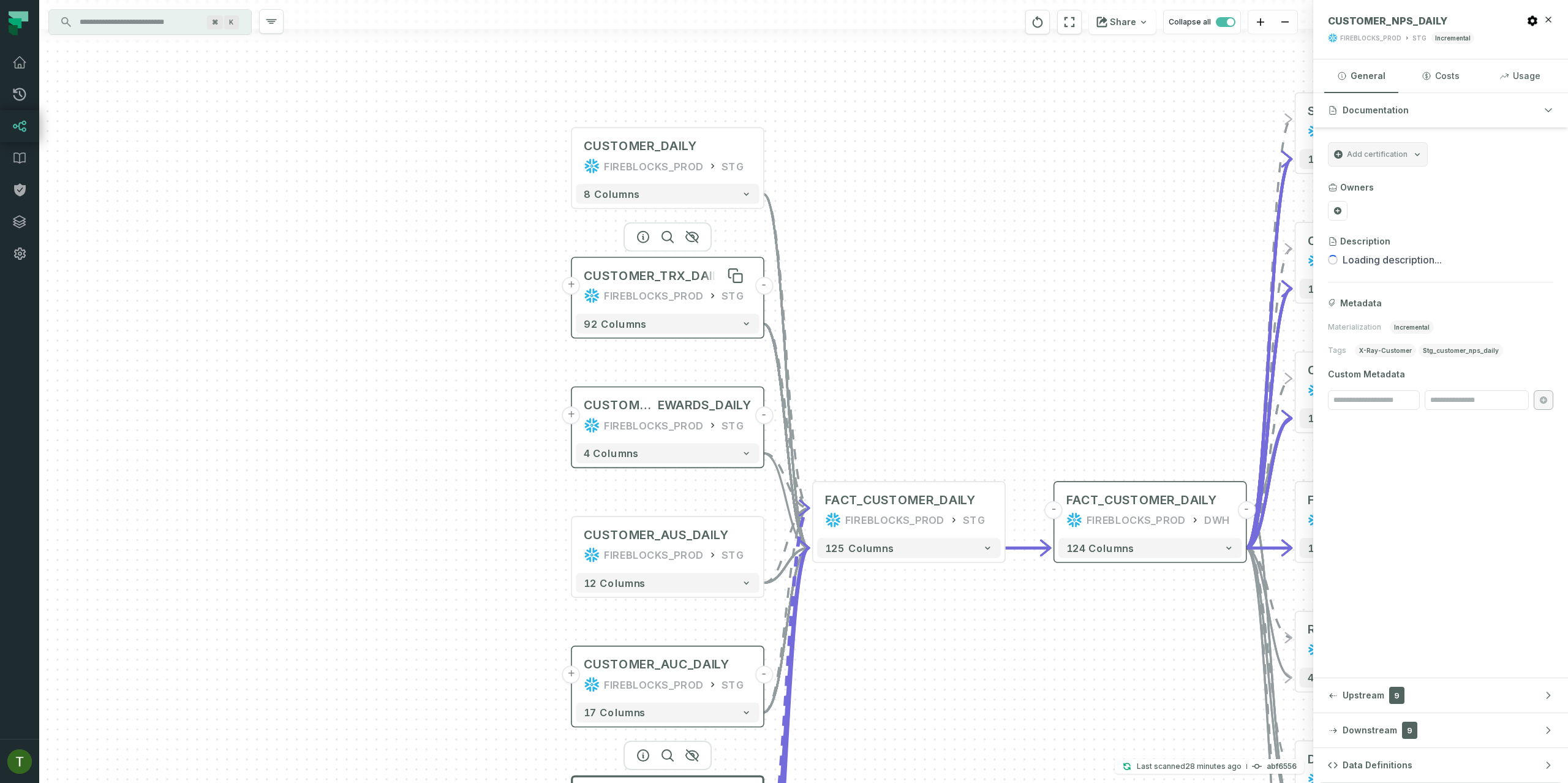
click at [657, 271] on div "CUSTOMER_TRX_DAILY" at bounding box center [655, 275] width 144 height 16
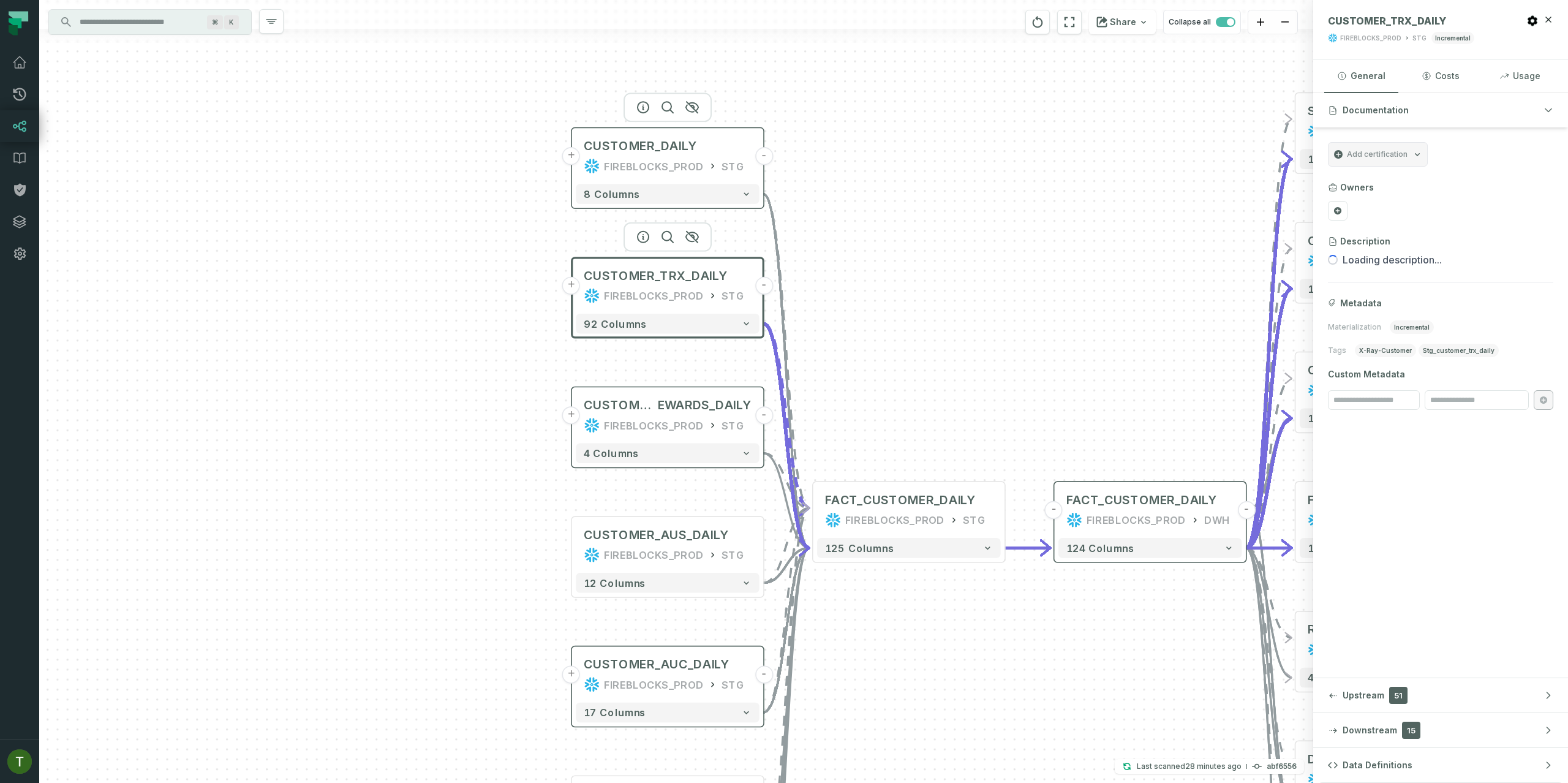
click at [693, 159] on div "FIREBLOCKS_PROD" at bounding box center [654, 166] width 100 height 16
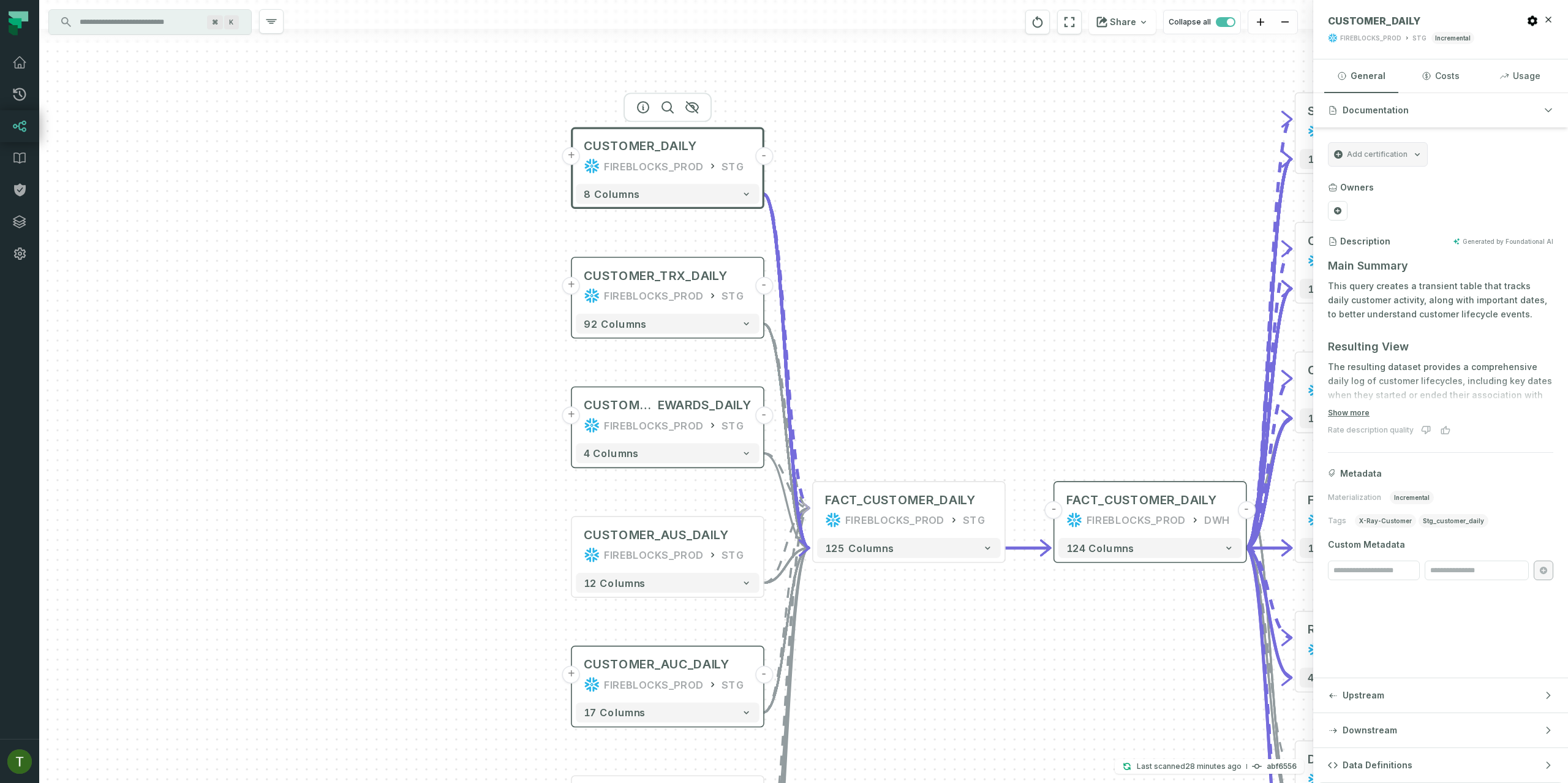
click at [575, 152] on button "+" at bounding box center [571, 156] width 18 height 18
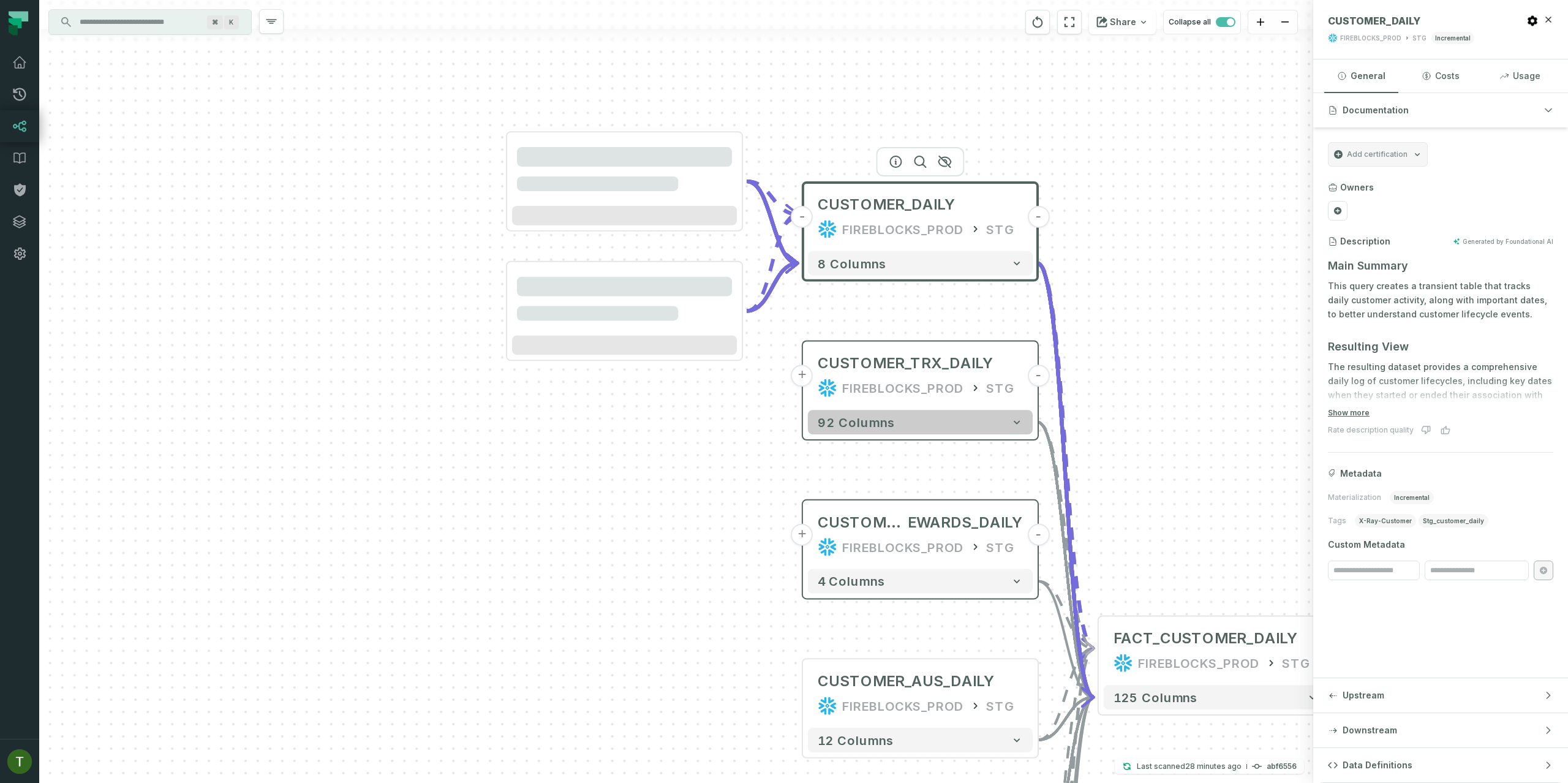
drag, startPoint x: 923, startPoint y: 567, endPoint x: 835, endPoint y: 311, distance: 270.7
click at [838, 405] on div "92 columns" at bounding box center [920, 422] width 234 height 34
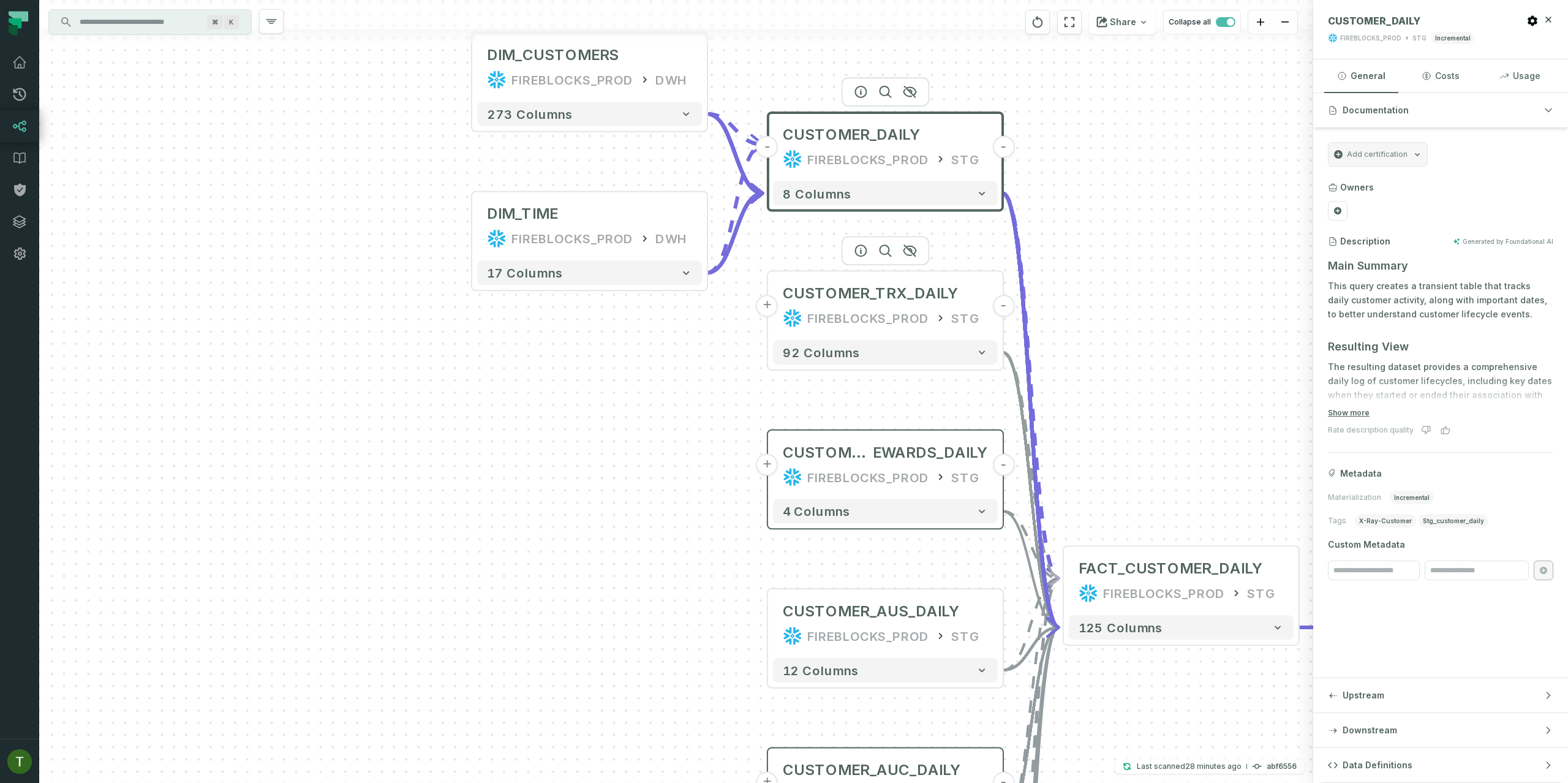
click at [775, 298] on button "+" at bounding box center [767, 305] width 22 height 22
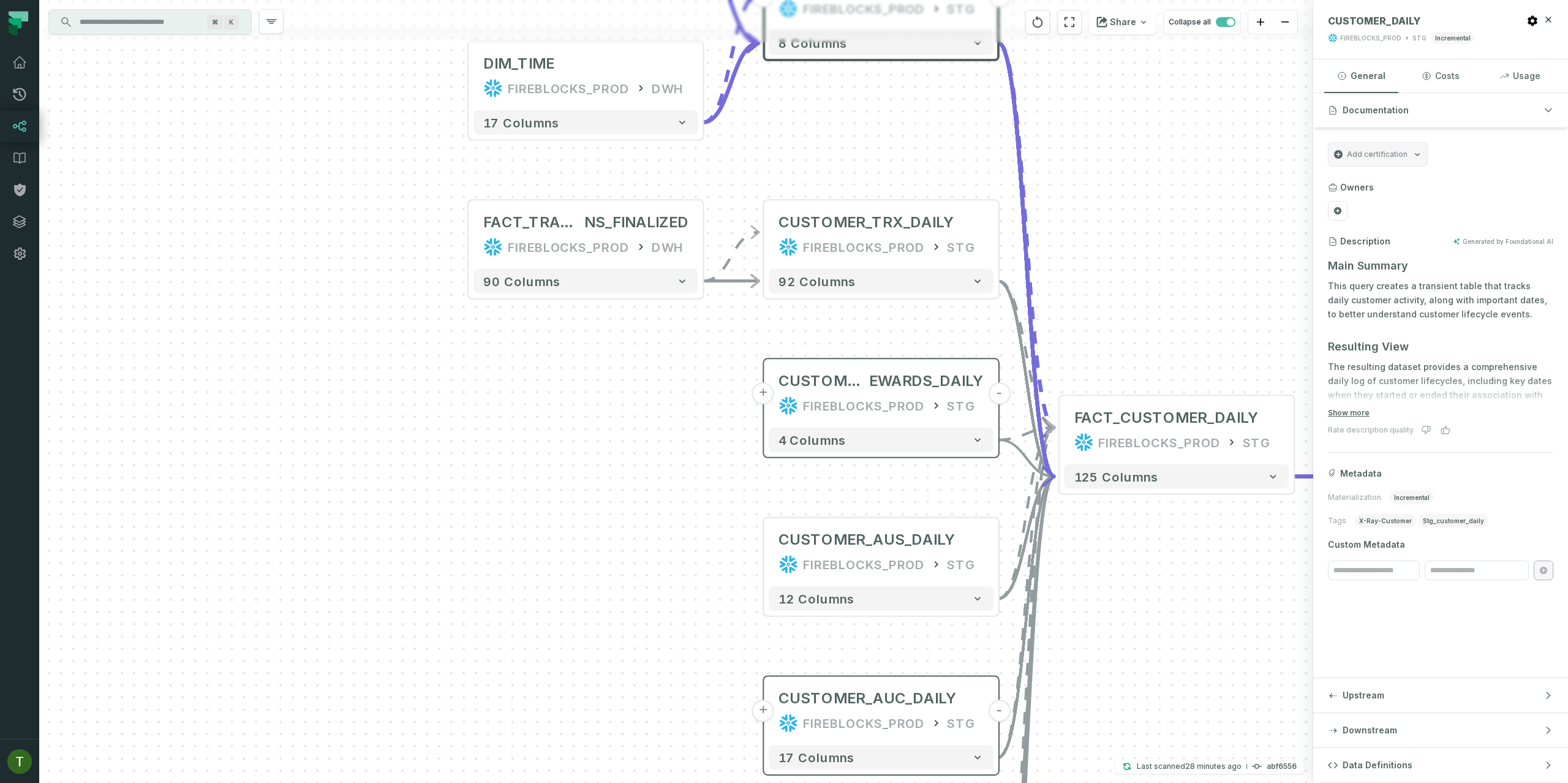
click at [758, 303] on div "... FACT_TRANSACTIO NS_FINALIZED FIREBLOCKS_PROD DWH ... 90 columns + DIM_CUSTO…" at bounding box center [676, 391] width 1274 height 783
click at [775, 388] on div "CUSTOMER_R EWARDS_DAILY FIREBLOCKS_PROD STG" at bounding box center [881, 392] width 225 height 59
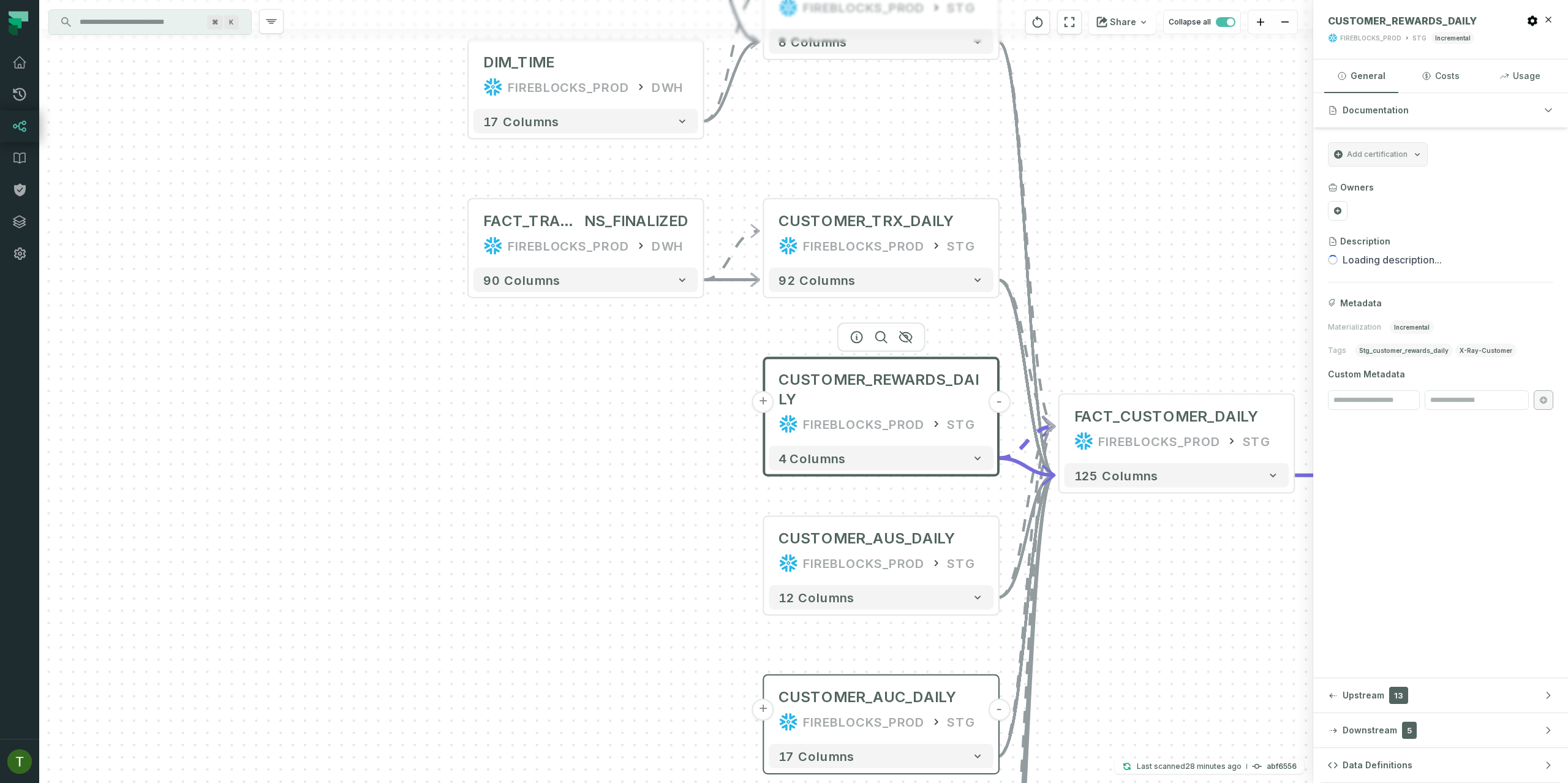
click at [772, 391] on div "CUSTOMER_REWARDS_DAILY FIREBLOCKS_PROD STG" at bounding box center [881, 402] width 225 height 78
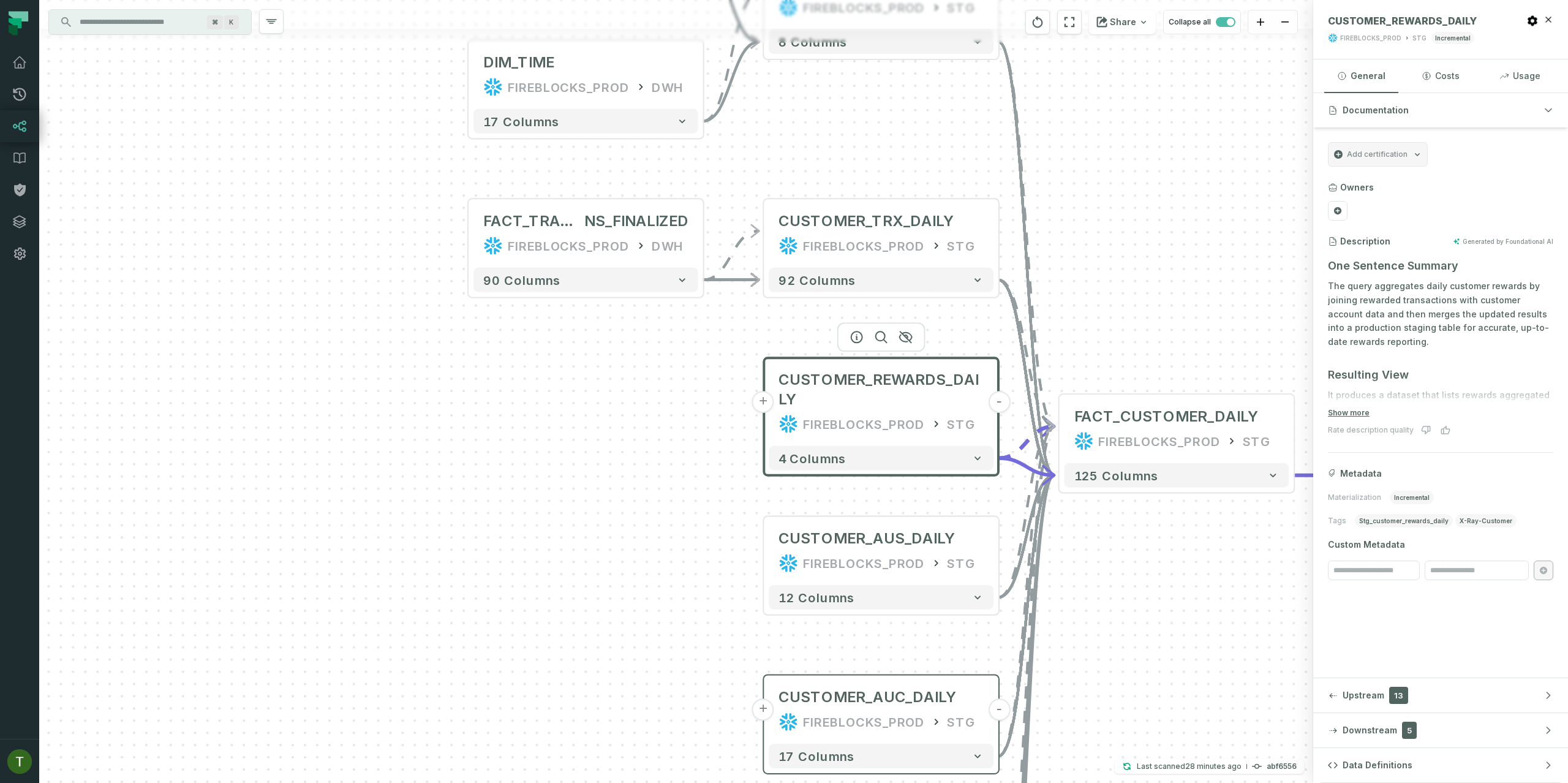
click at [772, 402] on button "+" at bounding box center [763, 402] width 22 height 22
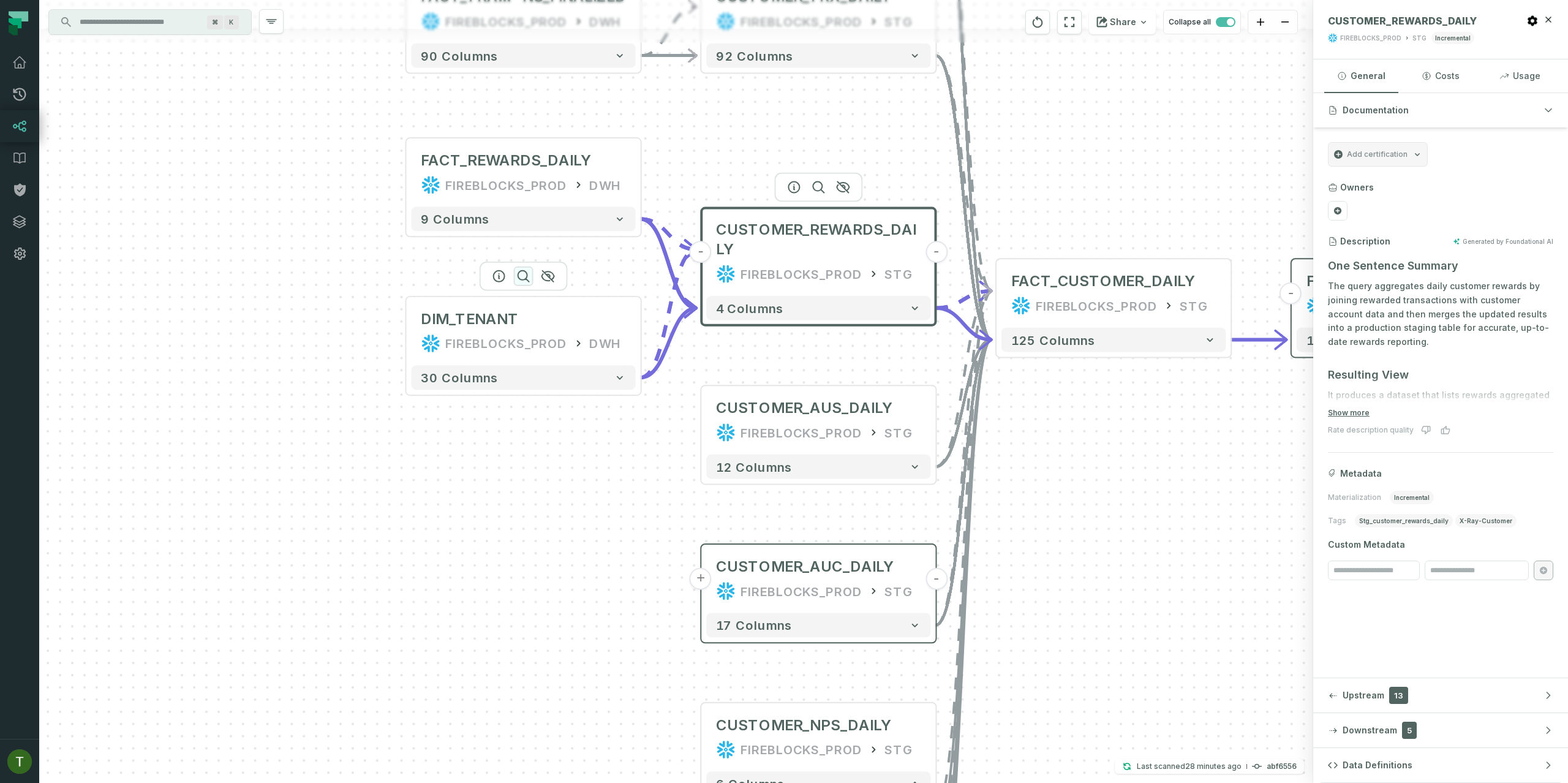
click at [528, 280] on icon "button" at bounding box center [524, 276] width 11 height 11
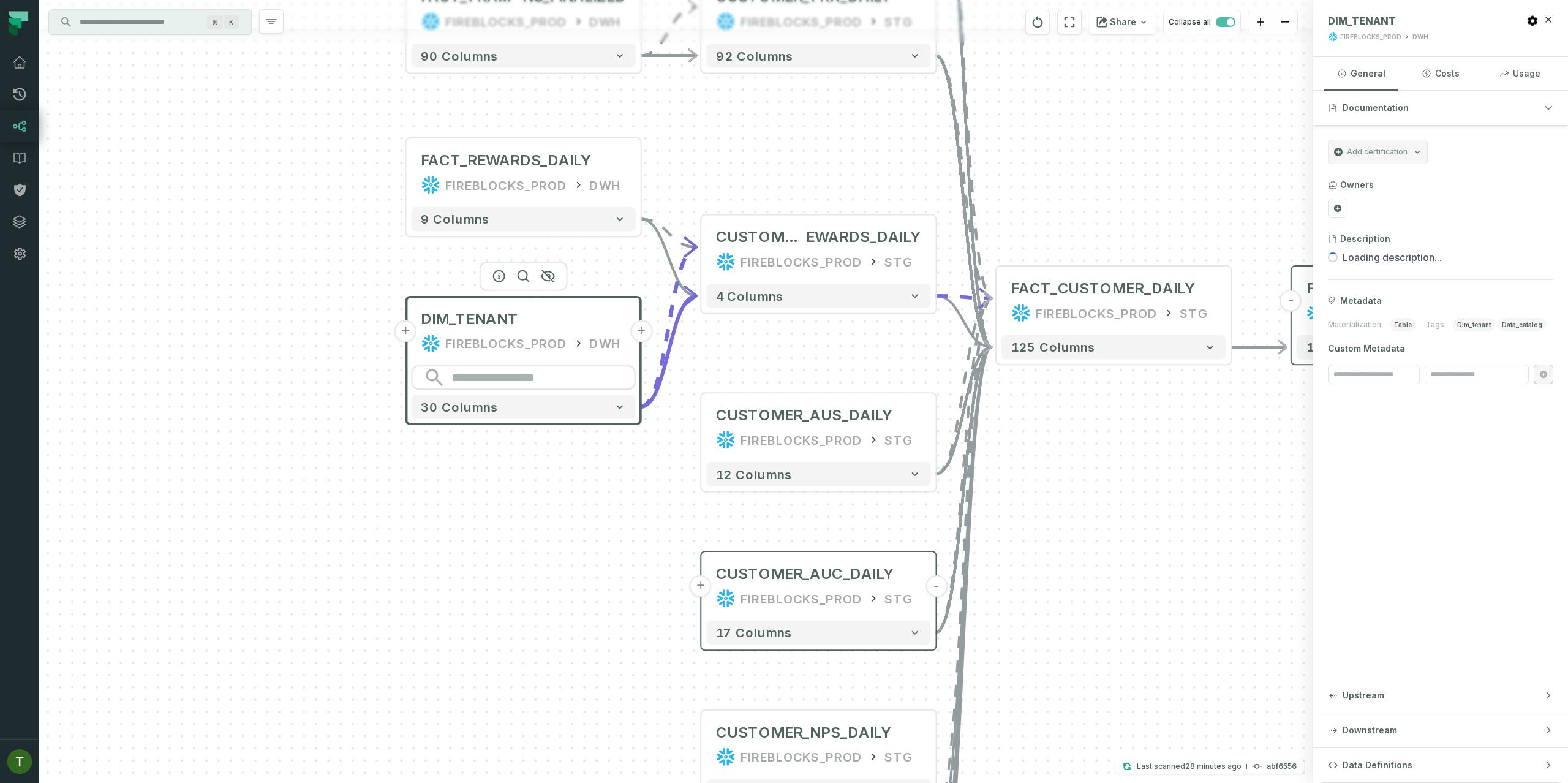
click at [530, 340] on div "FIREBLOCKS_PROD" at bounding box center [506, 344] width 122 height 19
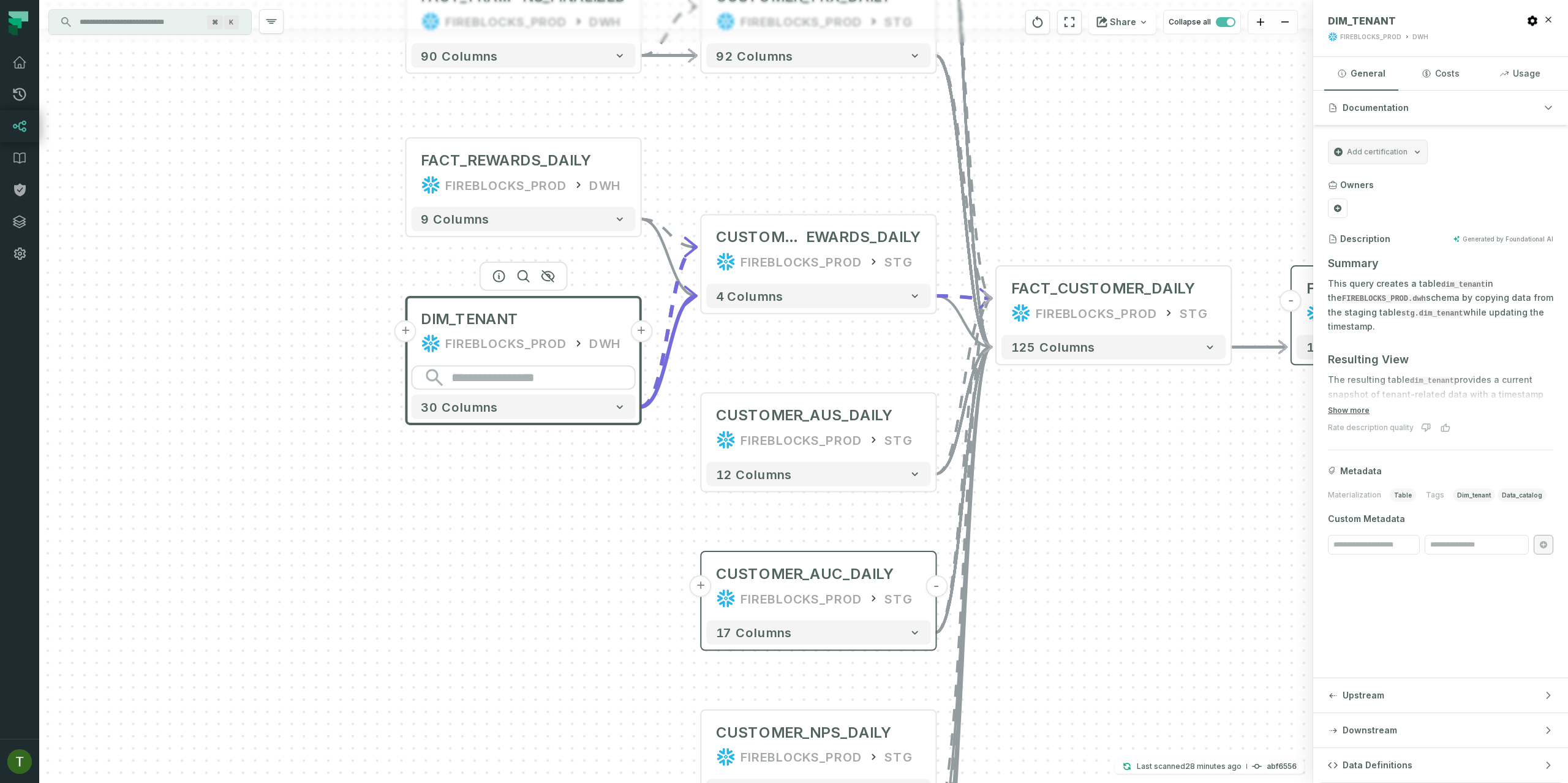
click at [538, 332] on div "DIM_TENANT FIREBLOCKS_PROD DWH" at bounding box center [523, 332] width 224 height 59
click at [464, 177] on div "FIREBLOCKS_PROD" at bounding box center [506, 185] width 122 height 19
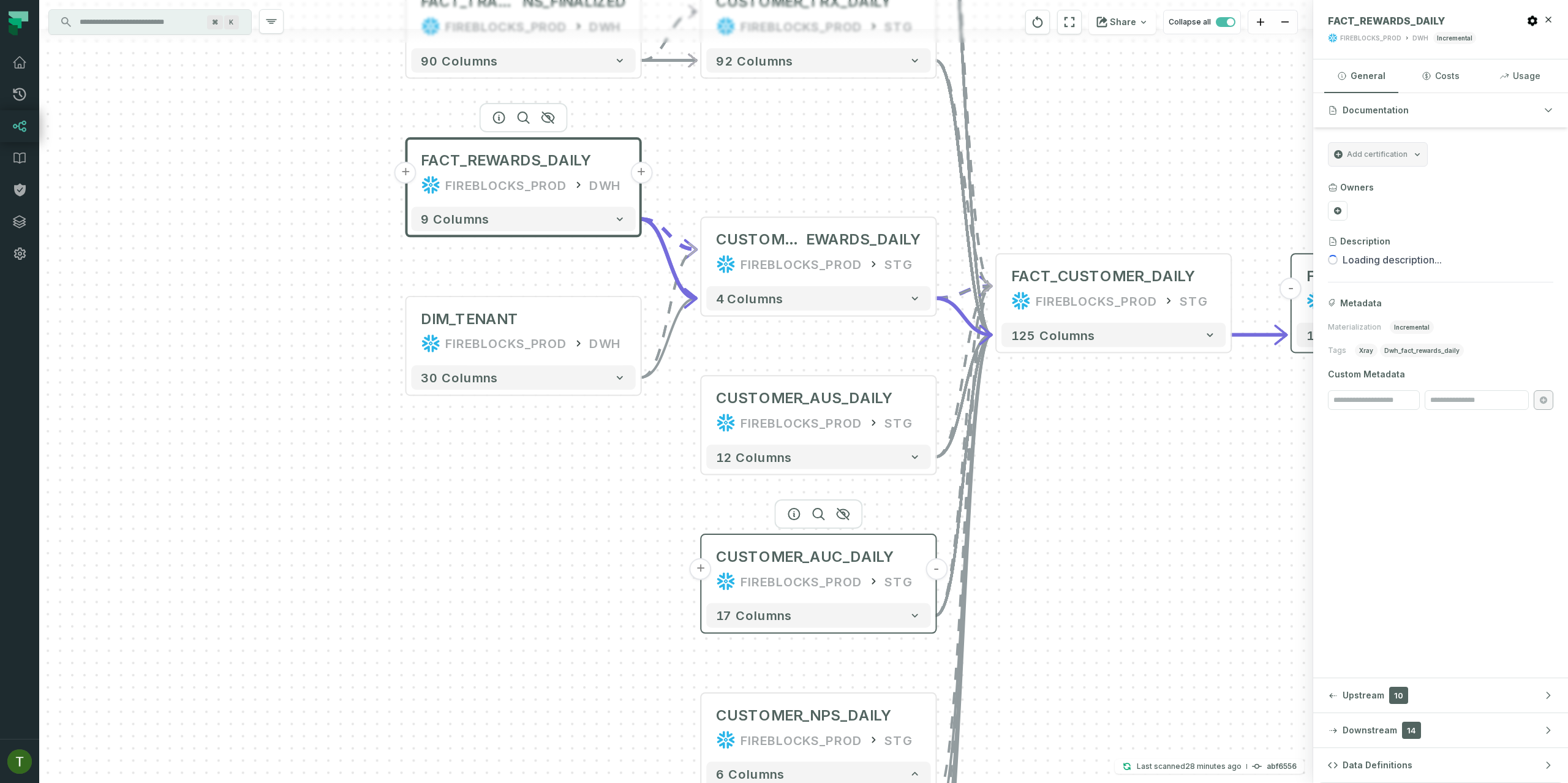
click at [753, 587] on div "FIREBLOCKS_PROD" at bounding box center [802, 581] width 122 height 19
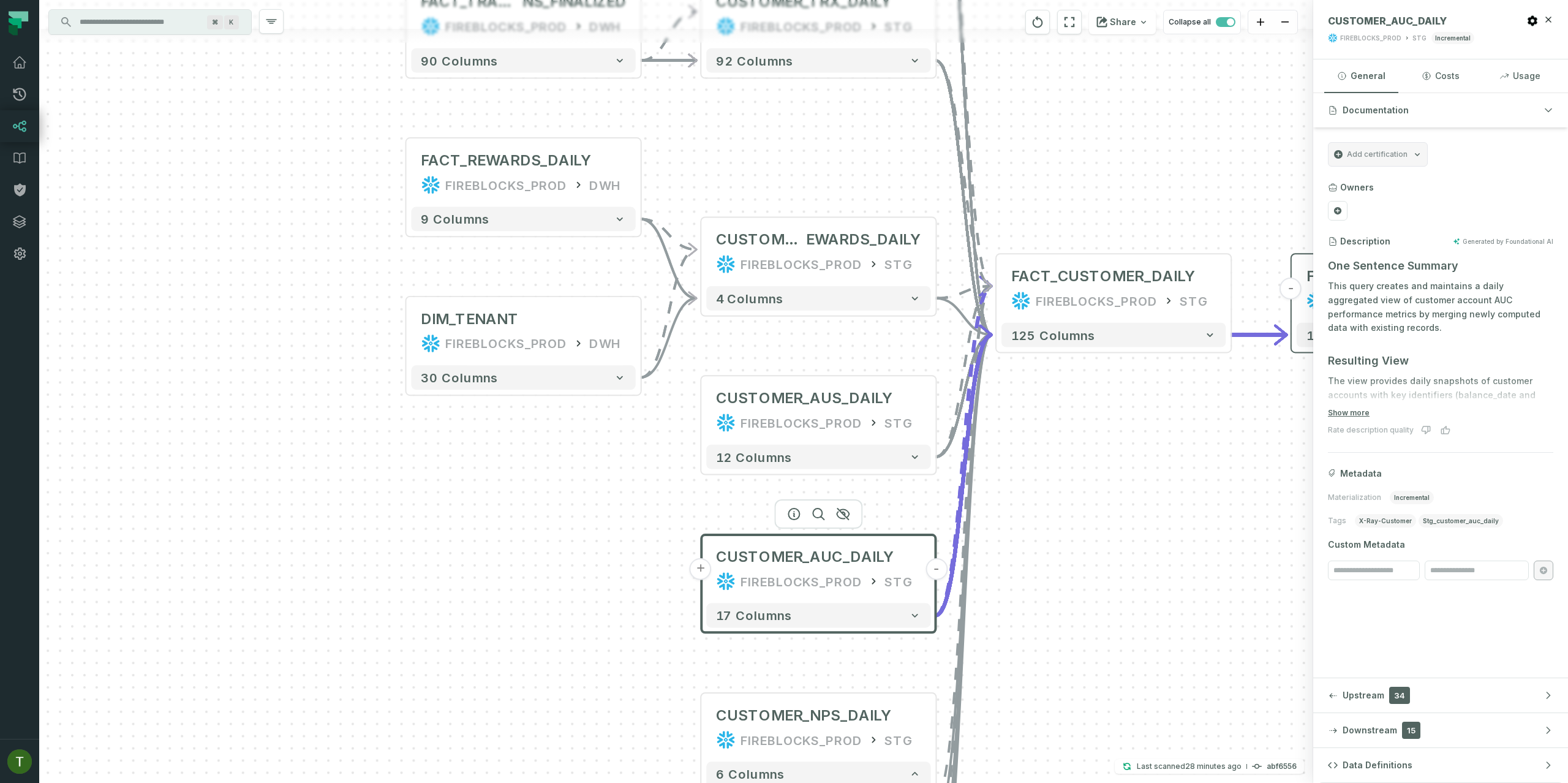
click at [694, 557] on div "+ FACT_REWARDS_DAILY FIREBLOCKS_PROD DWH + 9 columns + DIM_TENANT FIREBLOCKS_PR…" at bounding box center [676, 391] width 1274 height 783
click at [702, 564] on button "+" at bounding box center [701, 569] width 22 height 22
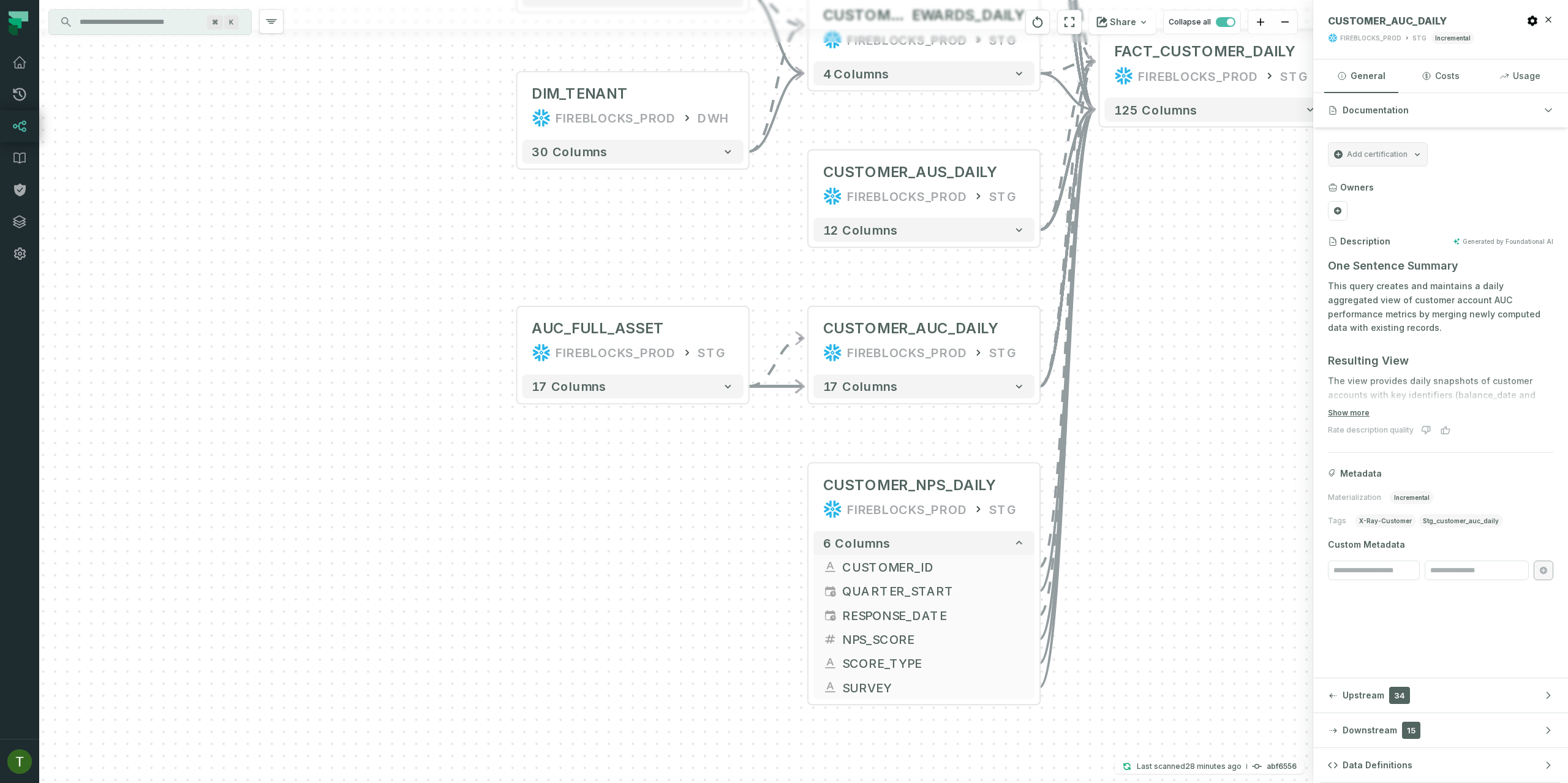
drag, startPoint x: 680, startPoint y: 597, endPoint x: 739, endPoint y: 474, distance: 136.4
click at [680, 452] on div "+ AUC_FULL_ASSET FIREBLOCKS_PROD STG + 17 columns + FACT_REWARDS_DAILY FIREBLOC…" at bounding box center [676, 391] width 1274 height 783
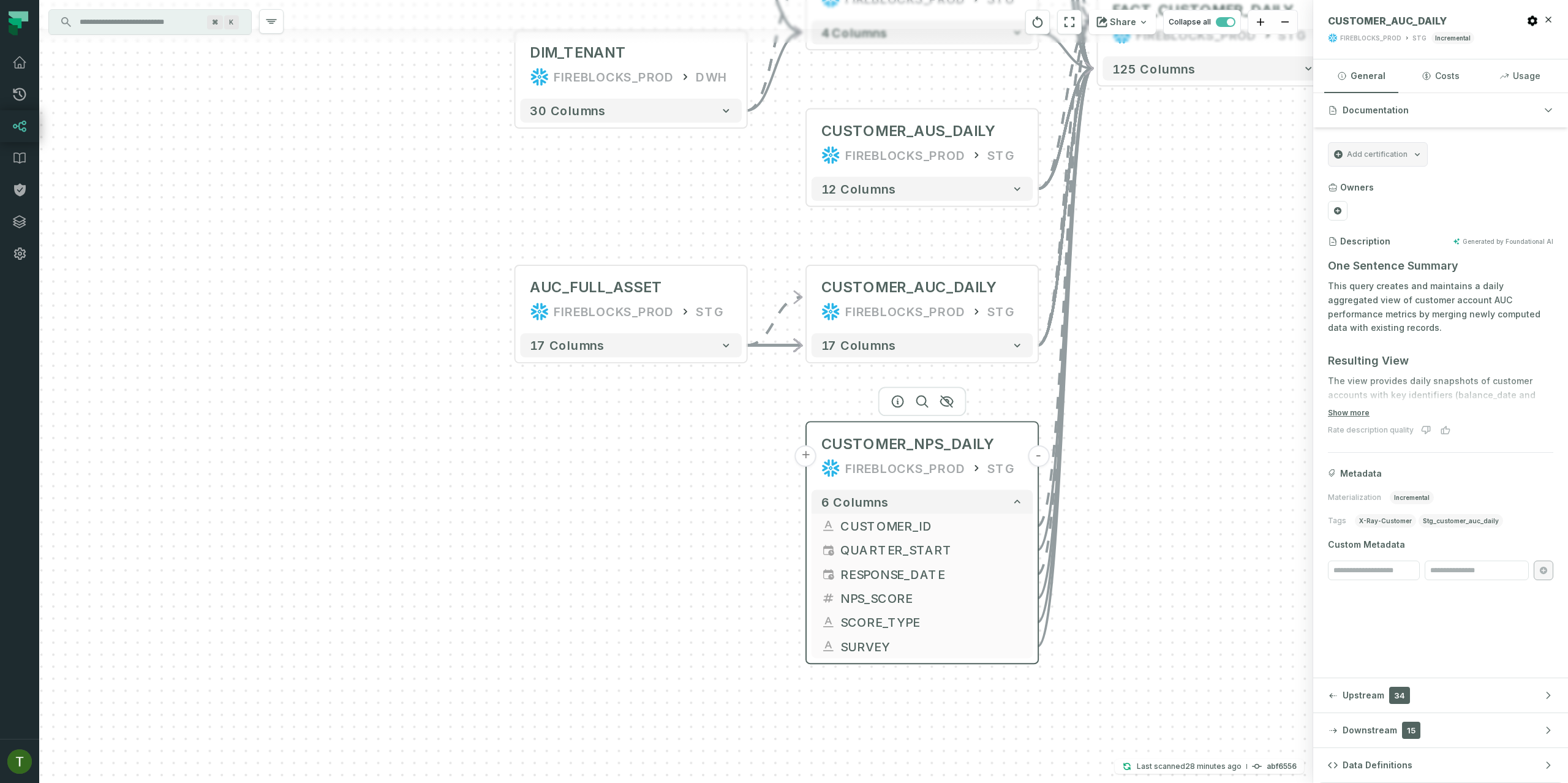
click at [809, 453] on button "+" at bounding box center [806, 456] width 21 height 21
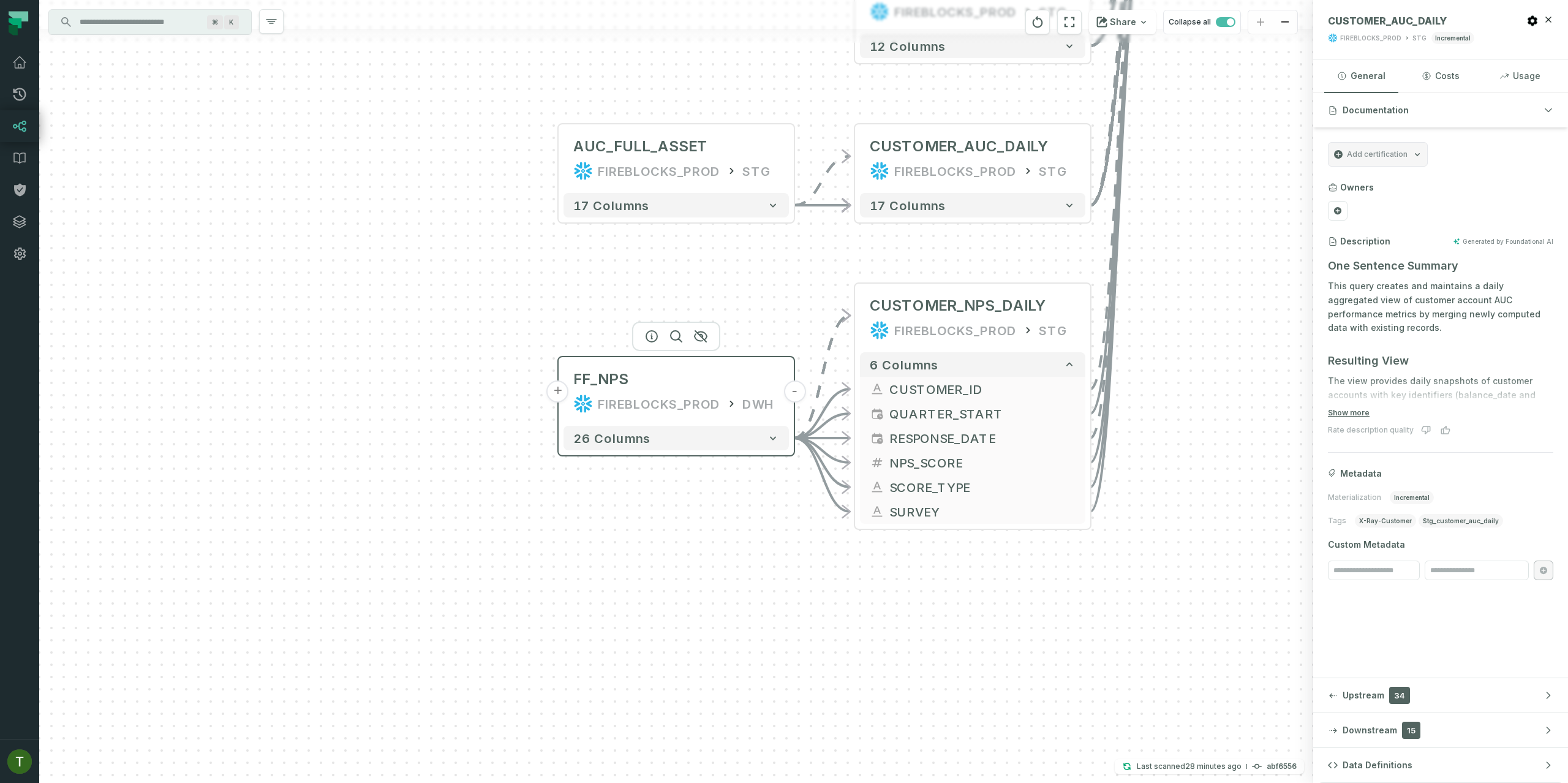
click at [662, 399] on div "FIREBLOCKS_PROD" at bounding box center [659, 403] width 122 height 19
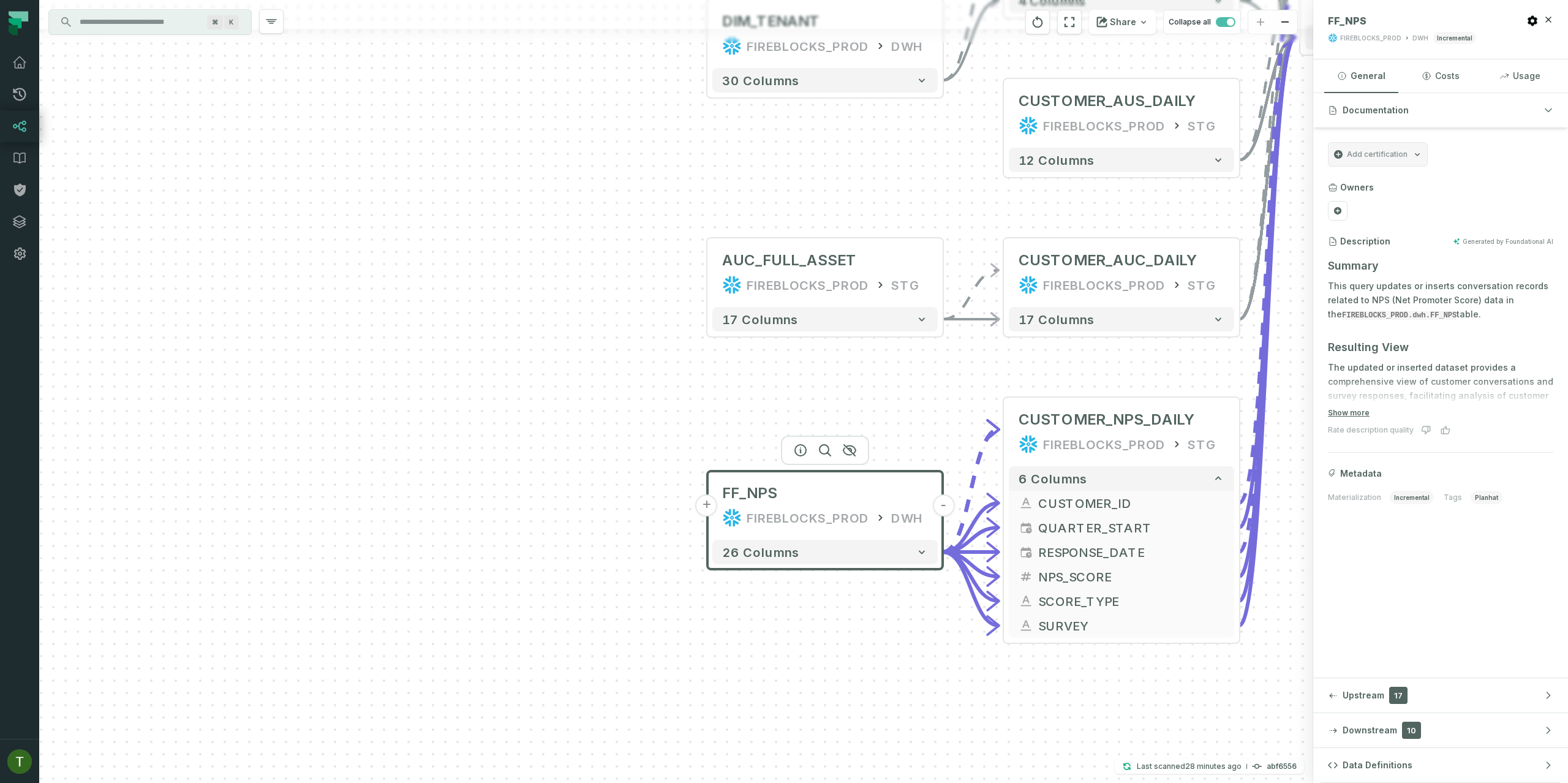
drag, startPoint x: 671, startPoint y: 257, endPoint x: 949, endPoint y: 455, distance: 341.3
click at [950, 456] on div "+ FF_NPS FIREBLOCKS_PROD DWH - 26 columns + AUC_FULL_ASSET FIREBLOCKS_PROD STG …" at bounding box center [676, 391] width 1274 height 783
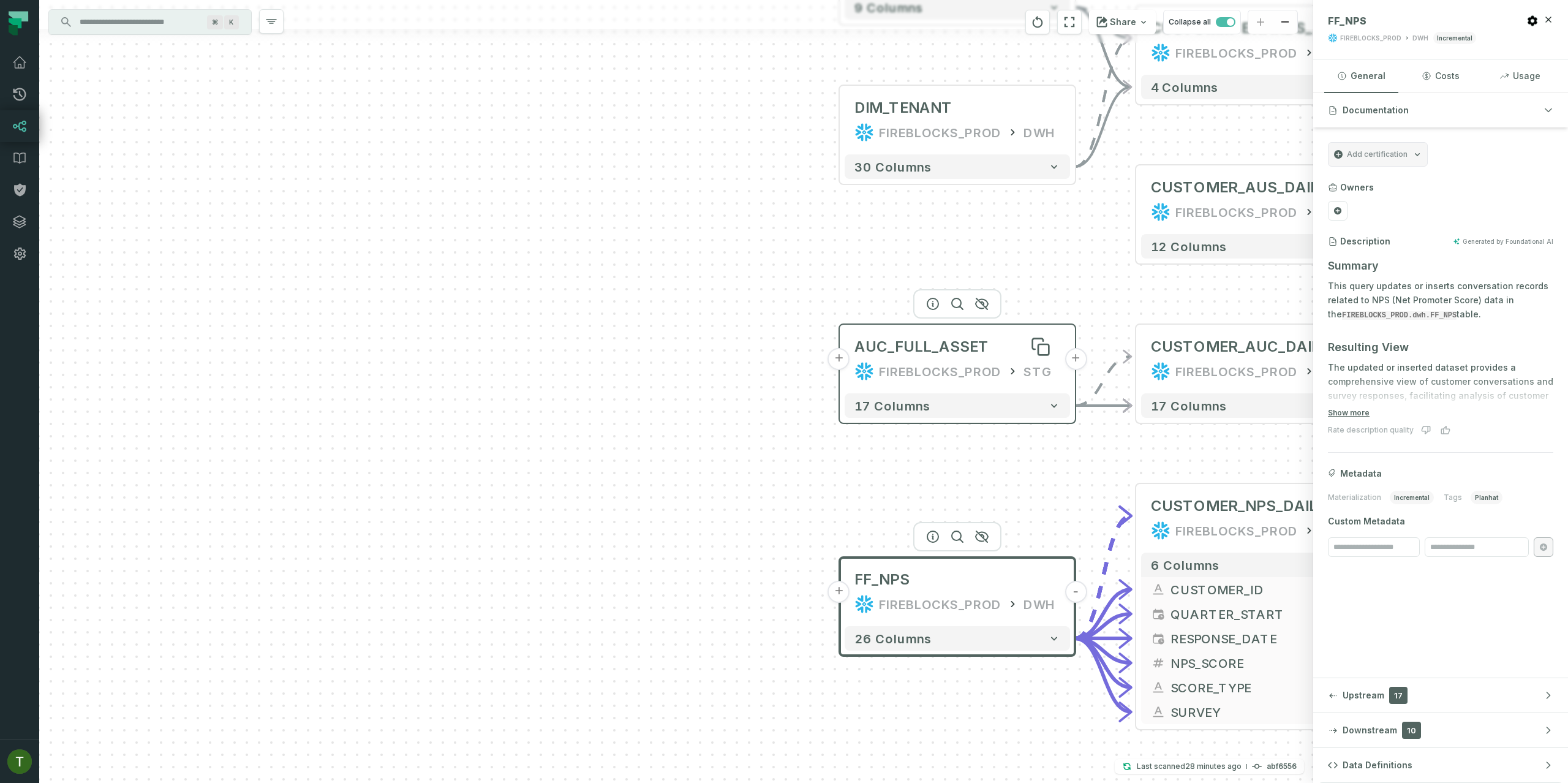
click at [907, 355] on div "AUC_FULL_ASSET" at bounding box center [921, 347] width 135 height 19
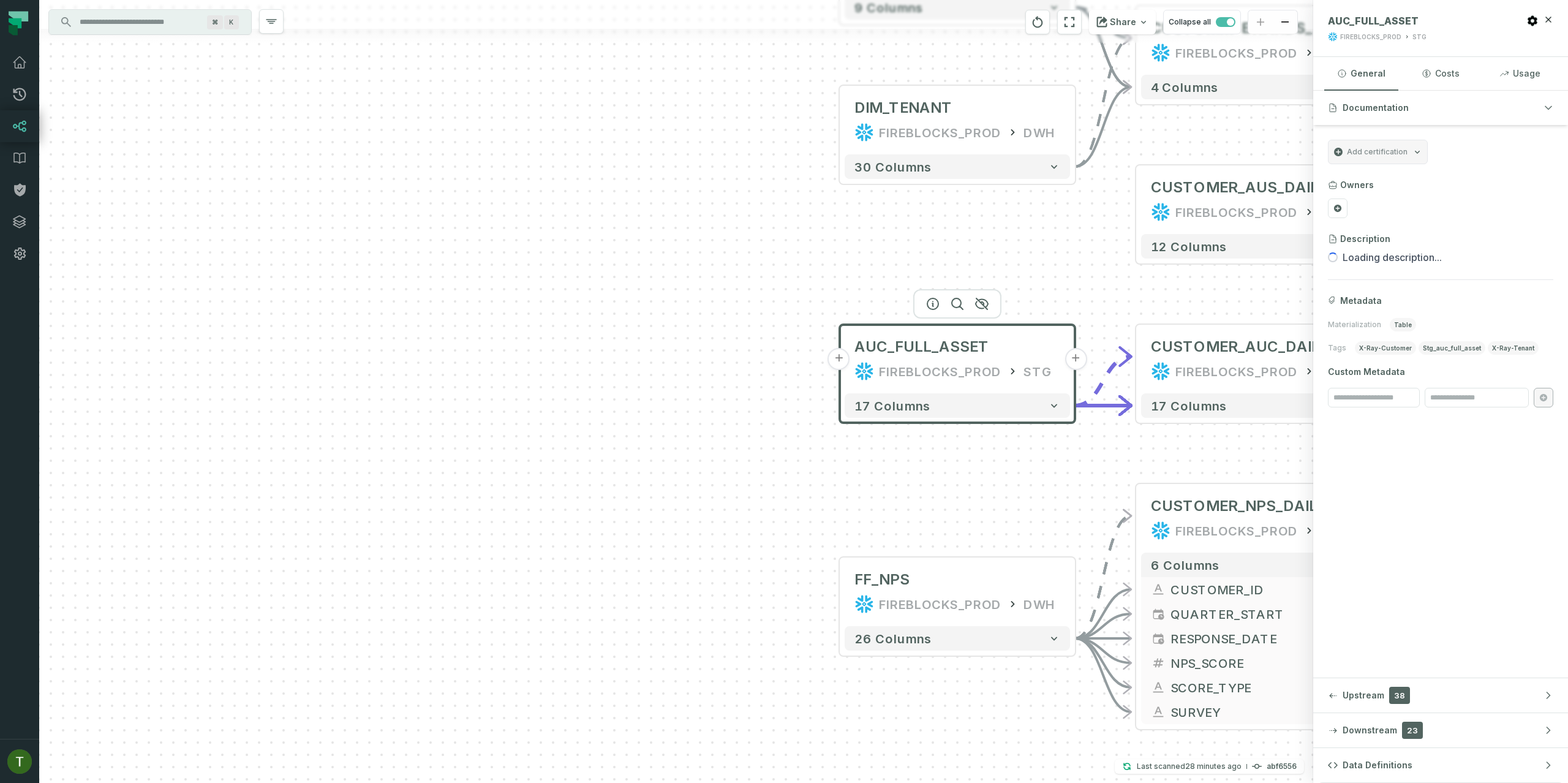
click at [839, 355] on button "+" at bounding box center [839, 359] width 22 height 22
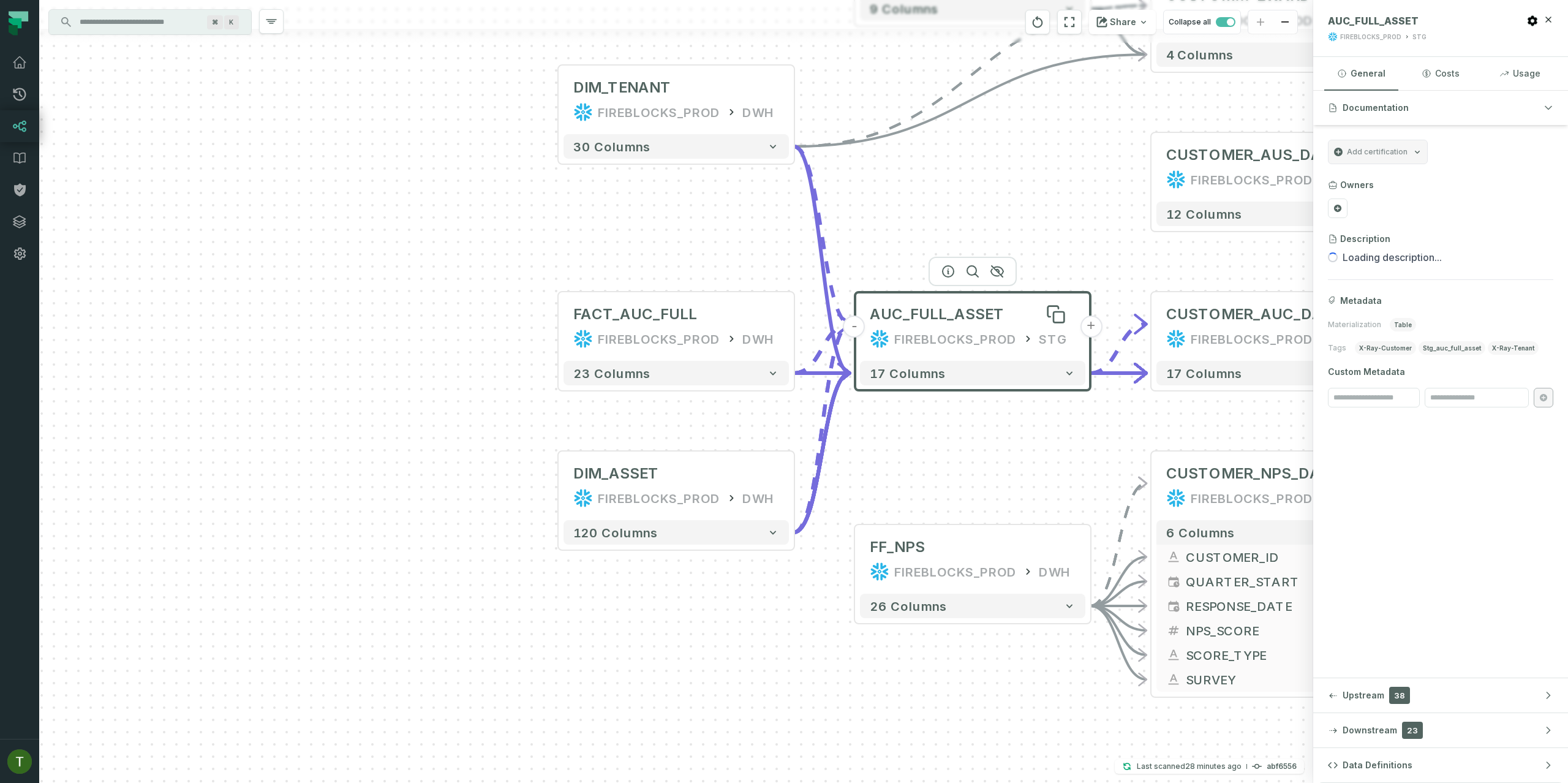
click at [952, 314] on span "AUC_FULL_ASSET" at bounding box center [937, 314] width 135 height 19
click at [1355, 763] on span "Data Definitions" at bounding box center [1377, 765] width 70 height 13
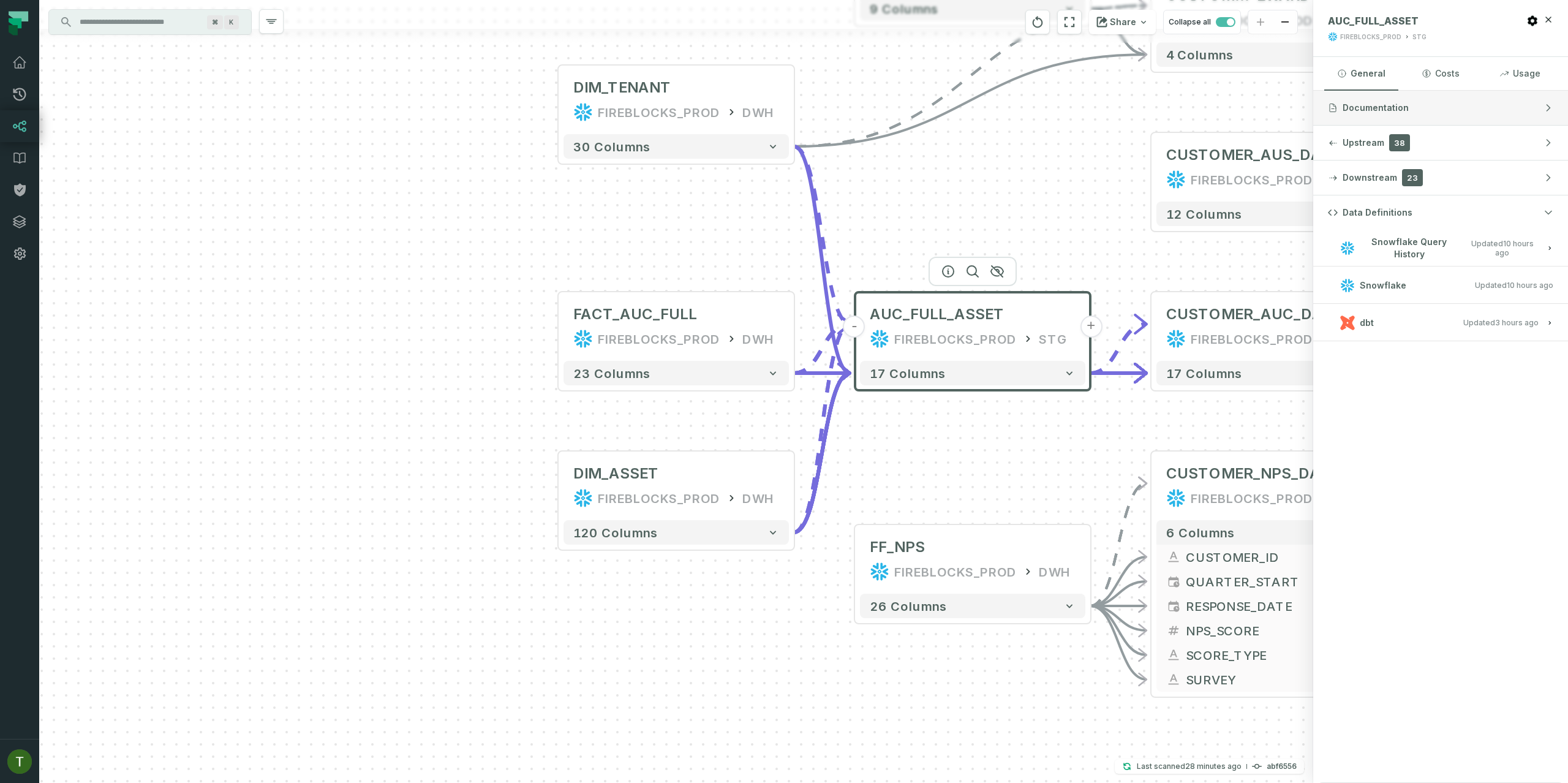
click at [1383, 107] on span "Documentation" at bounding box center [1376, 108] width 66 height 13
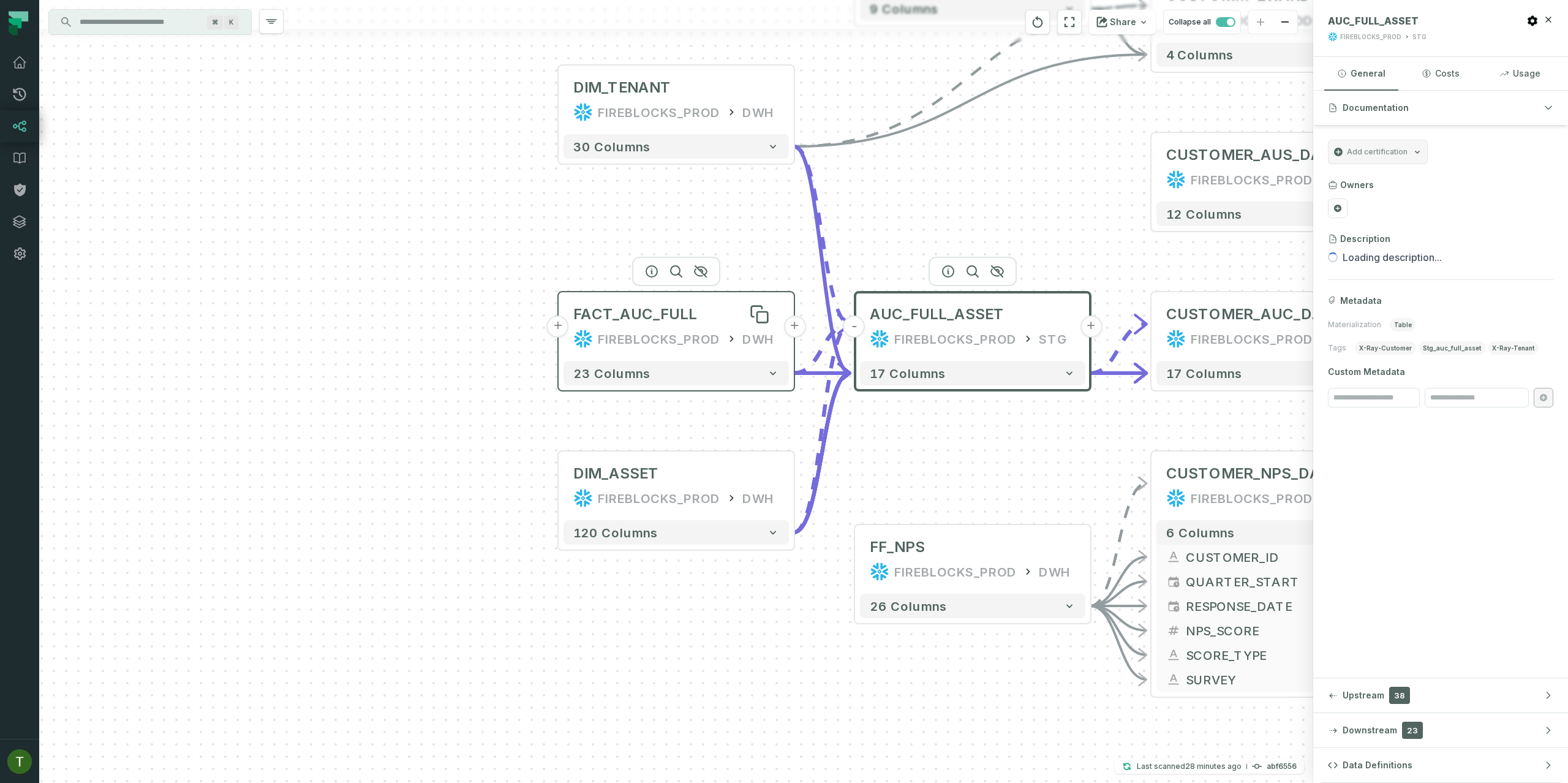
click at [706, 323] on div "FACT_AUC_FULL" at bounding box center [676, 314] width 206 height 19
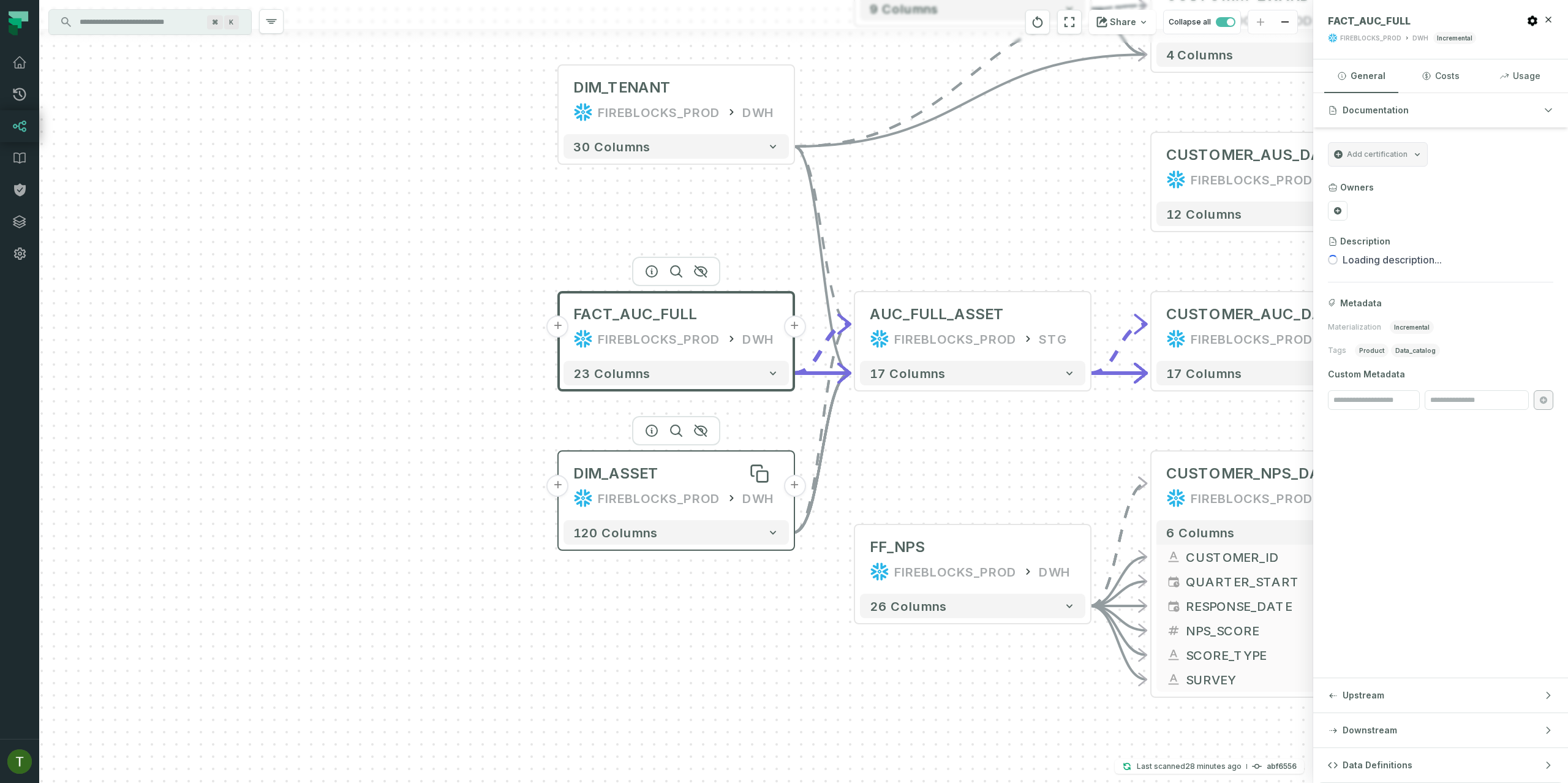
click at [681, 465] on div "DIM_ASSET" at bounding box center [676, 473] width 206 height 19
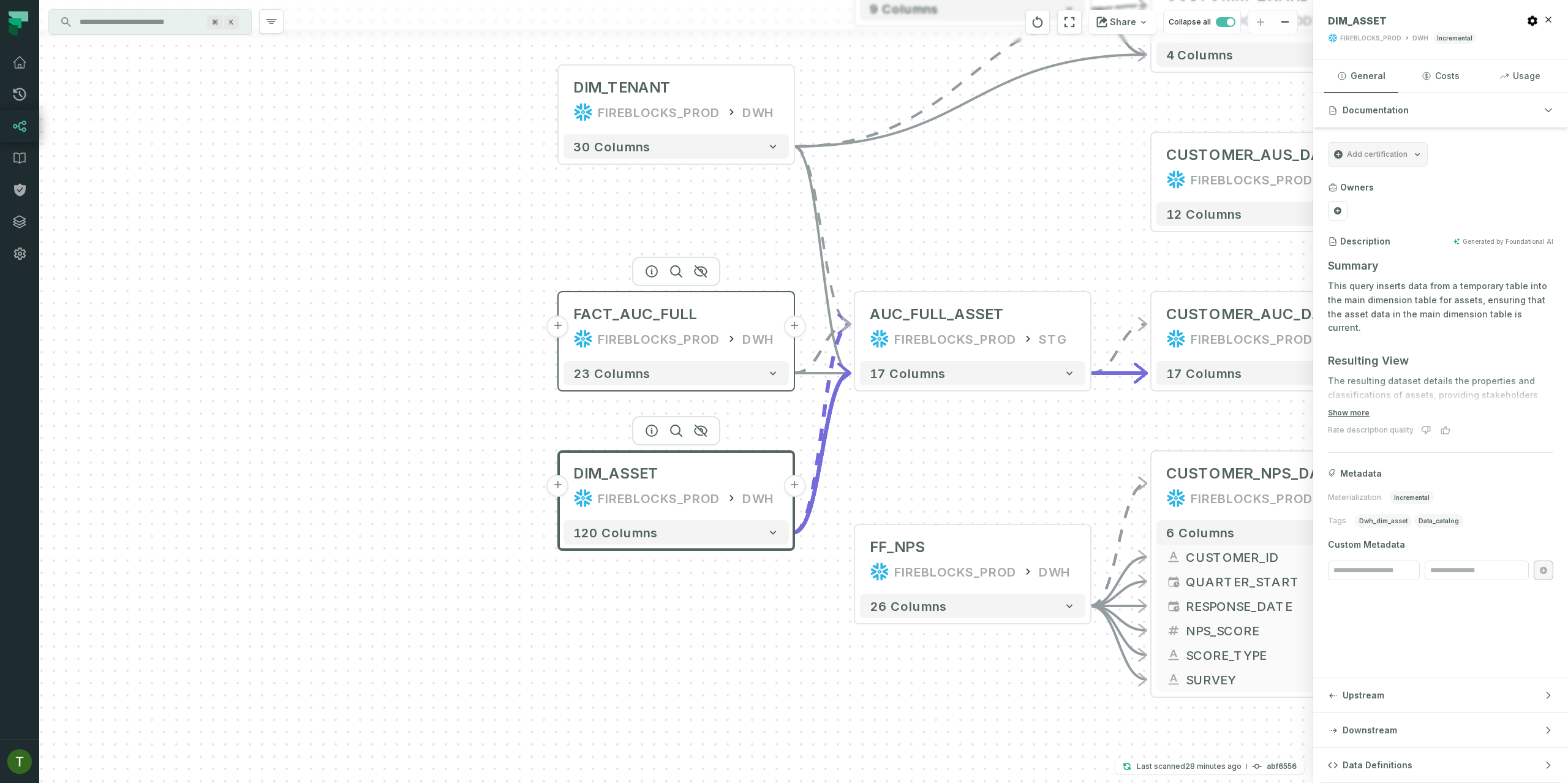
click at [570, 323] on div "FACT_AUC_FULL FIREBLOCKS_PROD DWH" at bounding box center [676, 327] width 226 height 59
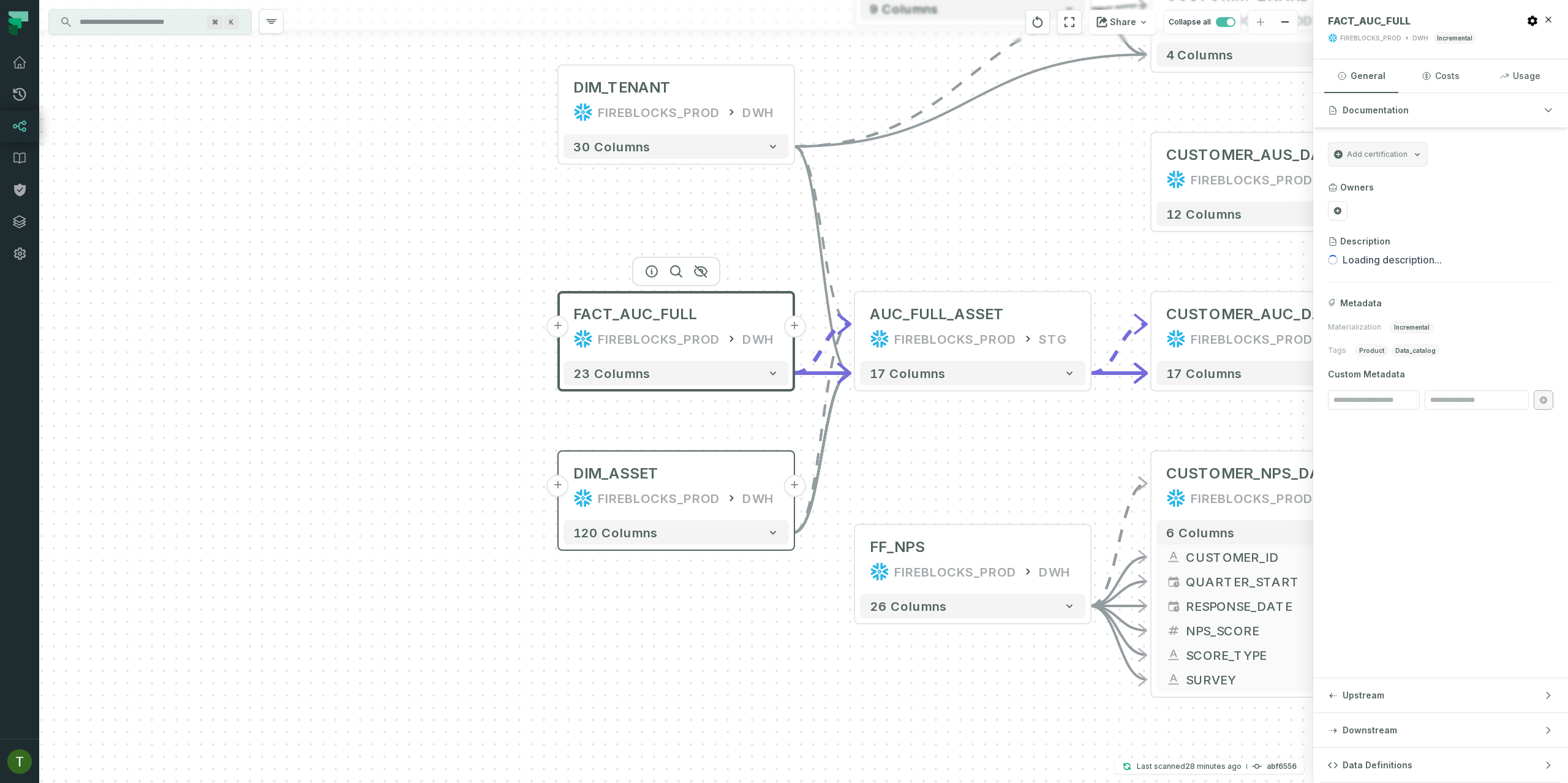
click at [567, 325] on button "+" at bounding box center [558, 326] width 22 height 22
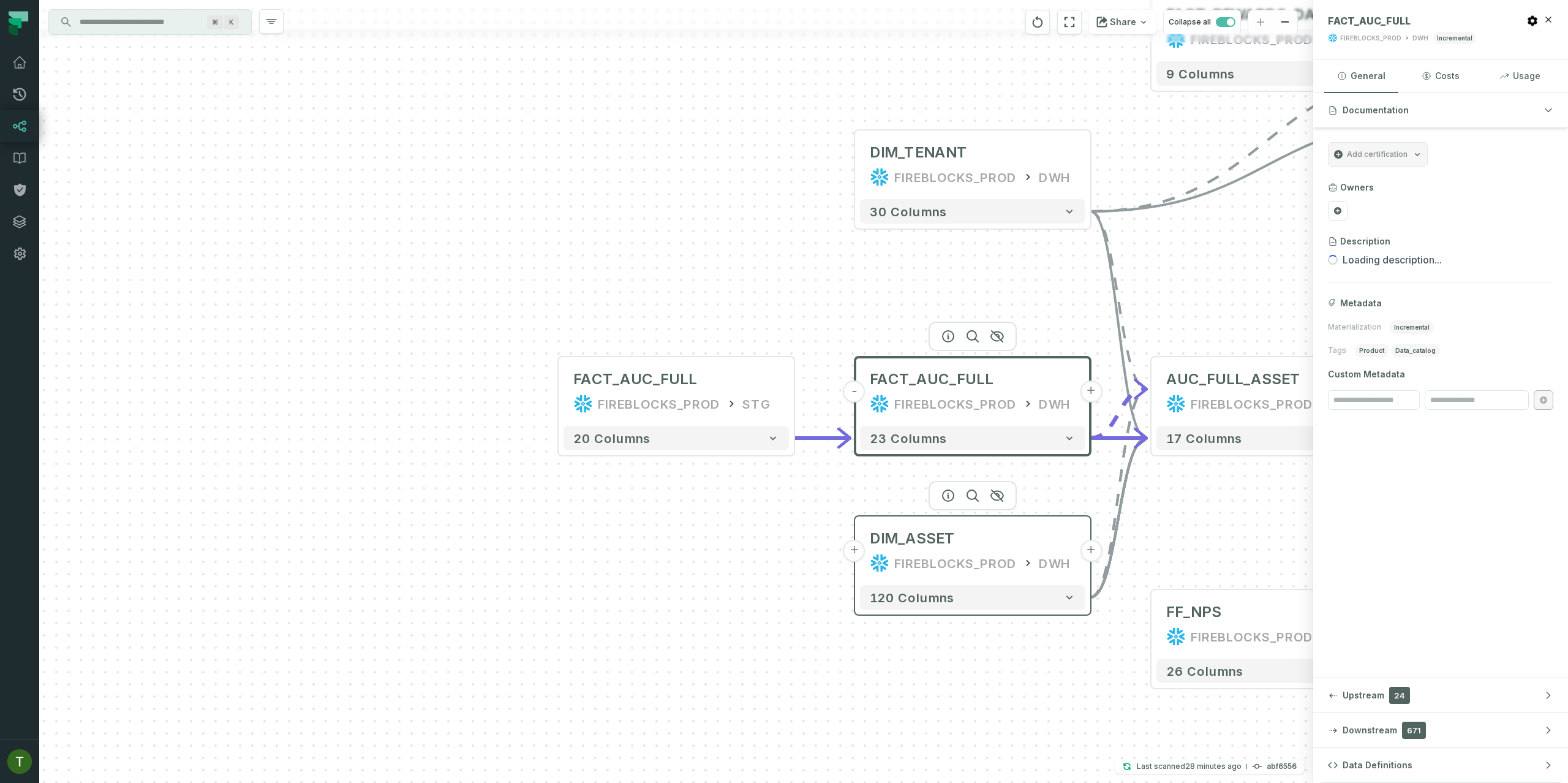
click at [857, 549] on button "+" at bounding box center [854, 550] width 22 height 22
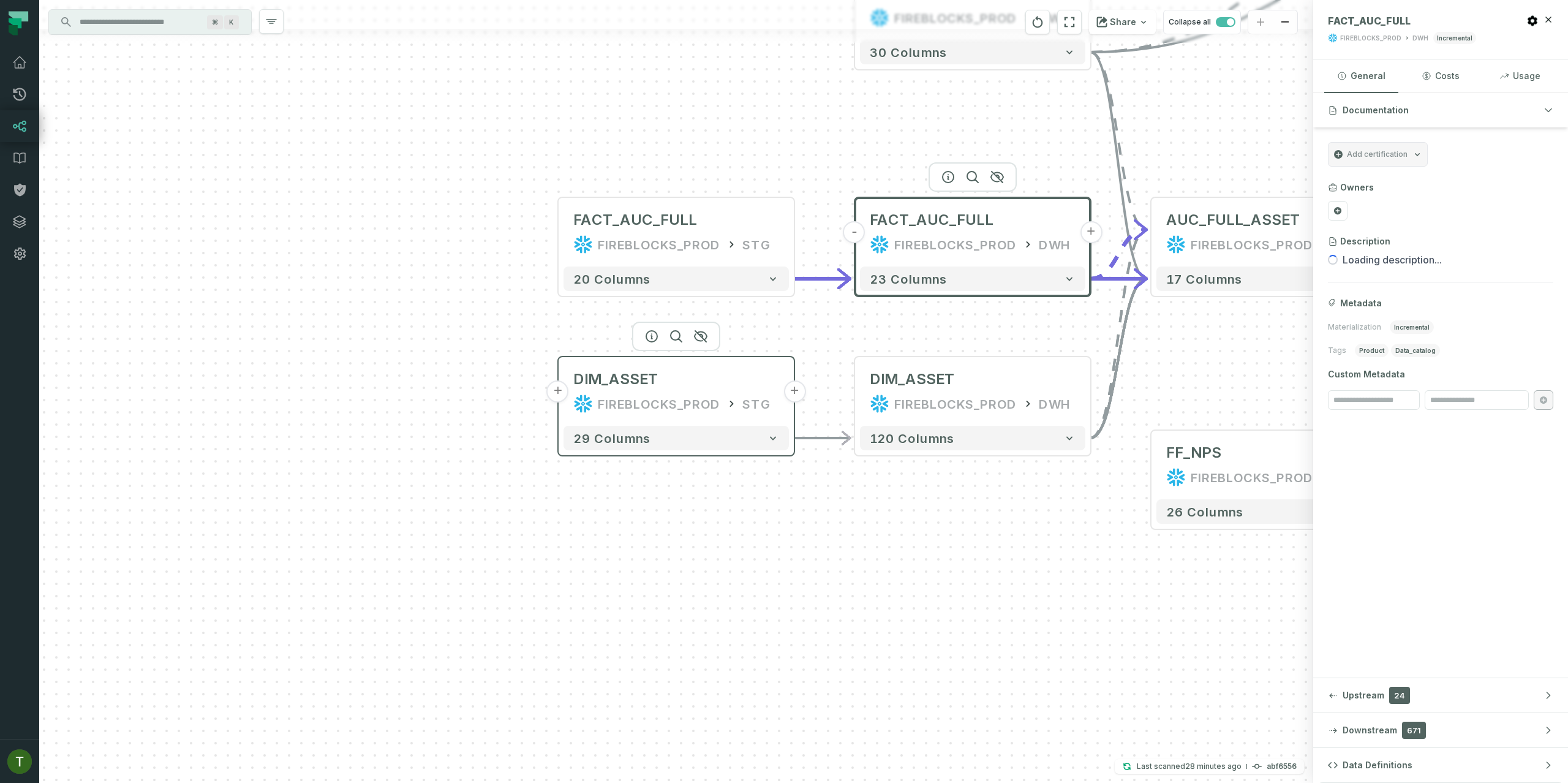
click at [576, 392] on div "DIM_ASSET FIREBLOCKS_PROD STG" at bounding box center [676, 392] width 226 height 59
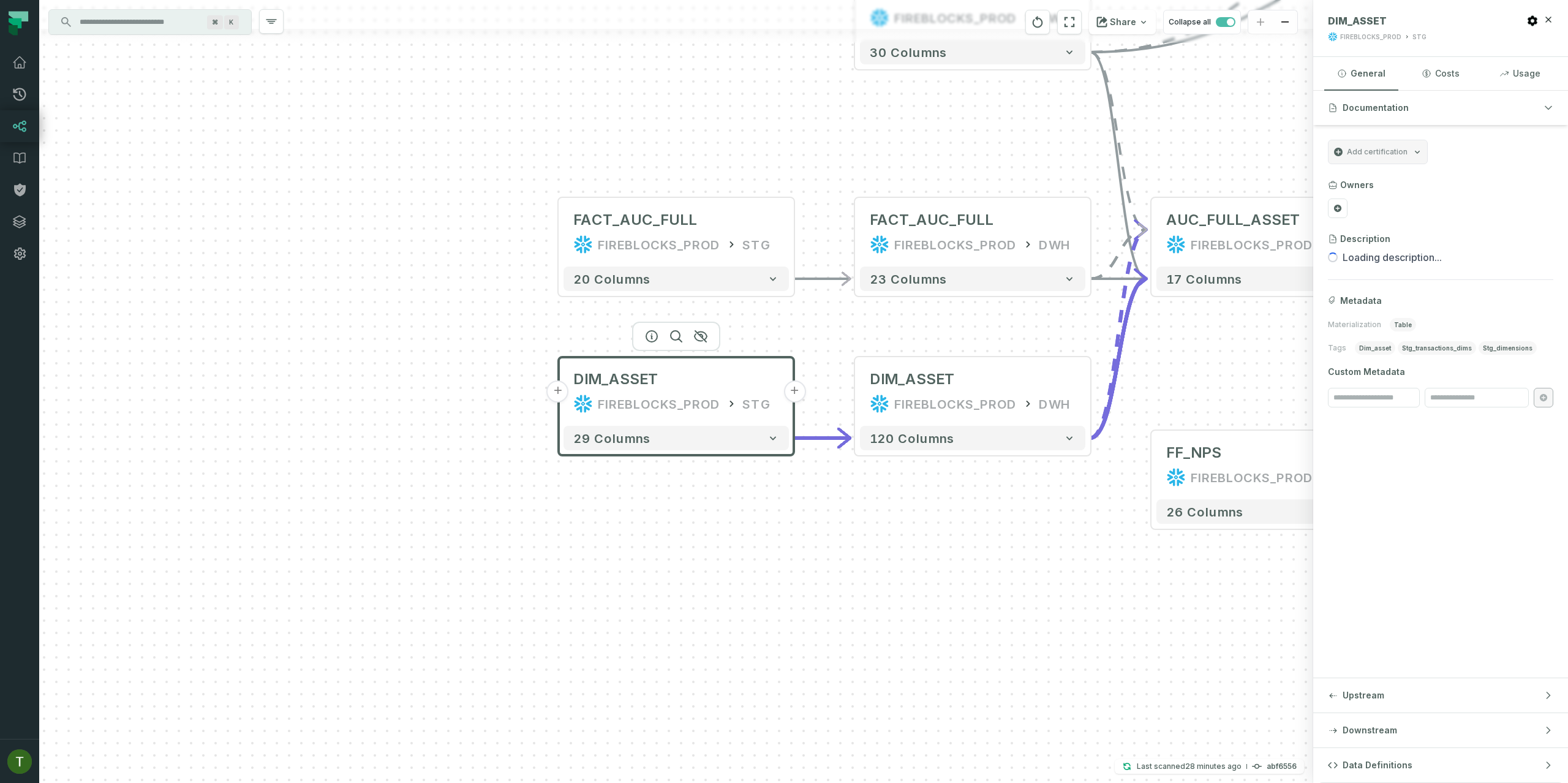
click at [563, 392] on button "+" at bounding box center [558, 391] width 22 height 22
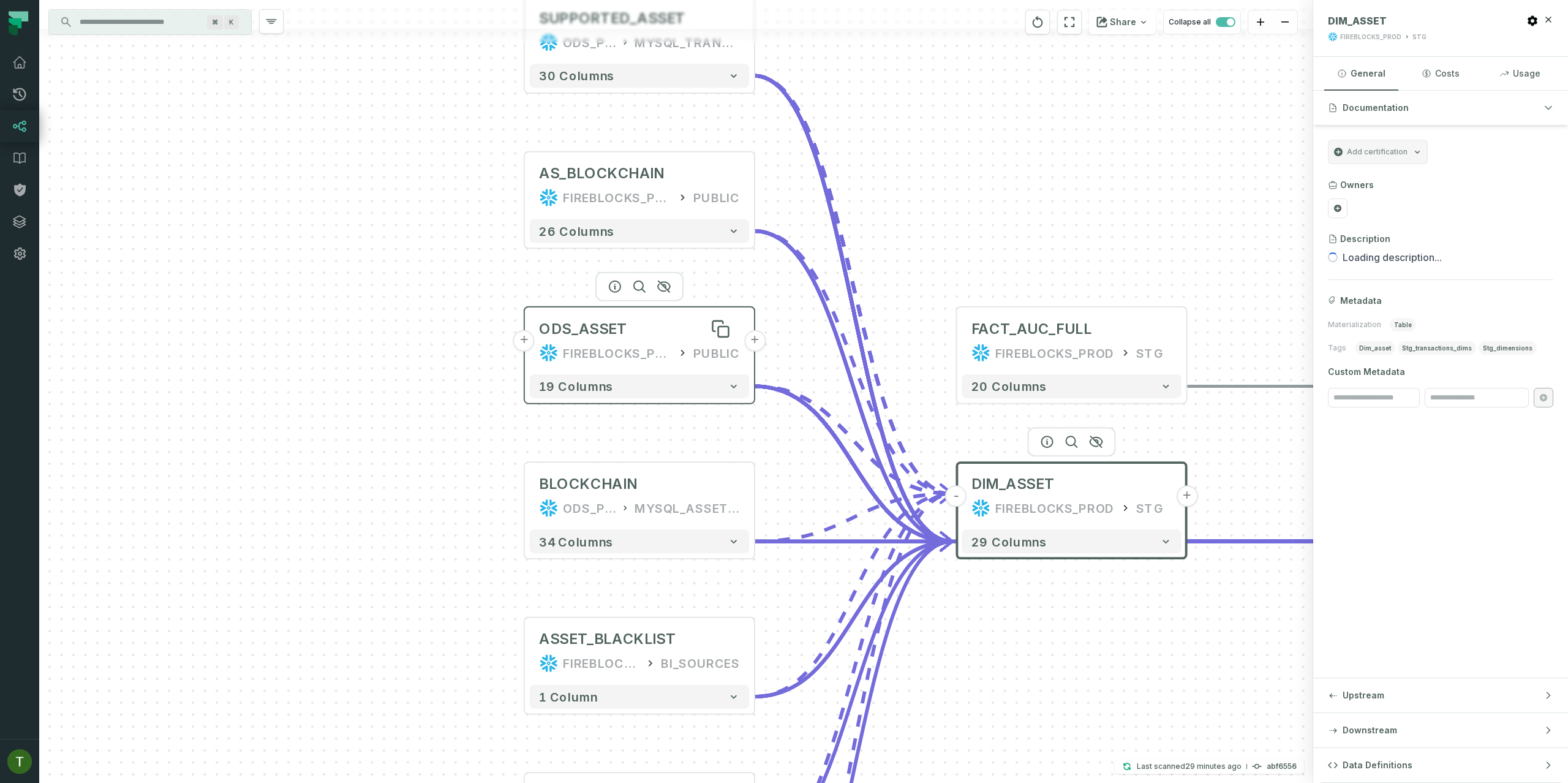
click at [636, 338] on div "ODS_ASSET" at bounding box center [639, 328] width 201 height 19
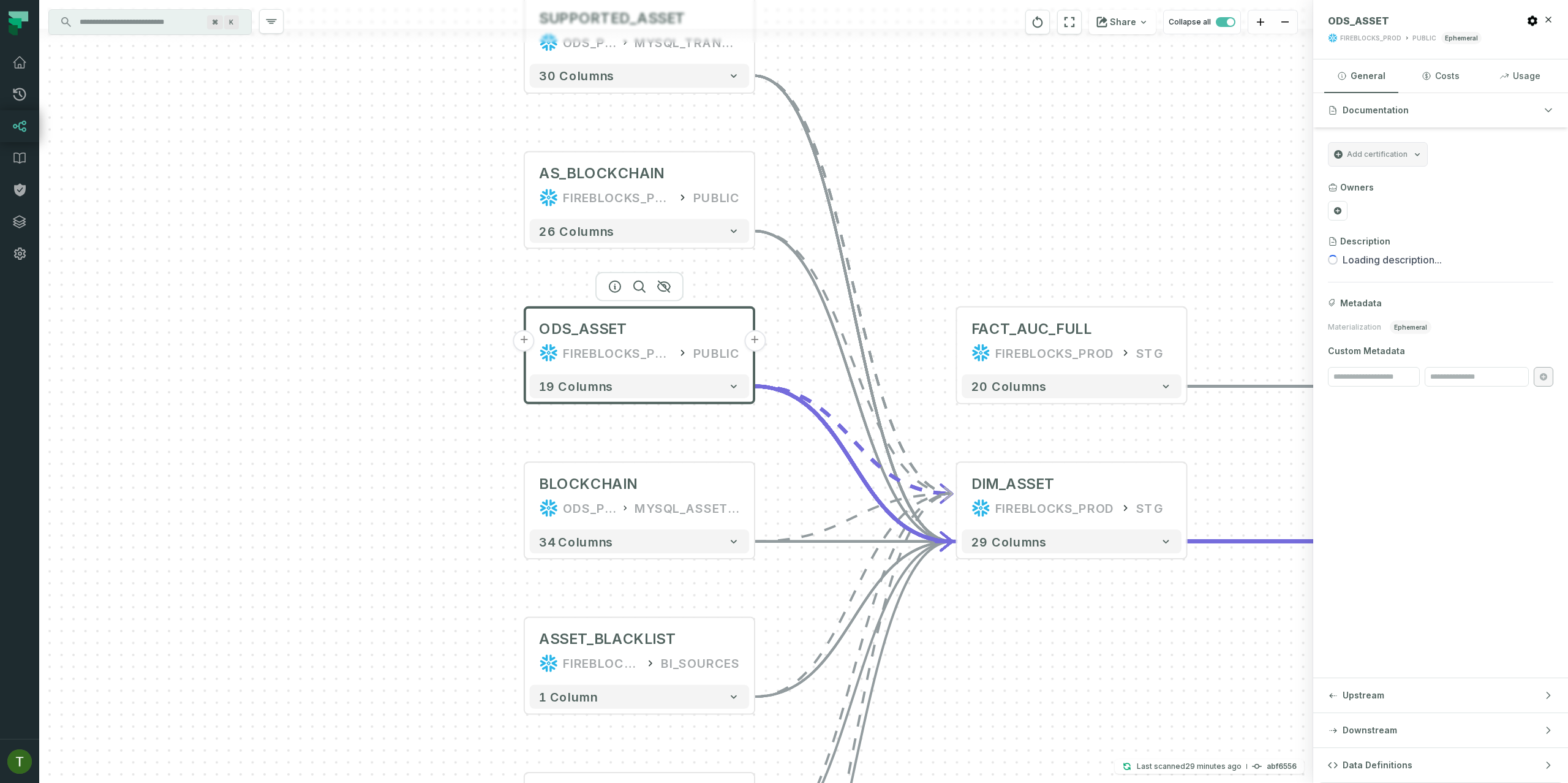
click at [522, 340] on button "+" at bounding box center [524, 341] width 21 height 21
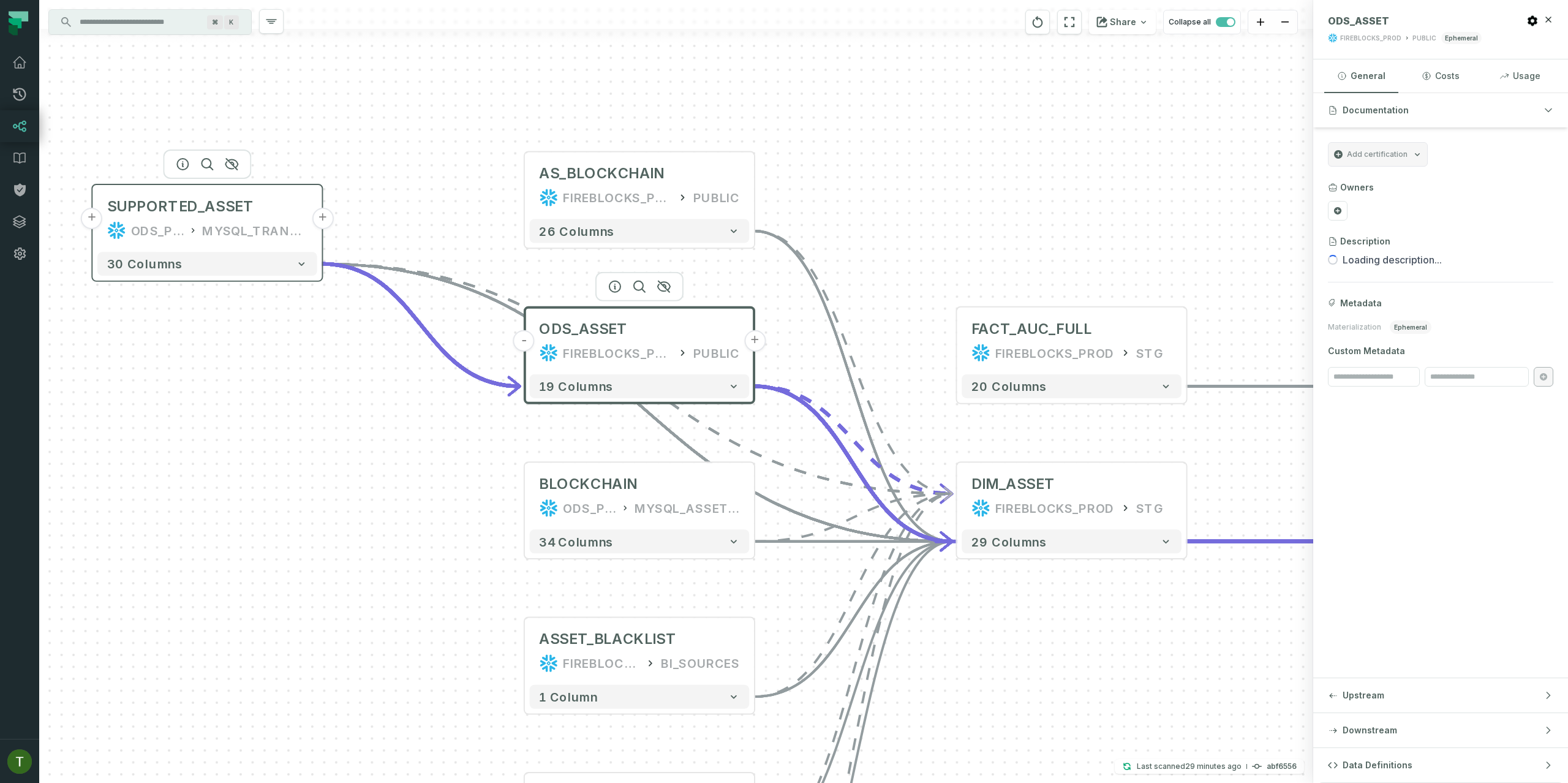
click at [248, 230] on div "MYSQL_TRANSACTION_MANAGER" at bounding box center [255, 230] width 105 height 19
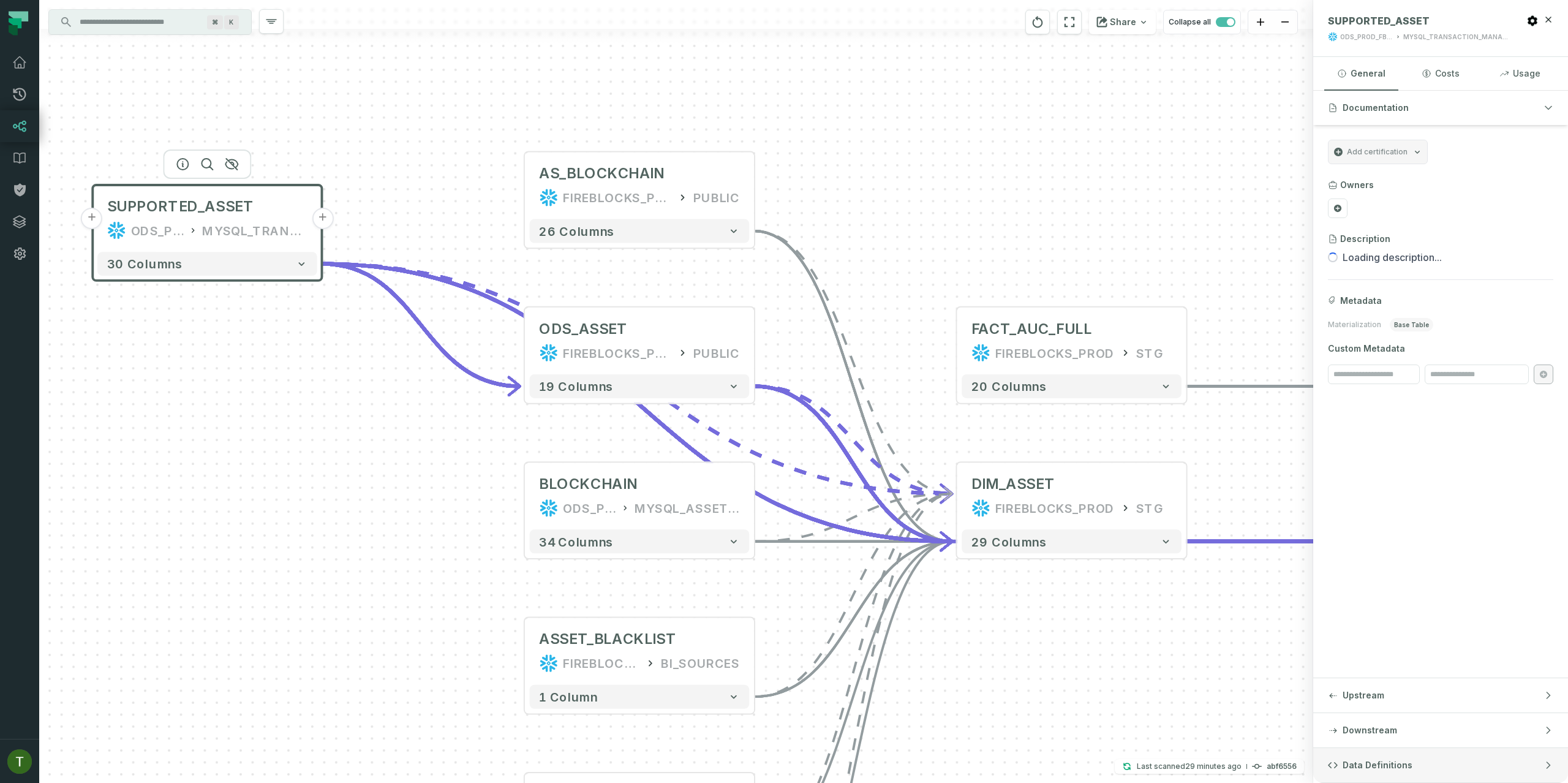
click at [1393, 775] on button "Data Definitions" at bounding box center [1440, 765] width 255 height 34
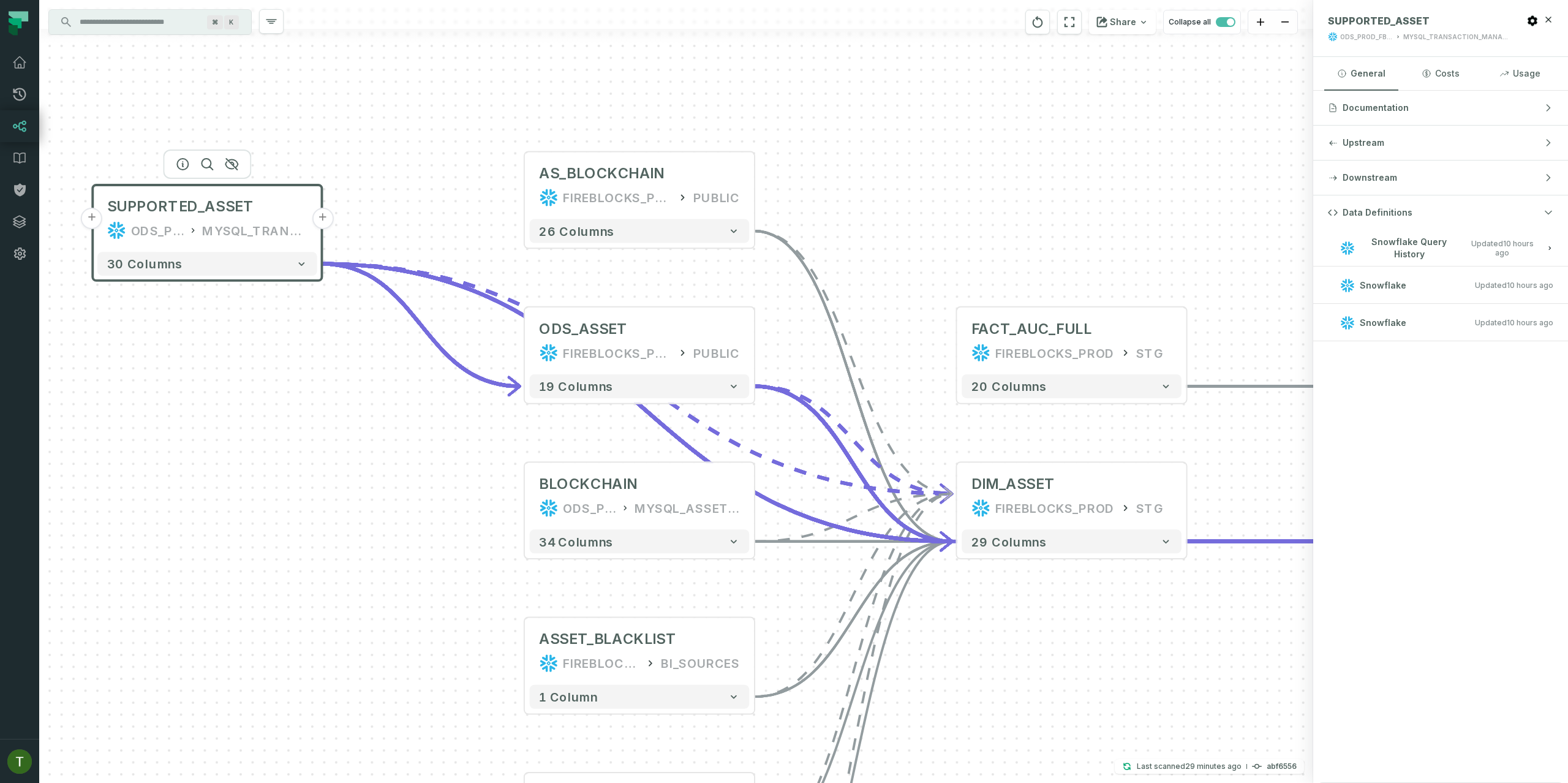
click at [1436, 307] on h3 "Snowflake Updated [DATE] 1:02:57 AM" at bounding box center [1440, 323] width 255 height 37
click at [1395, 273] on h3 "Snowflake Updated [DATE] 1:01:28 AM" at bounding box center [1440, 285] width 255 height 37
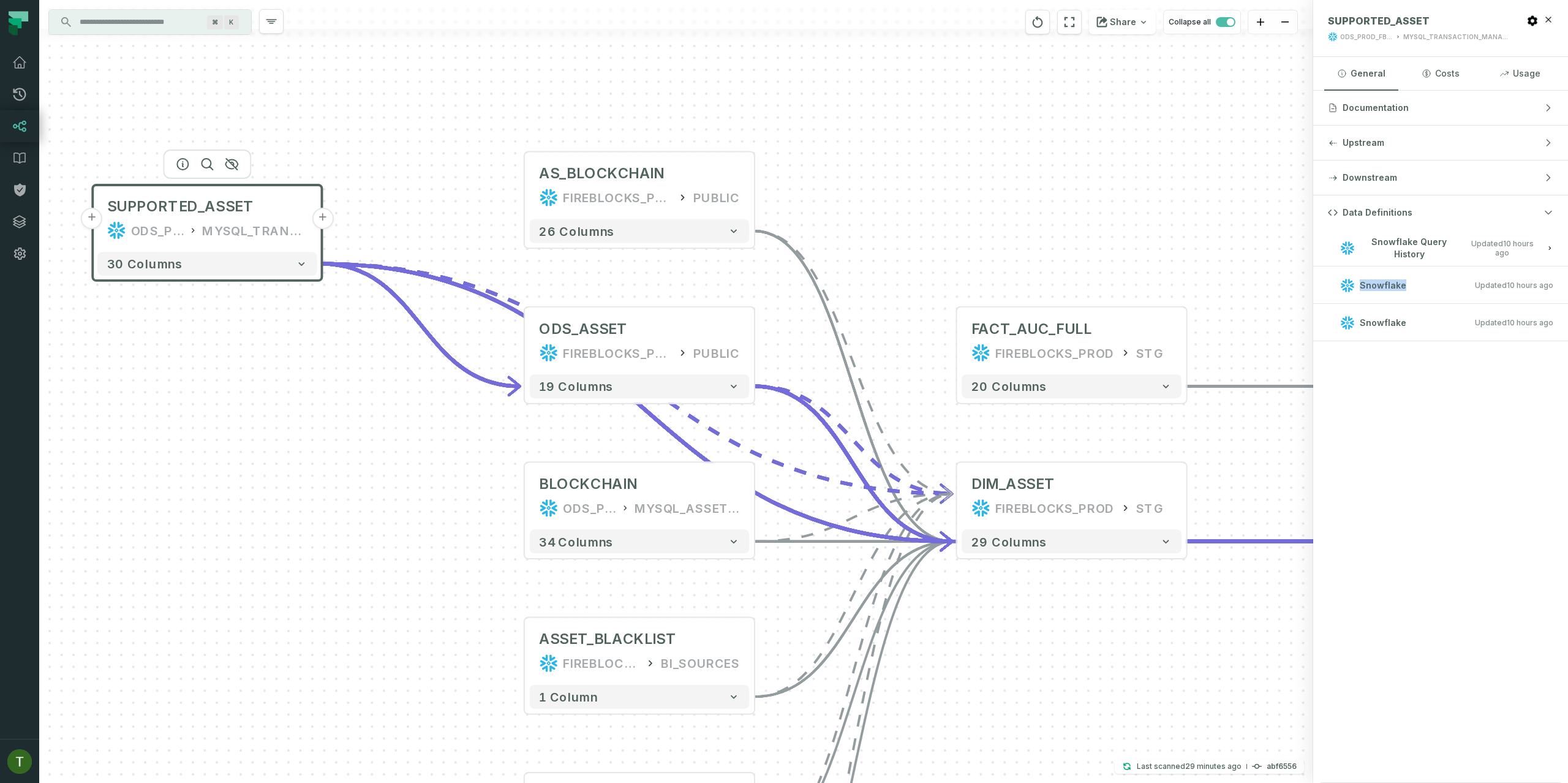
click at [1395, 273] on h3 "Snowflake Updated [DATE] 1:01:28 AM" at bounding box center [1440, 285] width 255 height 37
drag, startPoint x: 1405, startPoint y: 310, endPoint x: 1408, endPoint y: 320, distance: 10.4
click at [1406, 311] on h3 "Snowflake Updated [DATE] 1:02:57 AM" at bounding box center [1440, 323] width 255 height 37
click at [1411, 336] on h3 "Snowflake Updated [DATE] 1:02:57 AM" at bounding box center [1440, 323] width 255 height 37
click at [1411, 337] on h3 "Snowflake Updated [DATE] 1:02:57 AM" at bounding box center [1440, 323] width 255 height 37
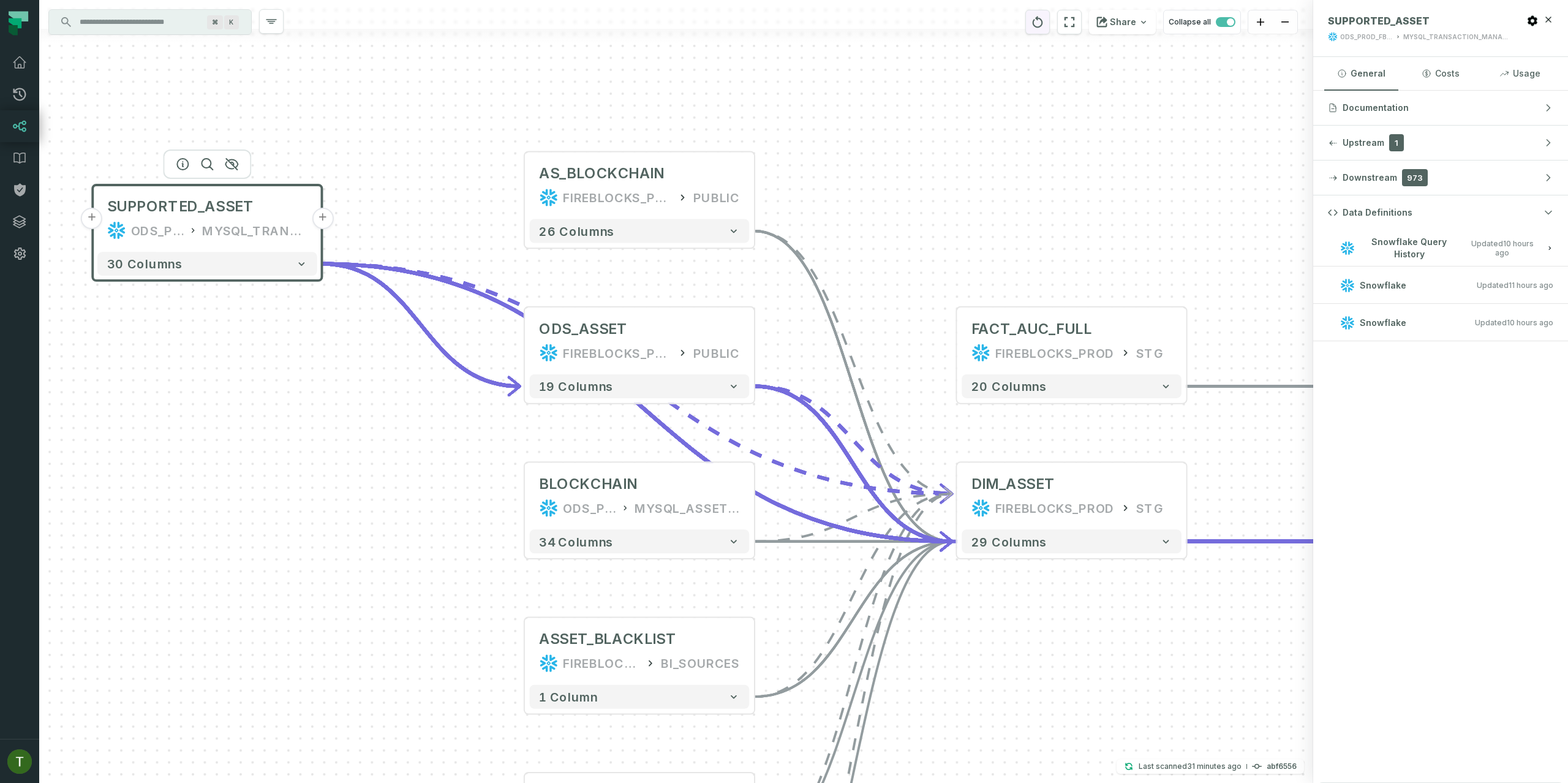
click at [1035, 25] on icon "reset" at bounding box center [1038, 21] width 14 height 14
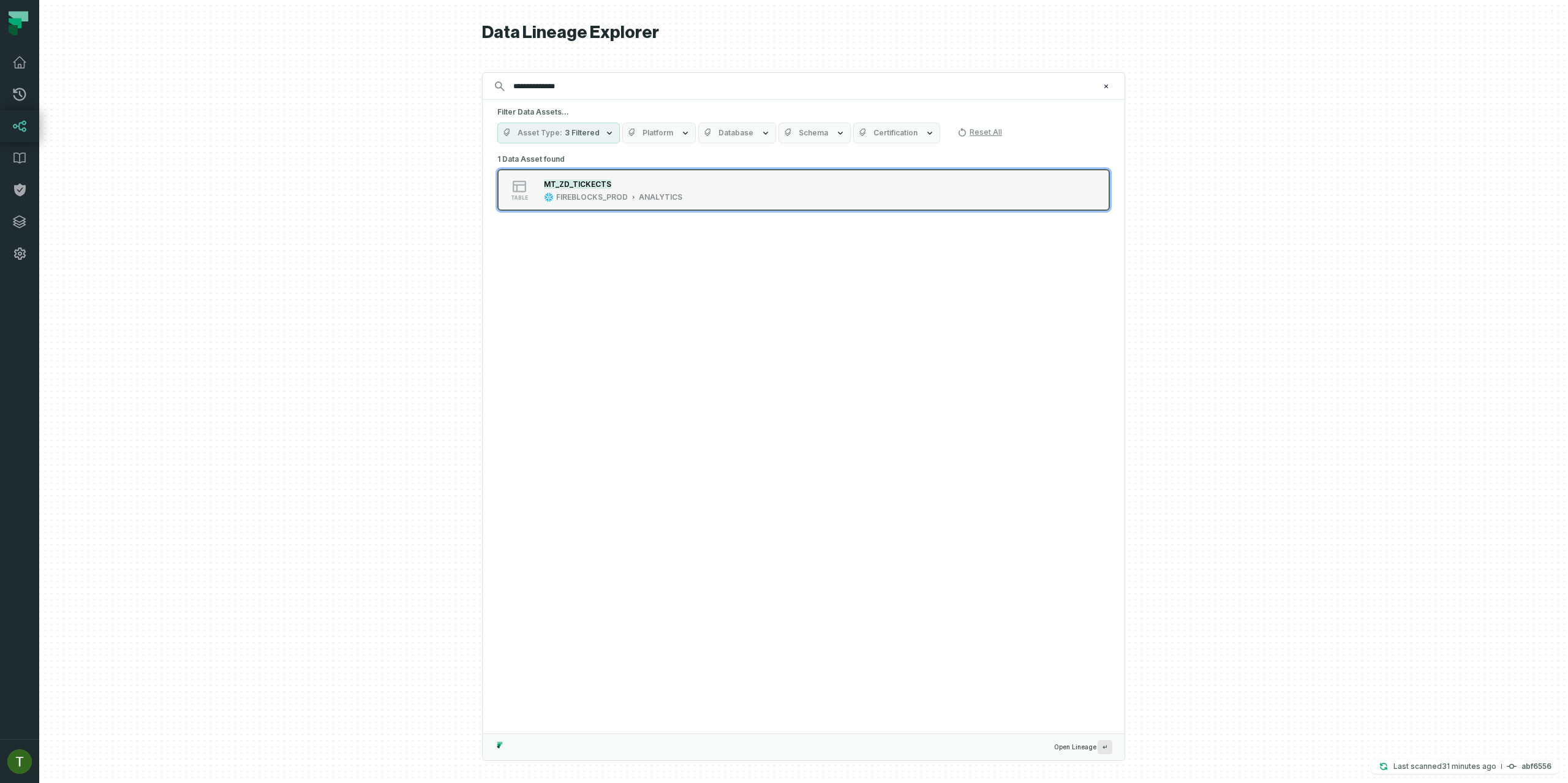
type input "**********"
click at [580, 196] on div "FIREBLOCKS_PROD" at bounding box center [592, 197] width 71 height 10
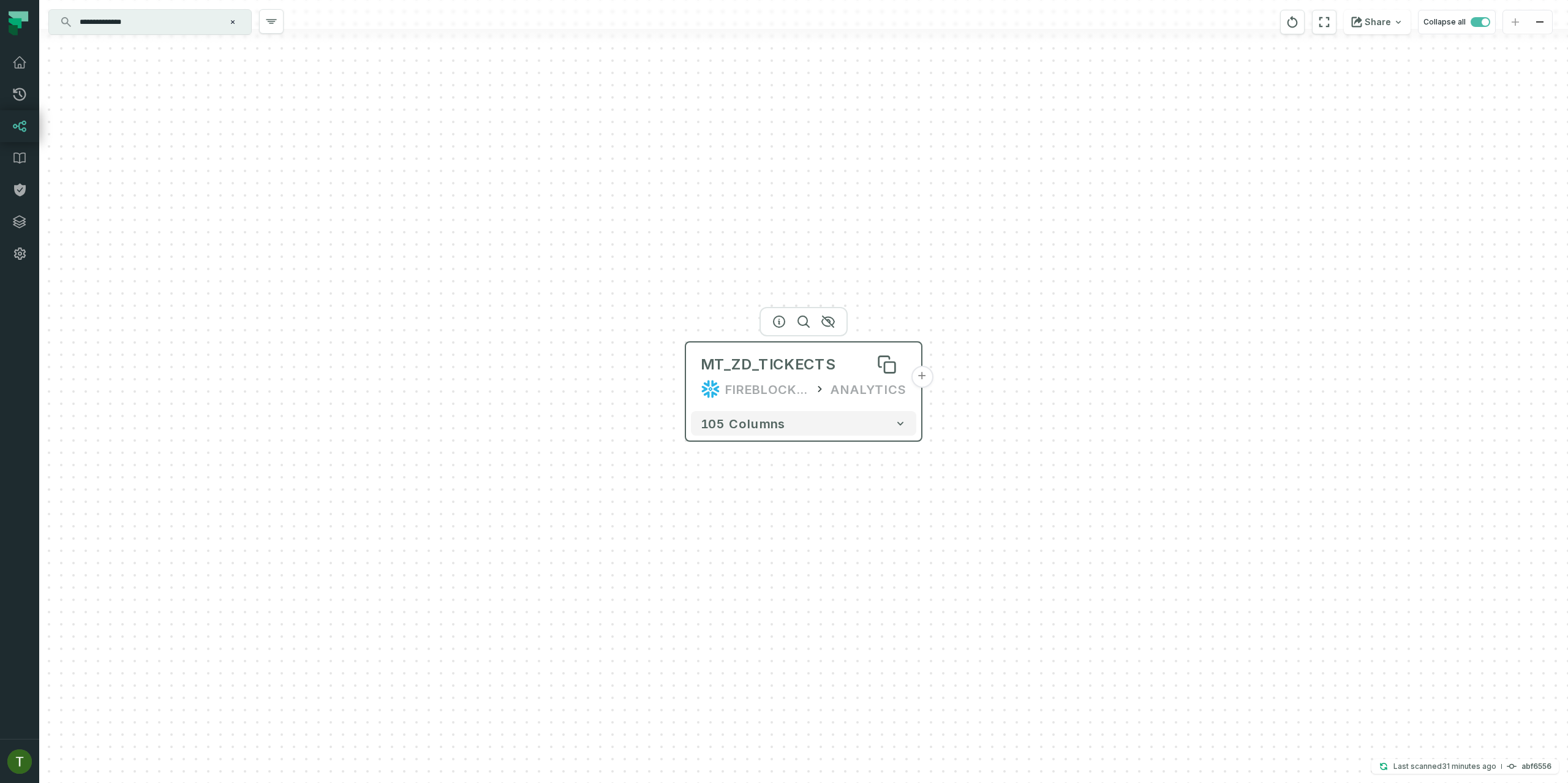
click at [701, 374] on div "MT_ZD_TICKECTS" at bounding box center [768, 364] width 135 height 19
click at [780, 326] on div at bounding box center [803, 322] width 88 height 29
click at [778, 322] on icon "button" at bounding box center [779, 322] width 11 height 11
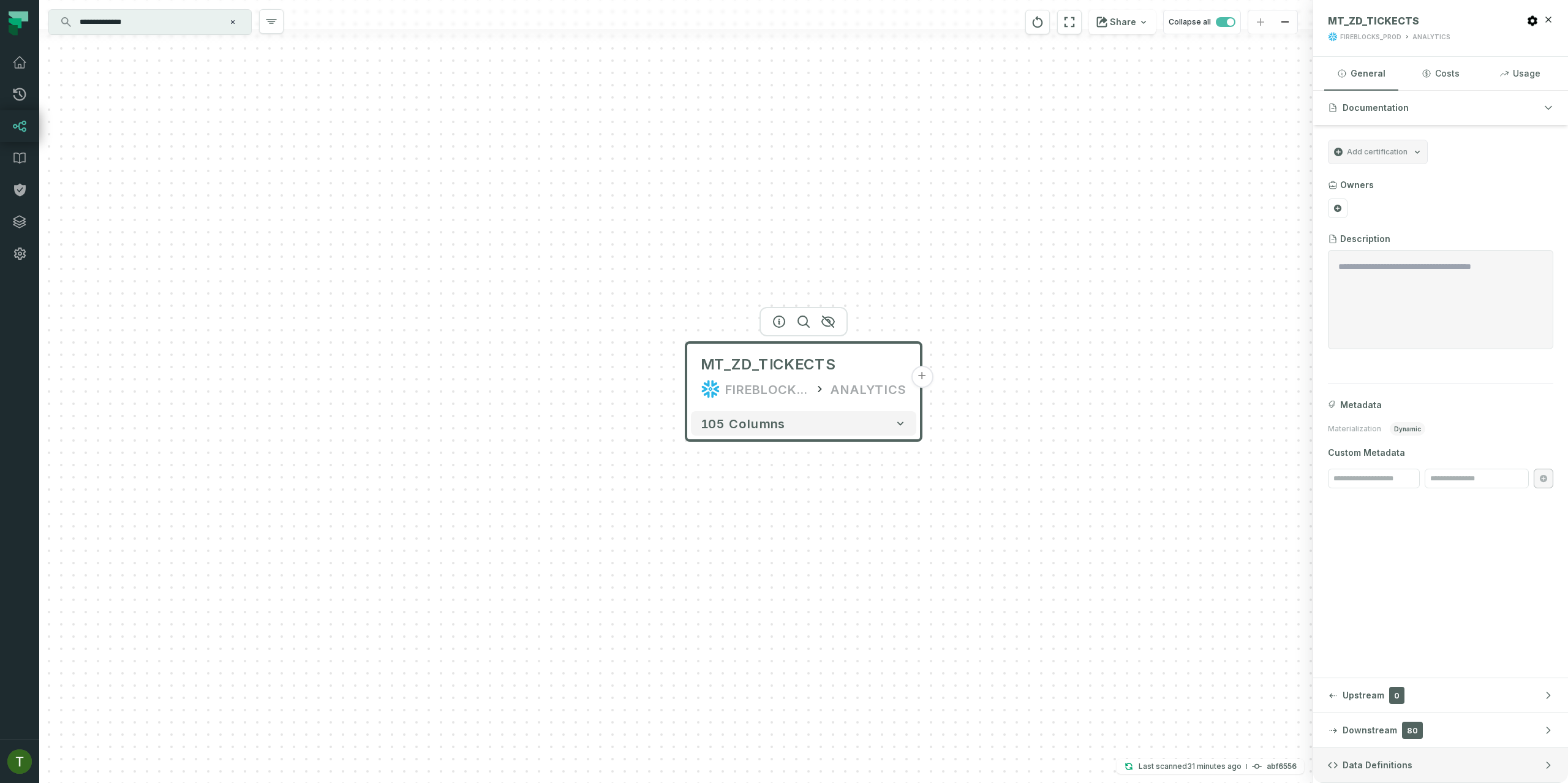
click at [1421, 770] on button "Data Definitions" at bounding box center [1440, 765] width 255 height 34
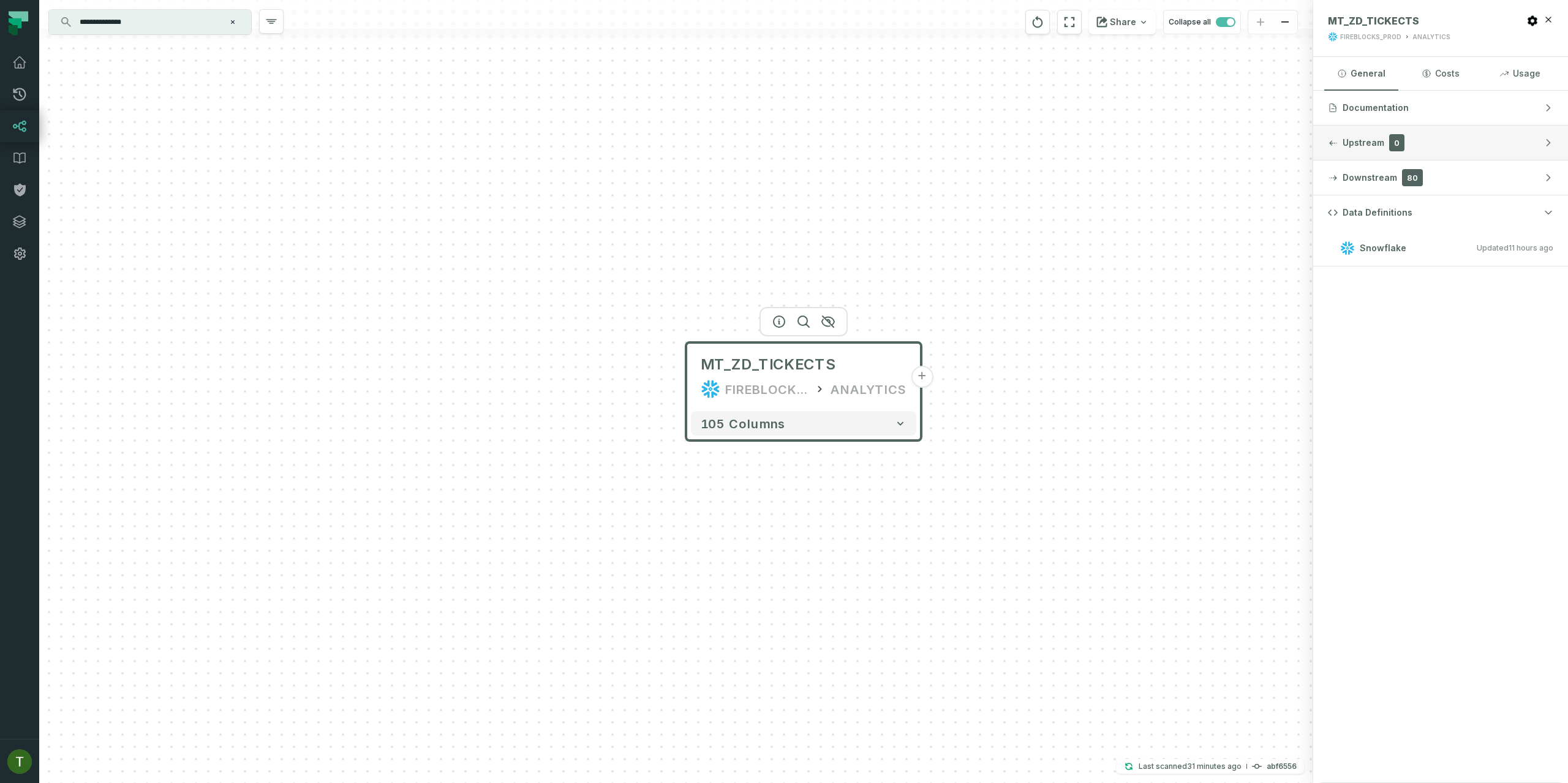
click at [1408, 141] on button "Upstream 0" at bounding box center [1440, 142] width 255 height 34
click at [1411, 113] on button "Documentation" at bounding box center [1440, 108] width 255 height 34
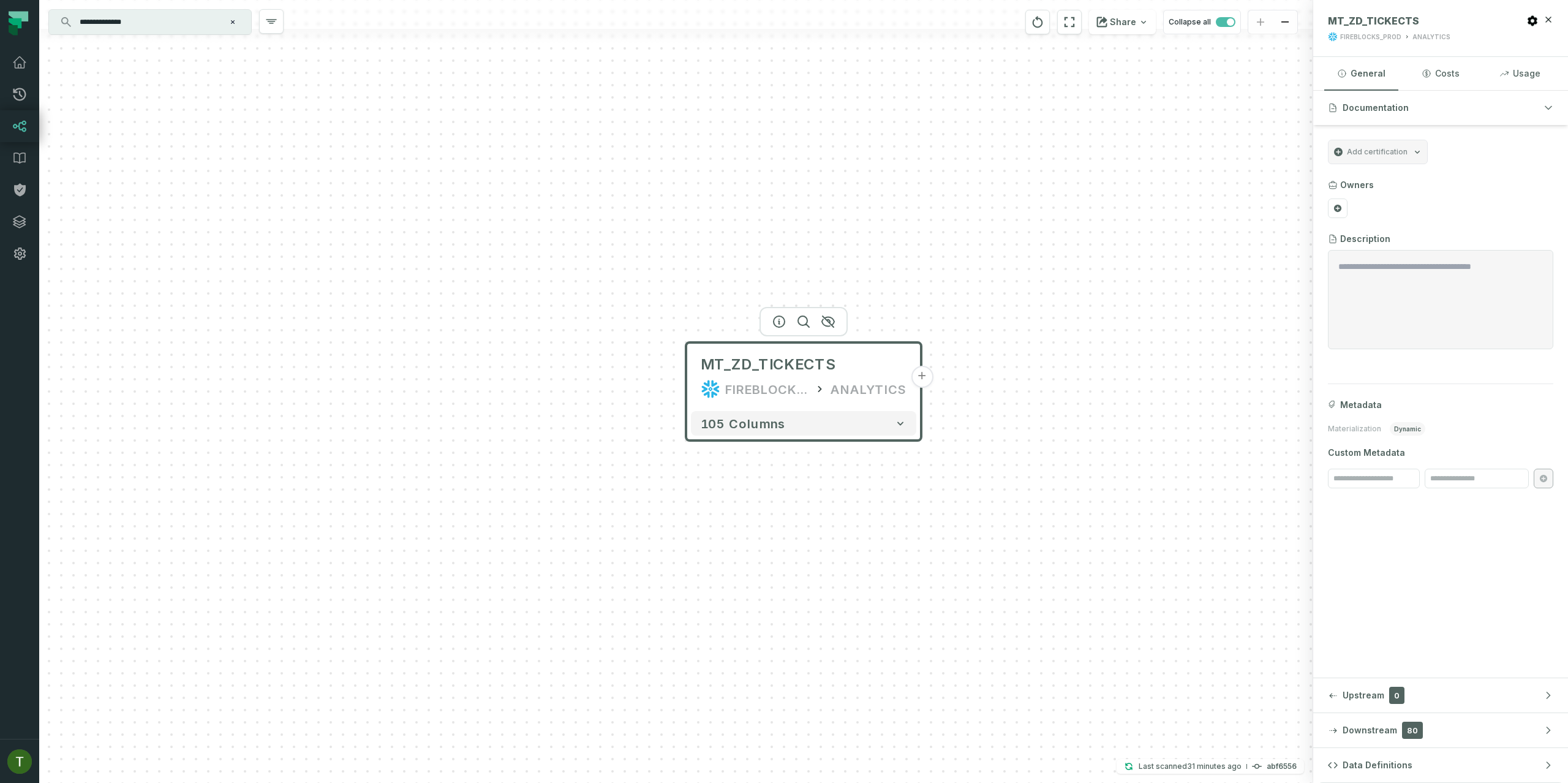
click at [1415, 434] on span "dynamic" at bounding box center [1408, 429] width 36 height 14
click at [1417, 431] on span "dynamic" at bounding box center [1408, 429] width 36 height 14
click at [1456, 774] on button "Data Definitions" at bounding box center [1440, 765] width 255 height 34
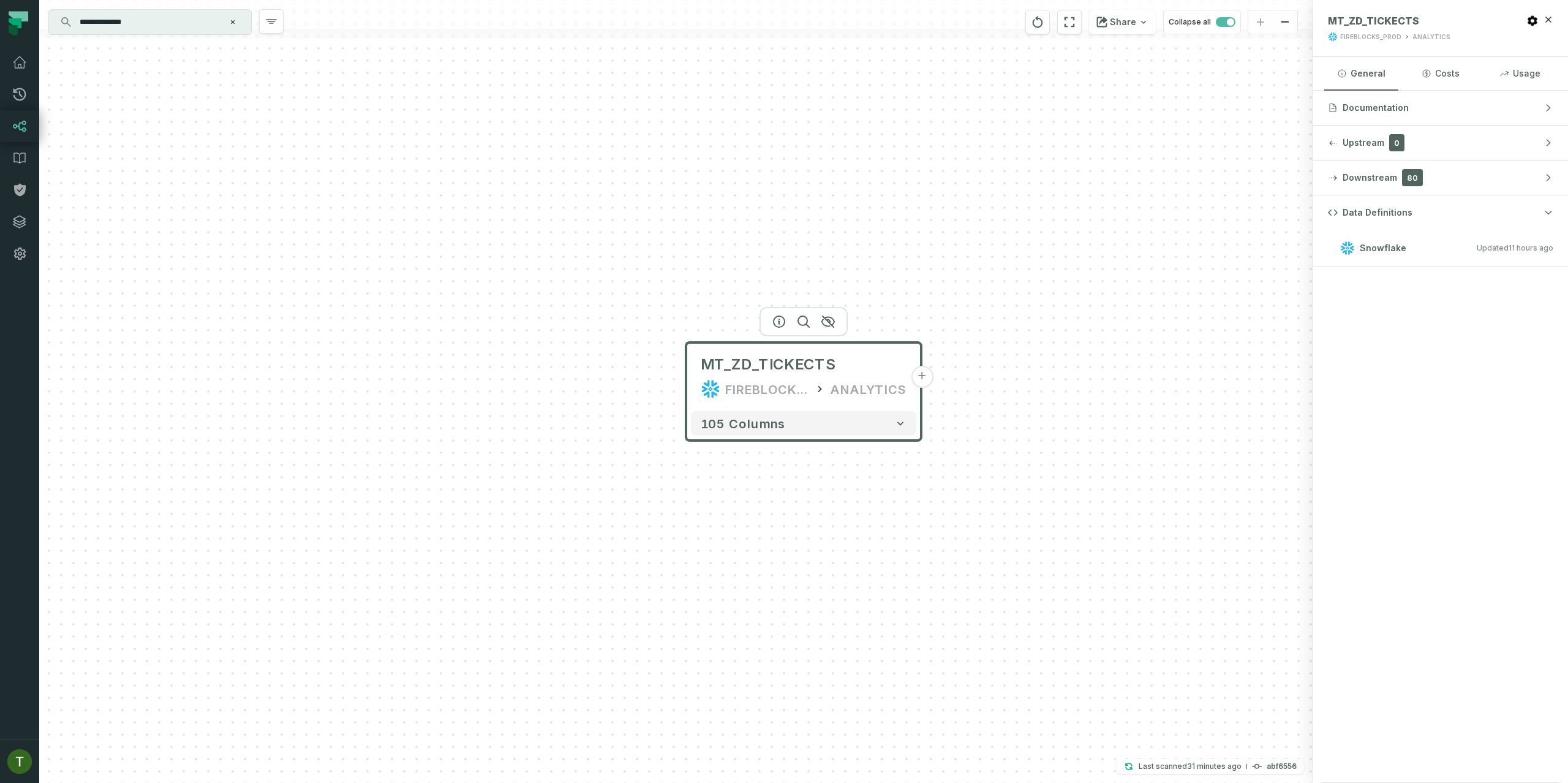
click at [1443, 260] on h3 "Snowflake Updated [DATE] 1:02:57 AM" at bounding box center [1440, 248] width 255 height 37
click at [1443, 259] on h3 "Snowflake Updated [DATE] 1:02:57 AM" at bounding box center [1440, 248] width 255 height 37
drag, startPoint x: 1435, startPoint y: 211, endPoint x: 1431, endPoint y: 181, distance: 30.3
click at [1433, 196] on div "Data Definitions Snowflake Updated 8/21/2025, 1:02:57 AM" at bounding box center [1440, 489] width 255 height 587
click at [1421, 105] on button "Documentation" at bounding box center [1440, 108] width 255 height 34
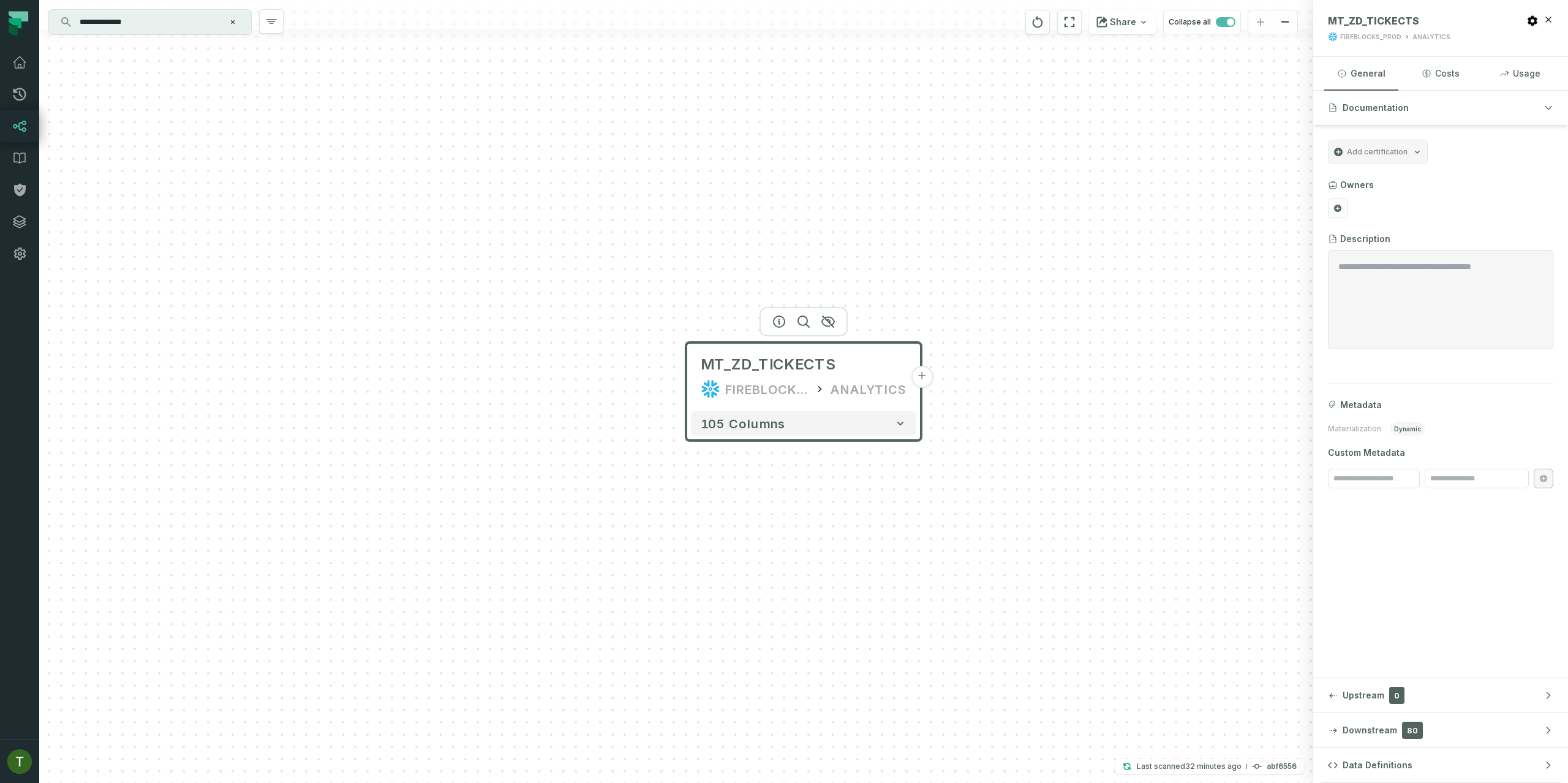
click at [1453, 636] on div "Documentation Add certification Owners Description Metadata Materialization dyn…" at bounding box center [1440, 384] width 255 height 587
click at [26, 741] on button "Tomer Galun (Fireblocks) tomer@foundational.io" at bounding box center [19, 761] width 39 height 44
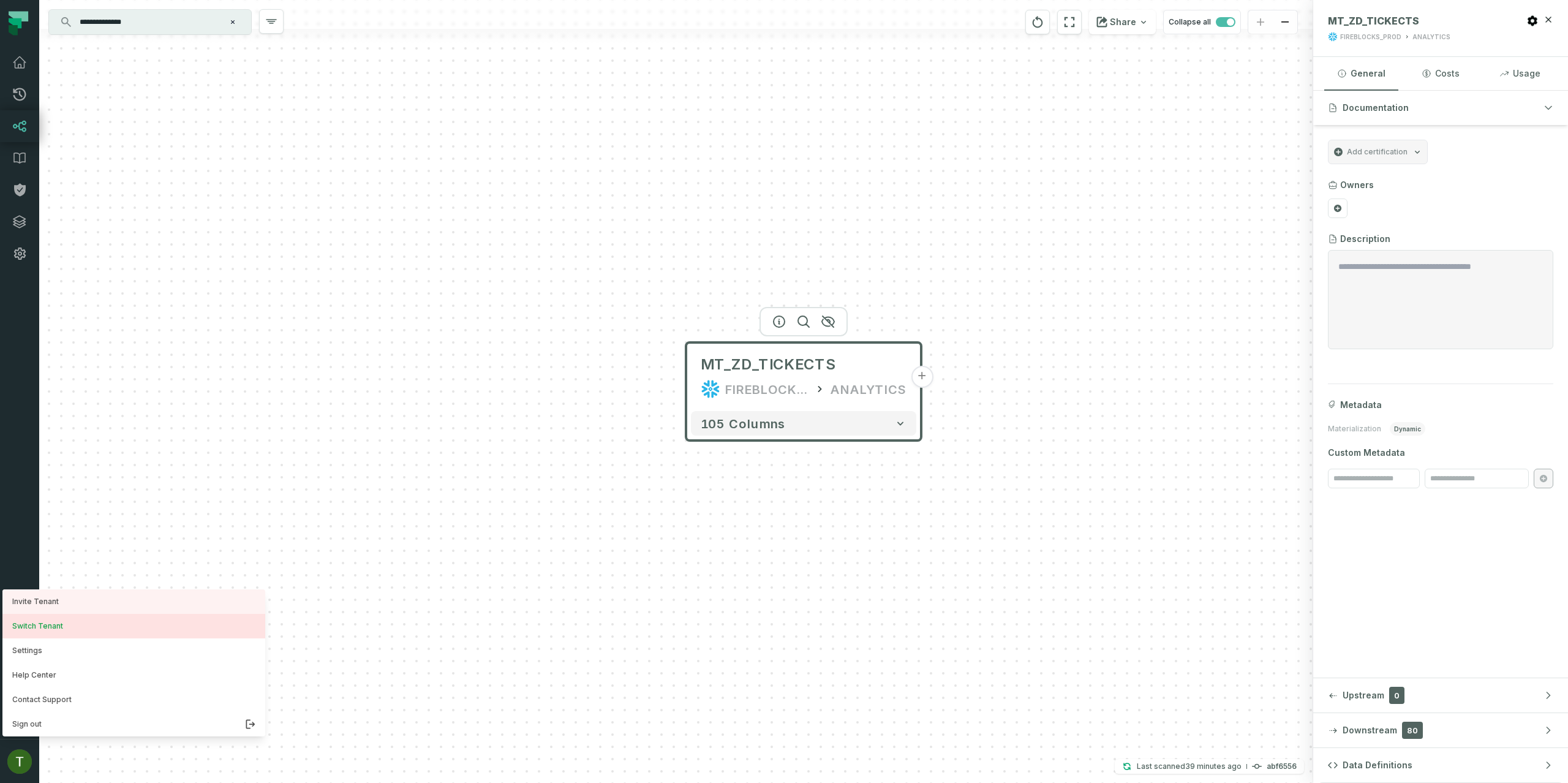
click at [43, 623] on button "Switch Tenant" at bounding box center [133, 626] width 263 height 24
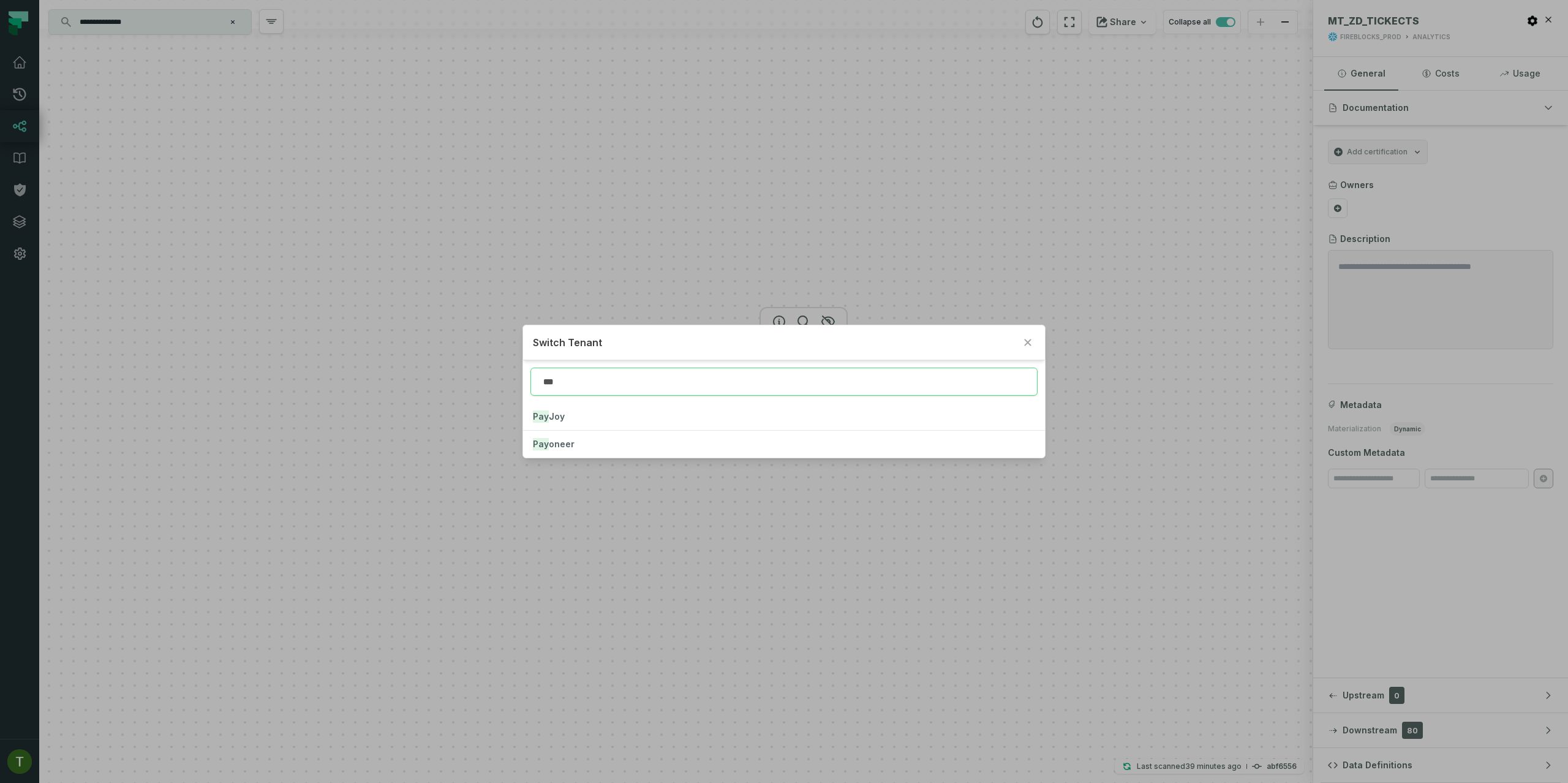
type input "***"
click button "Pay oneer" at bounding box center [784, 444] width 521 height 27
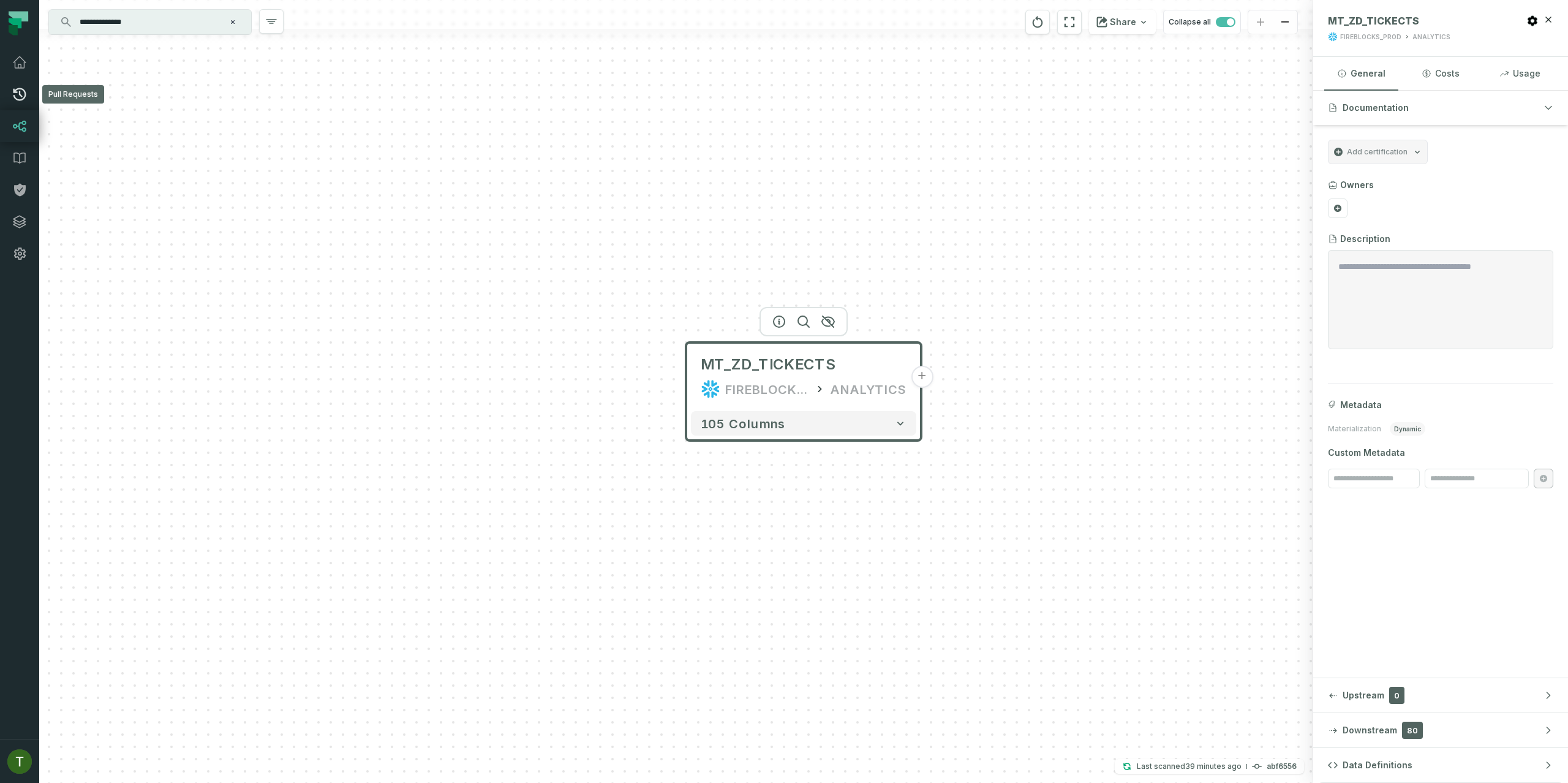
click at [9, 102] on link "Pull Requests" at bounding box center [19, 94] width 39 height 32
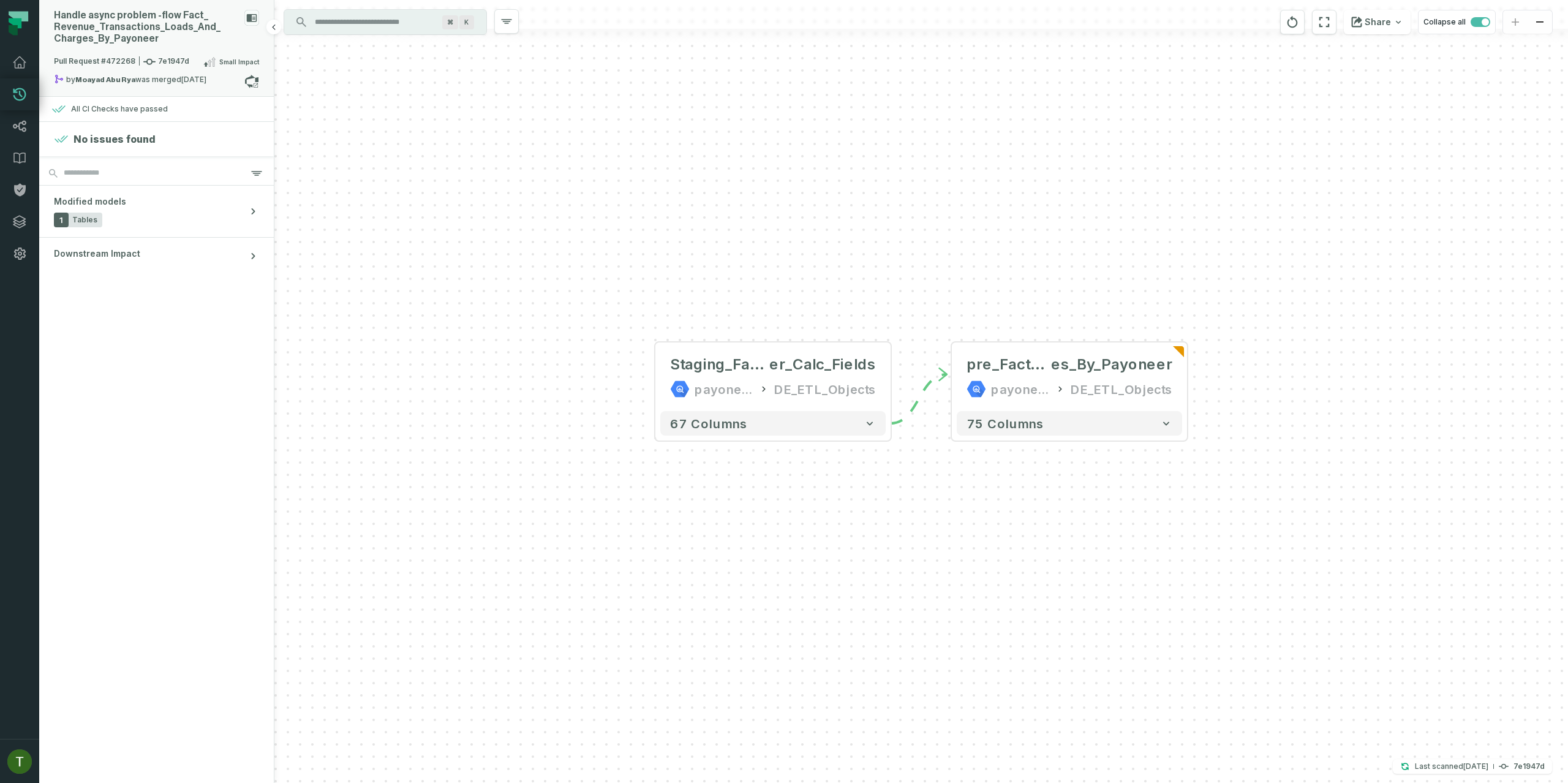
click at [141, 33] on div "Handle async problem - flow Fact_ Revenue_ Transactions_ Loads_ And_ Charges_ B…" at bounding box center [147, 28] width 186 height 35
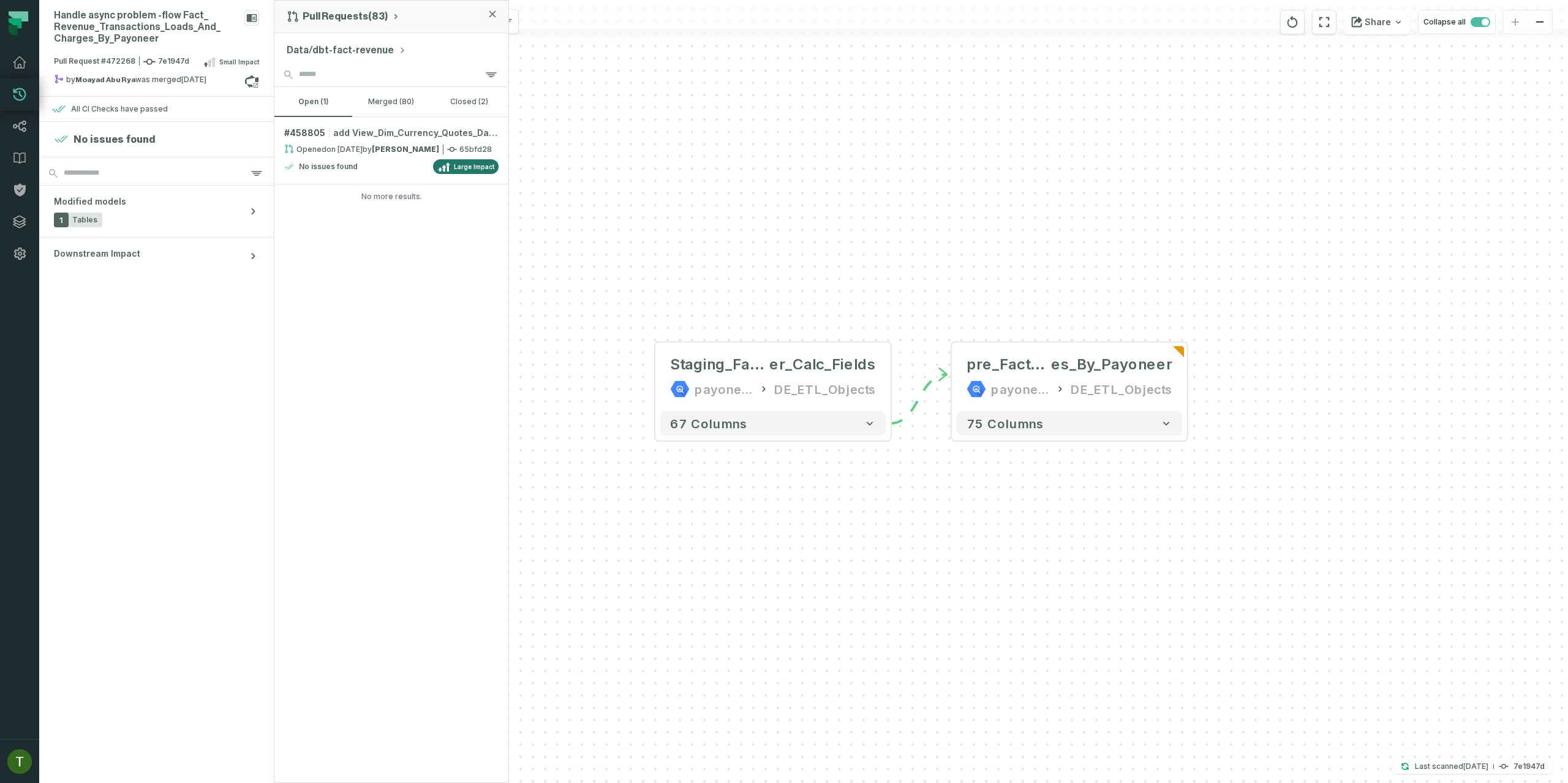
click at [343, 41] on div "Data/dbt-fact-revenue" at bounding box center [391, 48] width 234 height 29
click at [346, 45] on button "Data/dbt-fact-revenue" at bounding box center [346, 50] width 120 height 14
click at [394, 107] on input "search" at bounding box center [357, 106] width 132 height 23
paste input "**********"
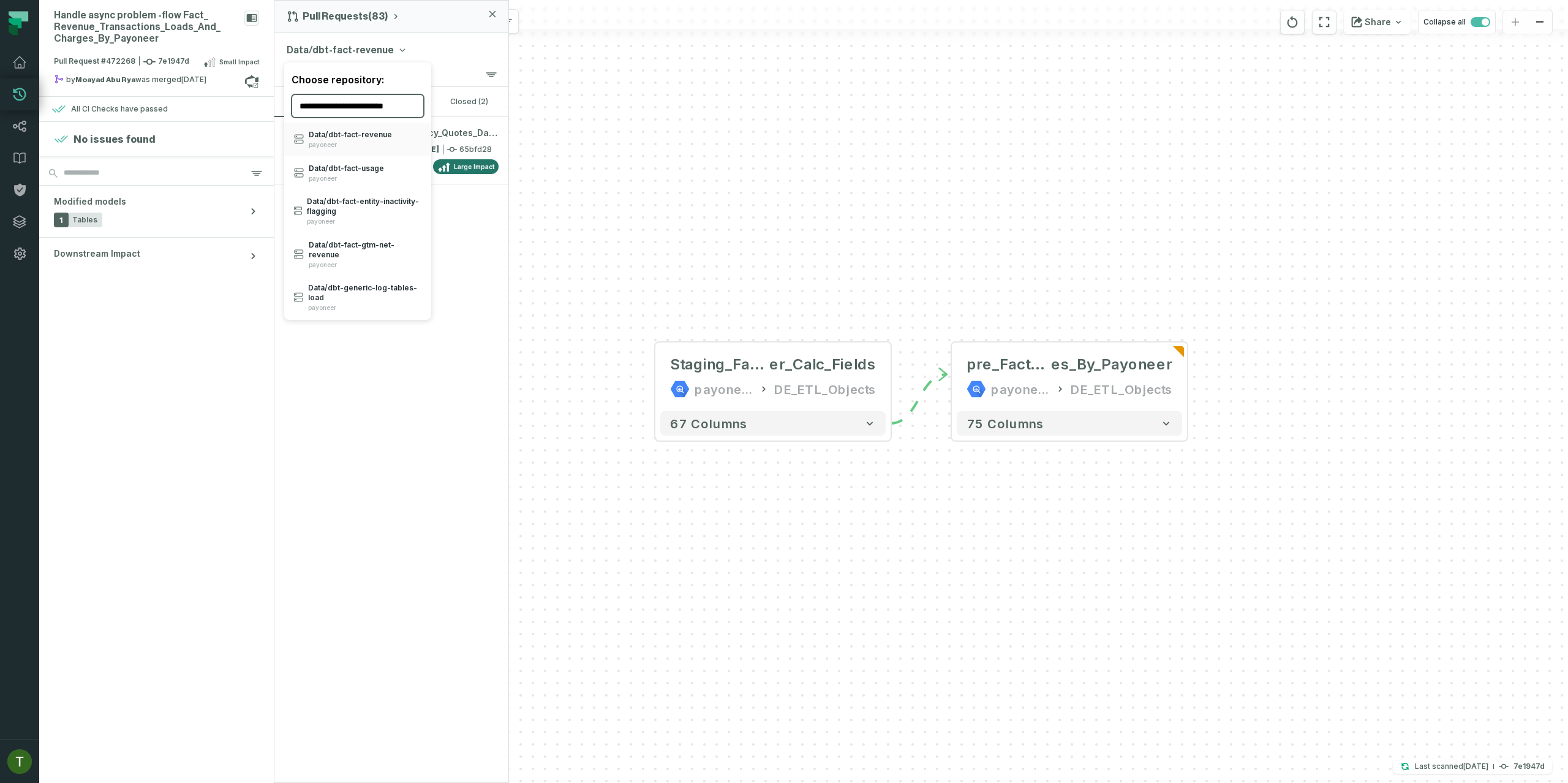
scroll to position [0, 7]
type input "**********"
click at [390, 124] on div "Data/ dbt- generic- log- tables- load payoneer" at bounding box center [357, 144] width 147 height 43
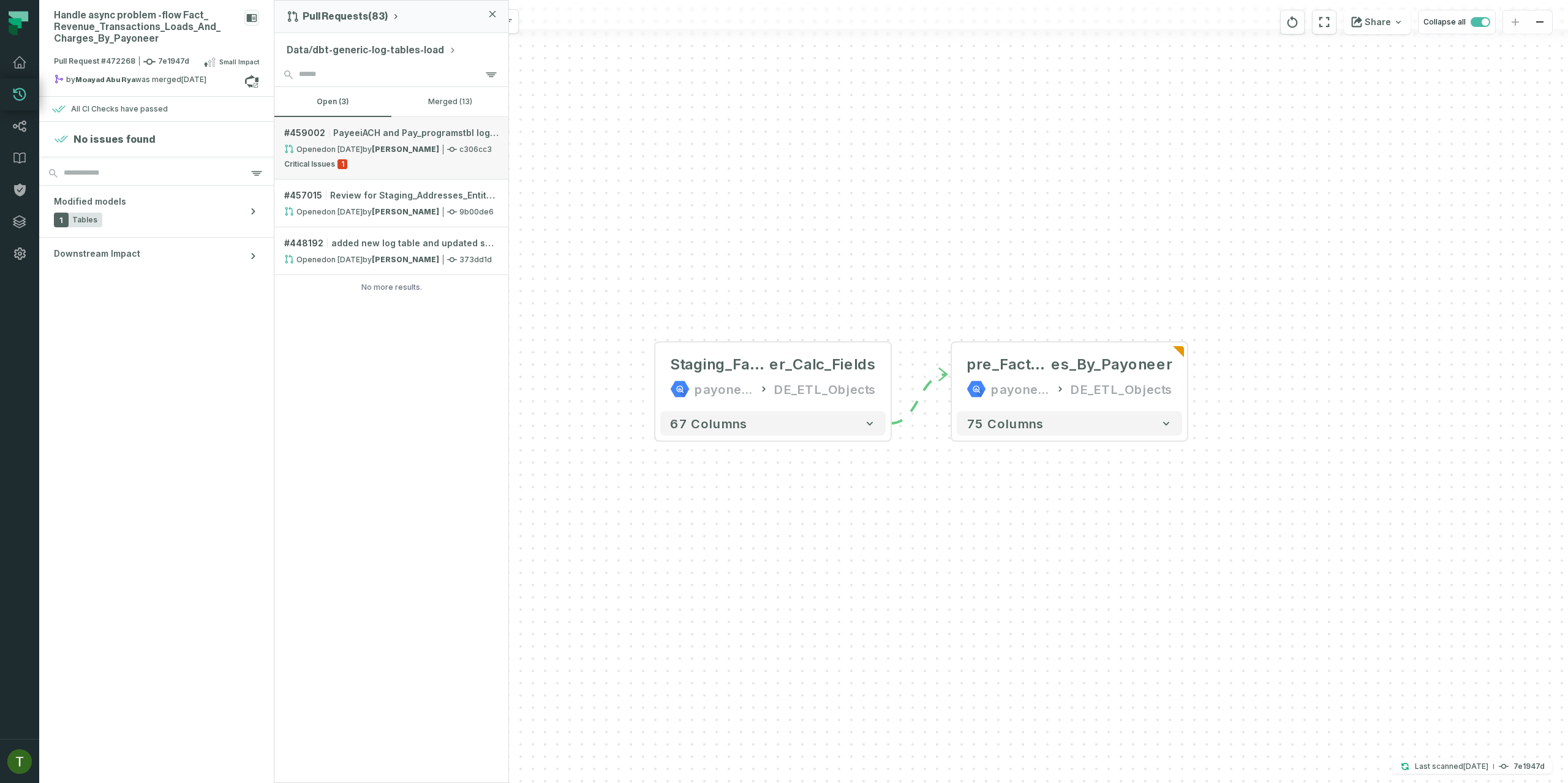
click at [422, 117] on link "# 459002 PayeeiACH and Pay_programstbl log table creation Opened 6/24/2025, 5:0…" at bounding box center [391, 149] width 234 height 63
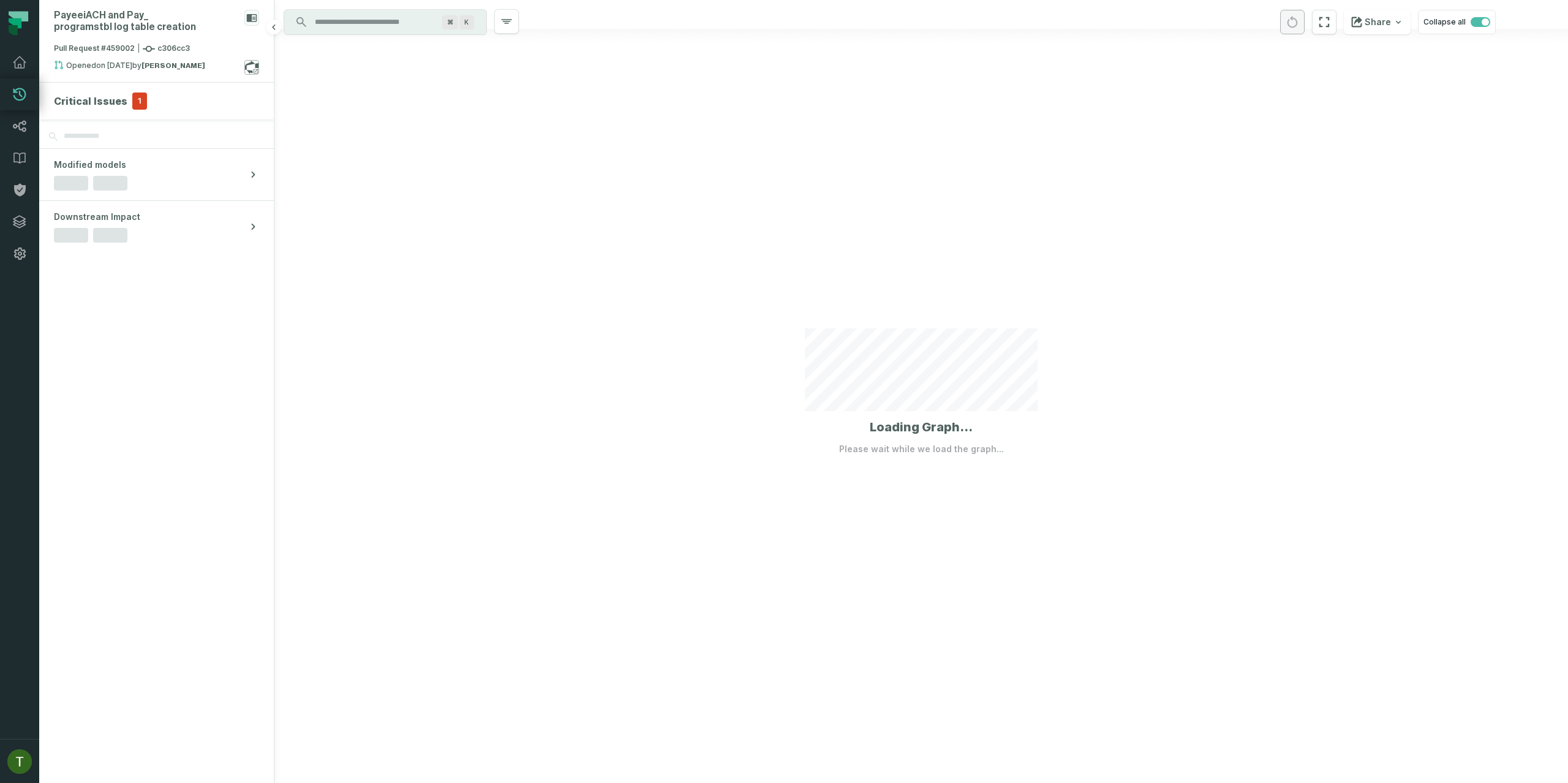
drag, startPoint x: 156, startPoint y: 53, endPoint x: 255, endPoint y: 74, distance: 101.2
click at [157, 54] on span "Pull Request #459002 c306cc3" at bounding box center [122, 49] width 136 height 13
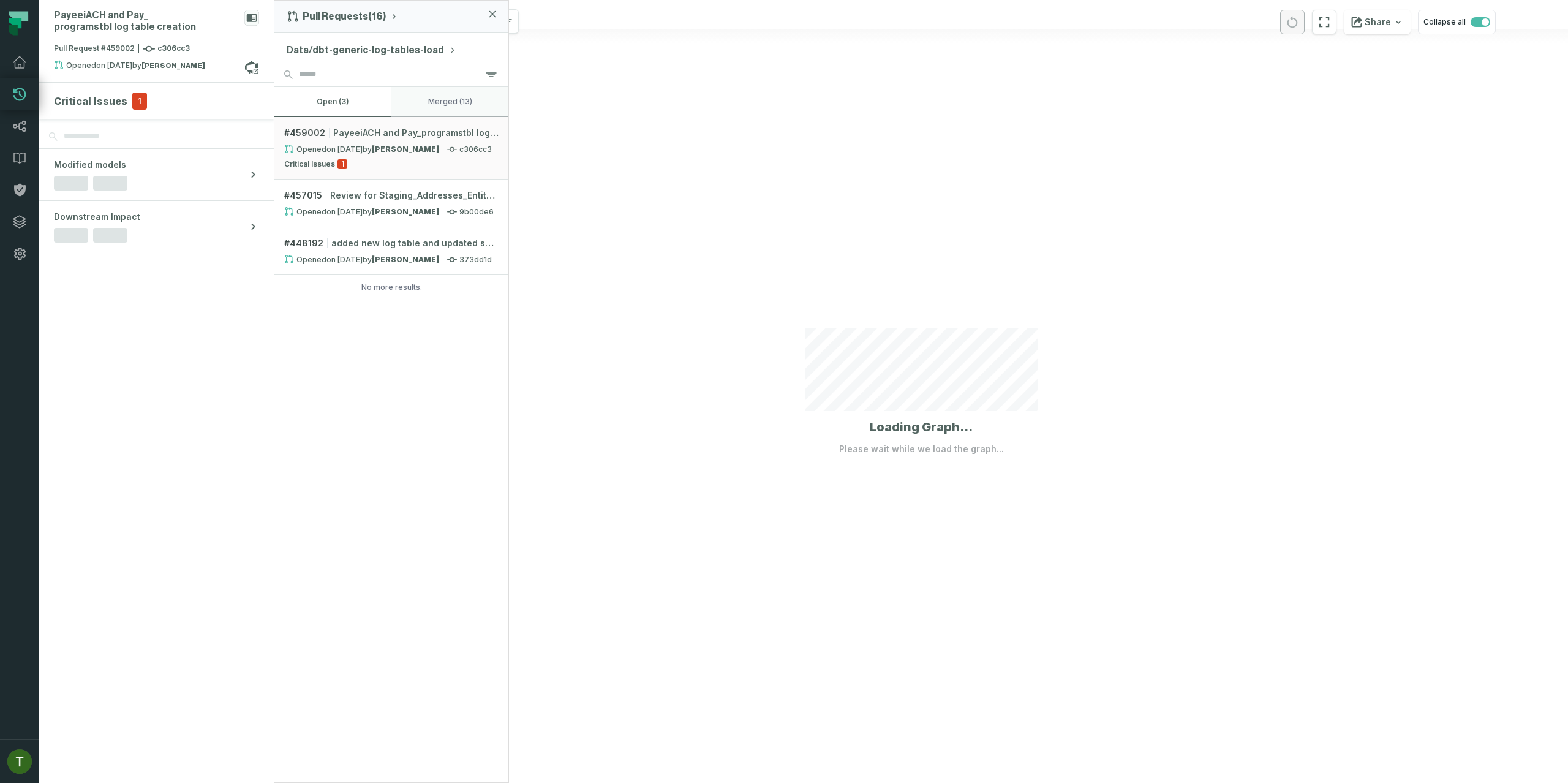
click at [466, 113] on button "merged (13)" at bounding box center [450, 102] width 117 height 29
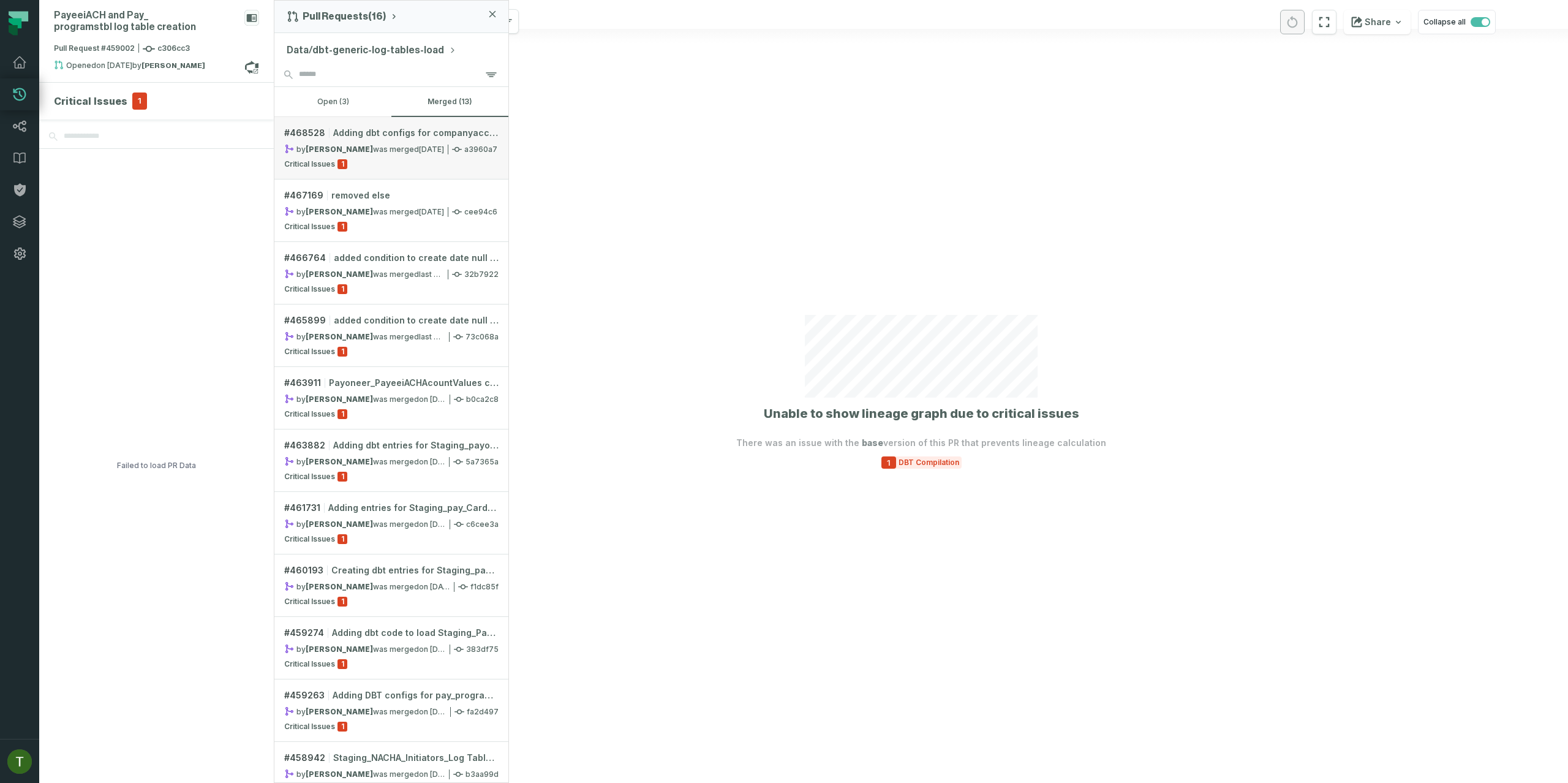
click at [394, 159] on div "Critical Issues 1" at bounding box center [391, 164] width 214 height 10
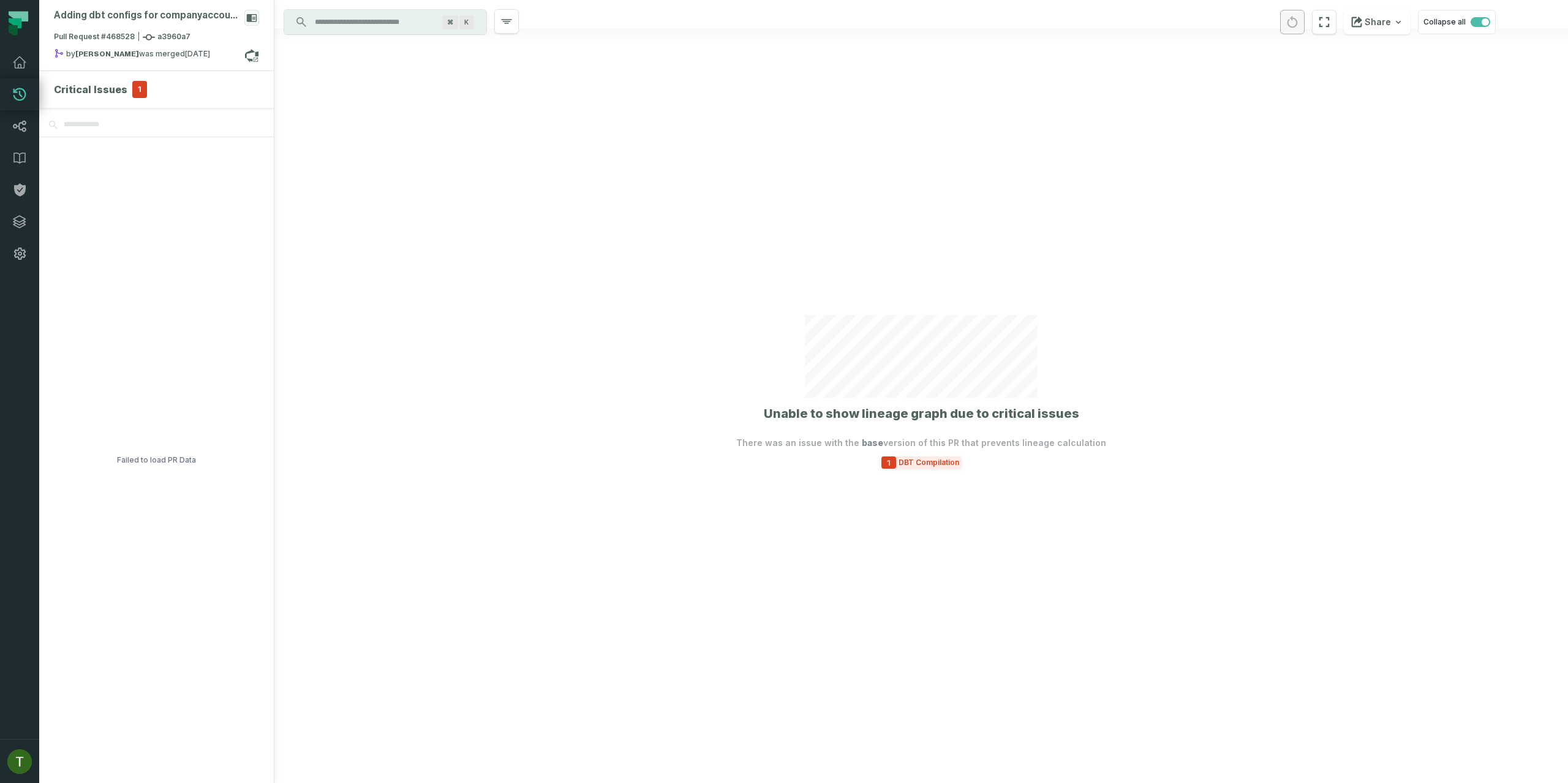
click at [916, 466] on span "DBT Compilation" at bounding box center [929, 463] width 66 height 10
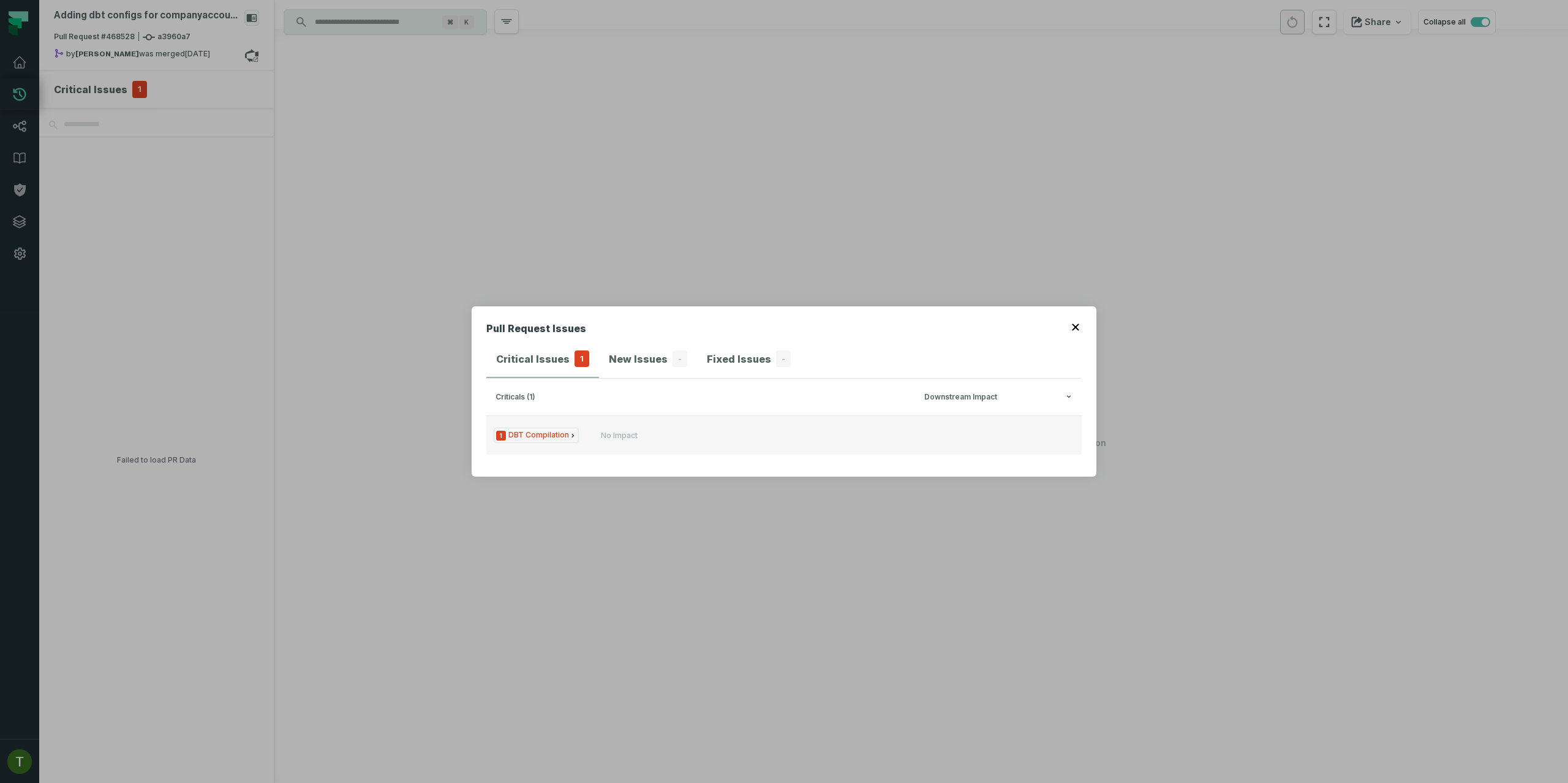
click at [658, 434] on div "No Impact" at bounding box center [674, 436] width 147 height 10
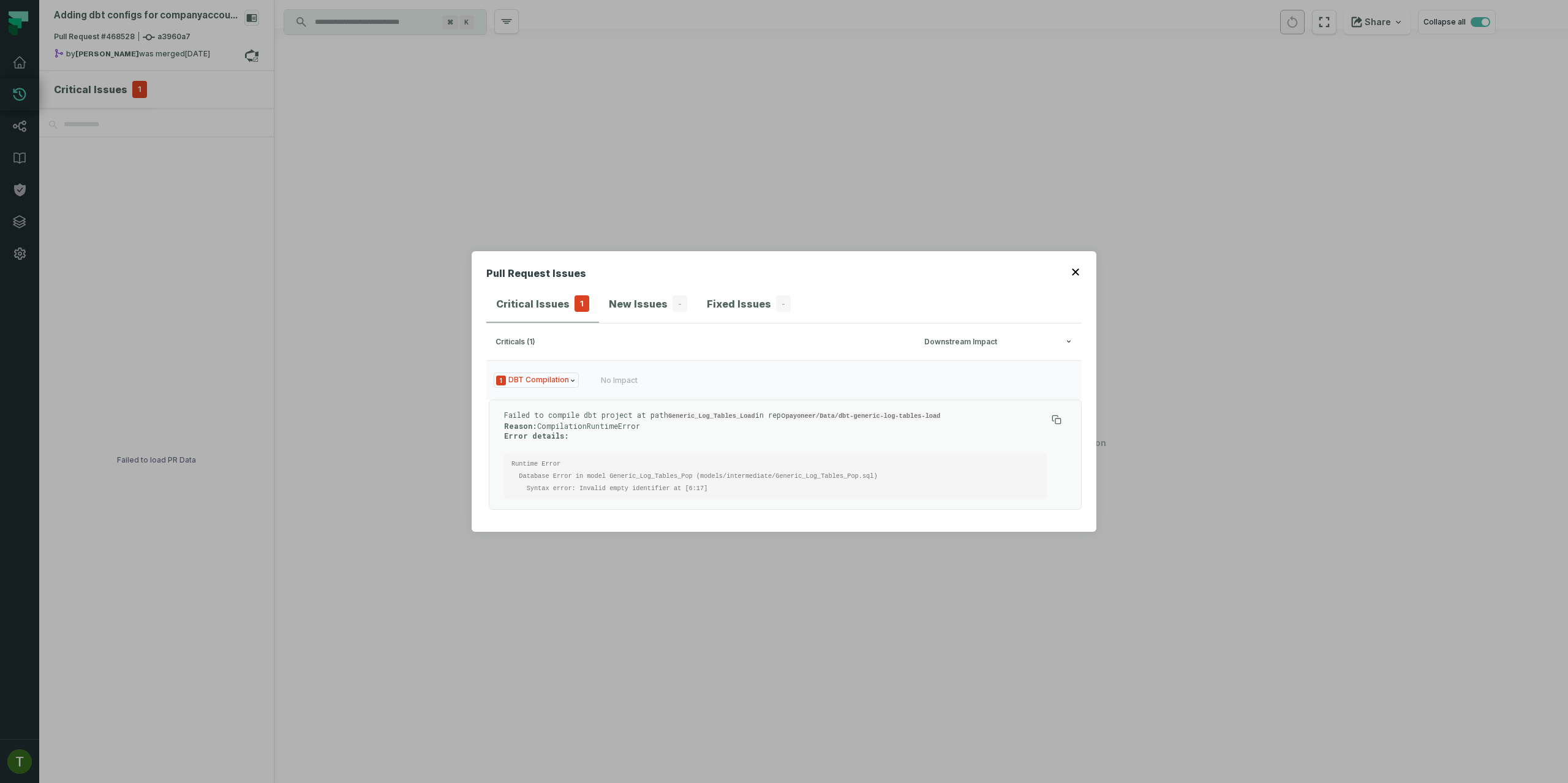
click at [836, 473] on code "Runtime Error Database Error in model Generic_Log_Tables_Pop (models/intermedia…" at bounding box center [694, 476] width 366 height 32
click at [753, 479] on code "Runtime Error Database Error in model Generic_Log_Tables_Pop (models/intermedia…" at bounding box center [694, 476] width 366 height 32
drag, startPoint x: 745, startPoint y: 489, endPoint x: 507, endPoint y: 459, distance: 239.9
click at [507, 458] on pre "Runtime Error Database Error in model Generic_Log_Tables_Pop (models/intermedia…" at bounding box center [775, 476] width 543 height 46
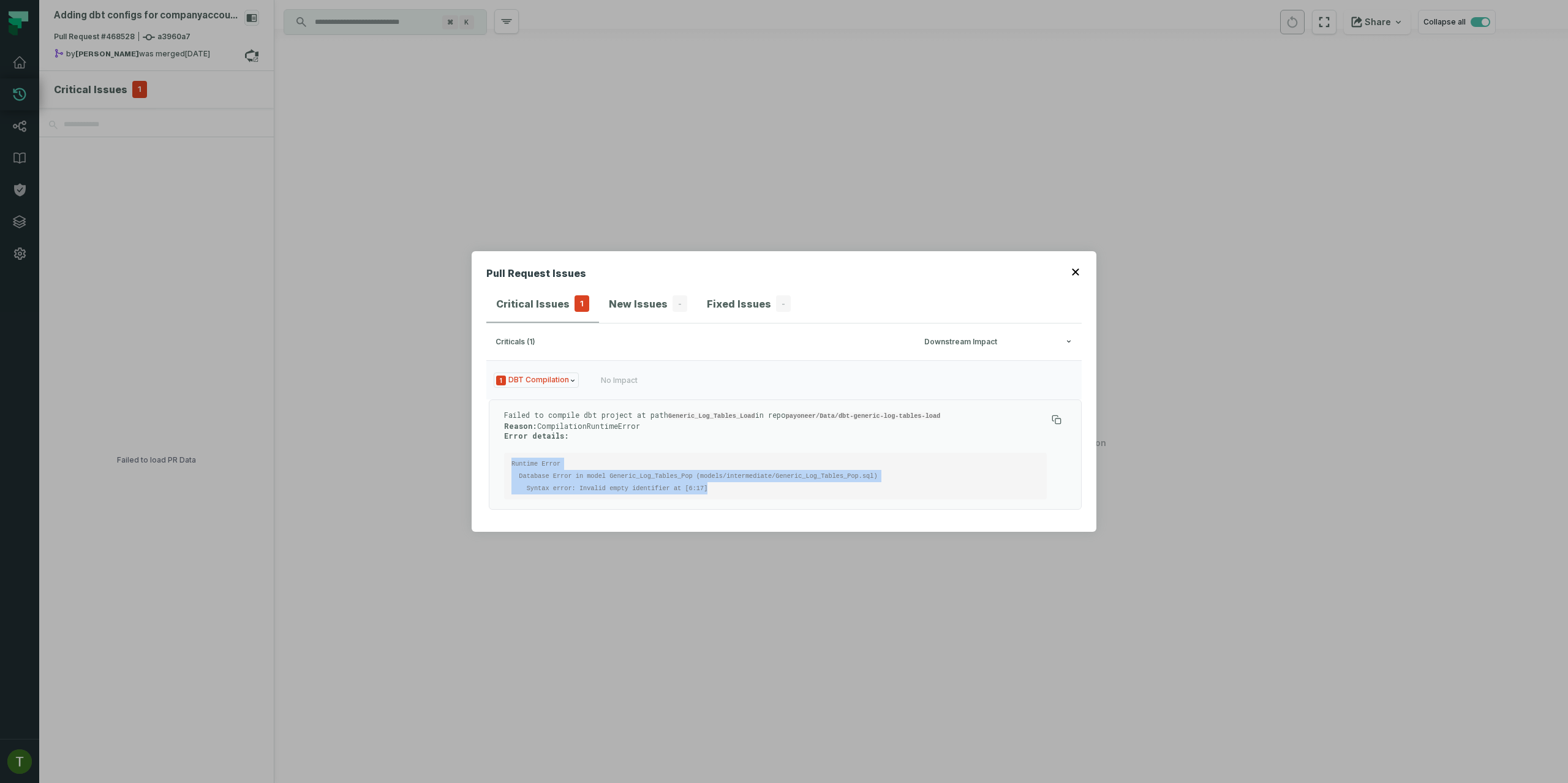
copy code "Runtime Error Database Error in model Generic_Log_Tables_Pop (models/intermedia…"
click at [799, 479] on code "Runtime Error Database Error in model Generic_Log_Tables_Pop (models/intermedia…" at bounding box center [694, 476] width 366 height 32
click at [798, 479] on code "Runtime Error Database Error in model Generic_Log_Tables_Pop (models/intermedia…" at bounding box center [694, 476] width 366 height 32
copy code "Generic_Log_Tables_Pop"
click at [476, 164] on div "Pull Request Issues Critical Issues 1 New Issues - Fixed Issues - criticals (1)…" at bounding box center [784, 391] width 1568 height 783
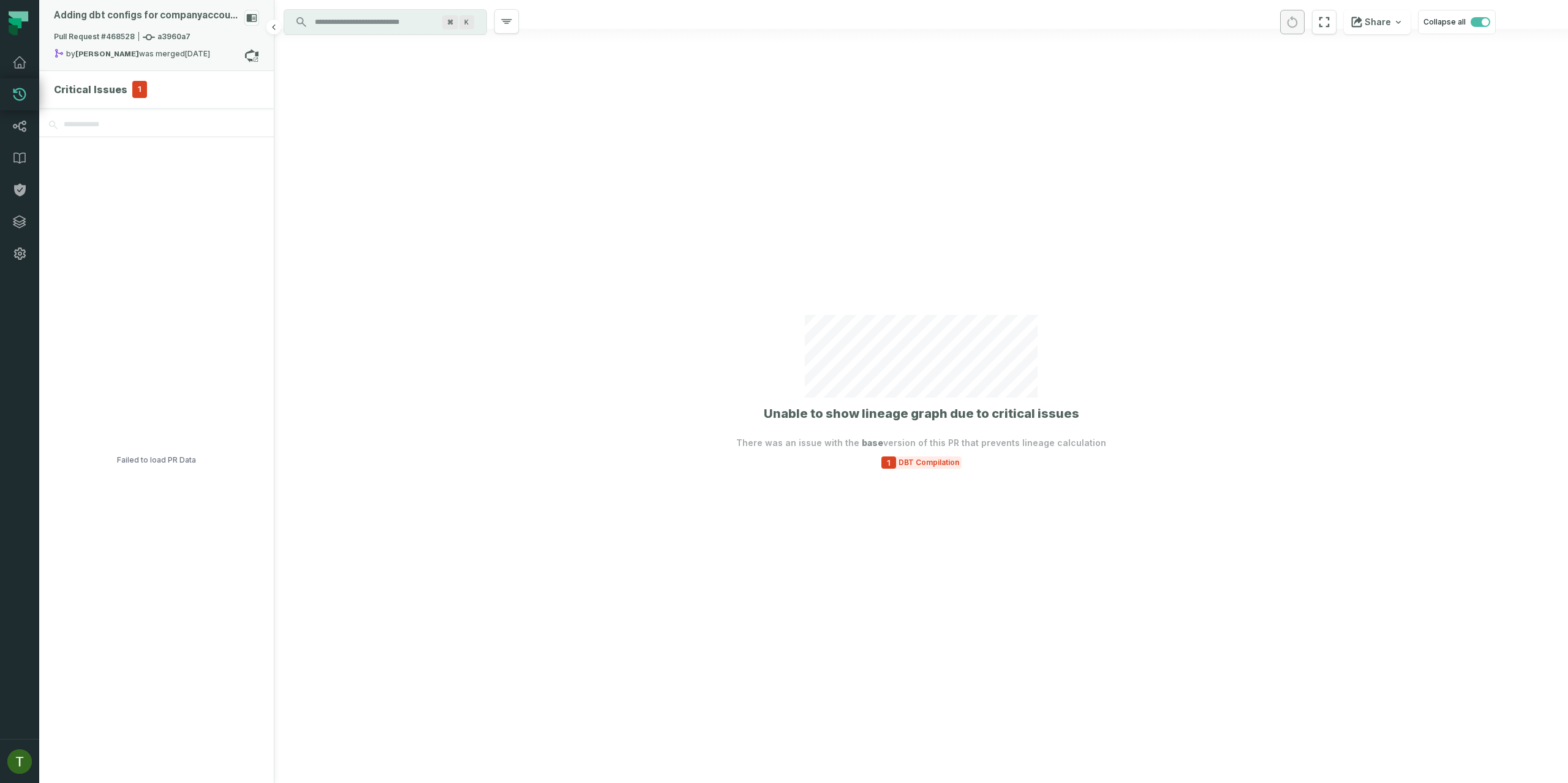
click at [165, 46] on div "Pull Request #468528 a3960a7" at bounding box center [156, 39] width 205 height 17
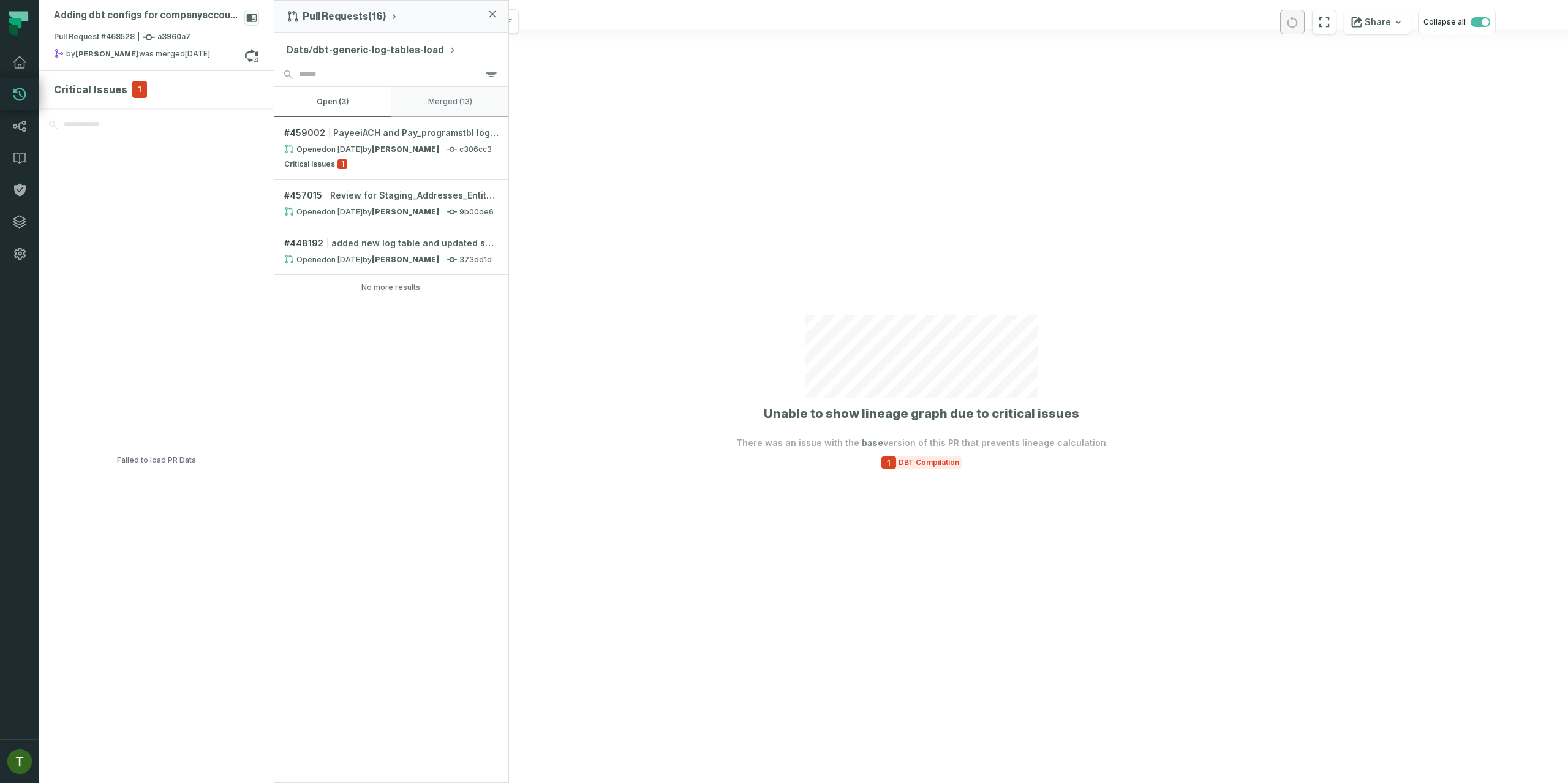
click at [459, 115] on button "merged (13)" at bounding box center [450, 102] width 117 height 29
click at [353, 98] on button "open (3)" at bounding box center [333, 102] width 117 height 29
